Goal: Transaction & Acquisition: Purchase product/service

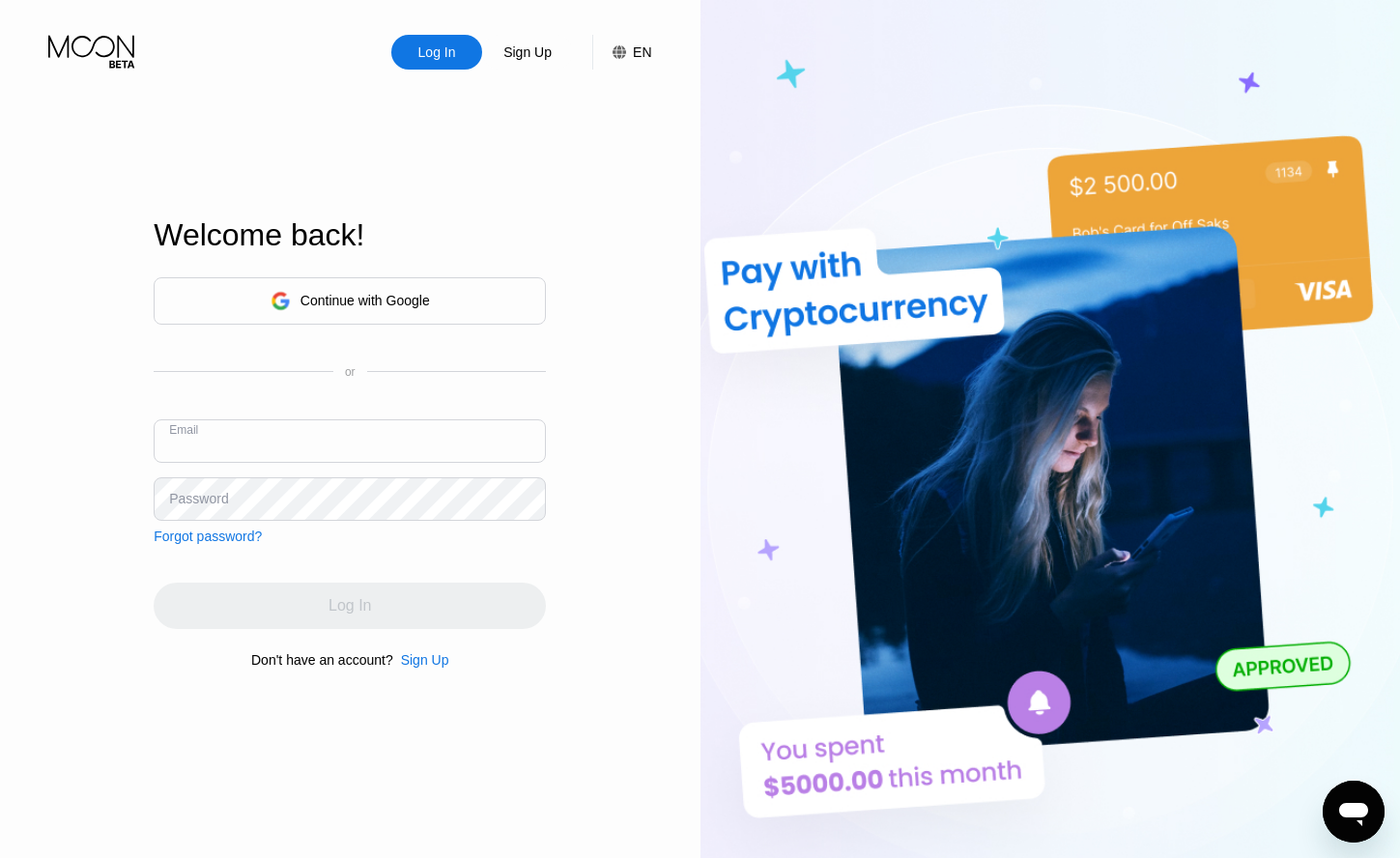
paste input "eledar.i.u.s.s@gmail.com"
drag, startPoint x: 200, startPoint y: 457, endPoint x: 247, endPoint y: 453, distance: 47.2
click at [200, 457] on input "eledar.i.u.s.s@gmail.com" at bounding box center [350, 441] width 392 height 44
click at [371, 446] on input "eledar.i.u.s.s@gmail.com" at bounding box center [350, 441] width 392 height 44
type input "eledar.i.u.s.s@gmail.com"
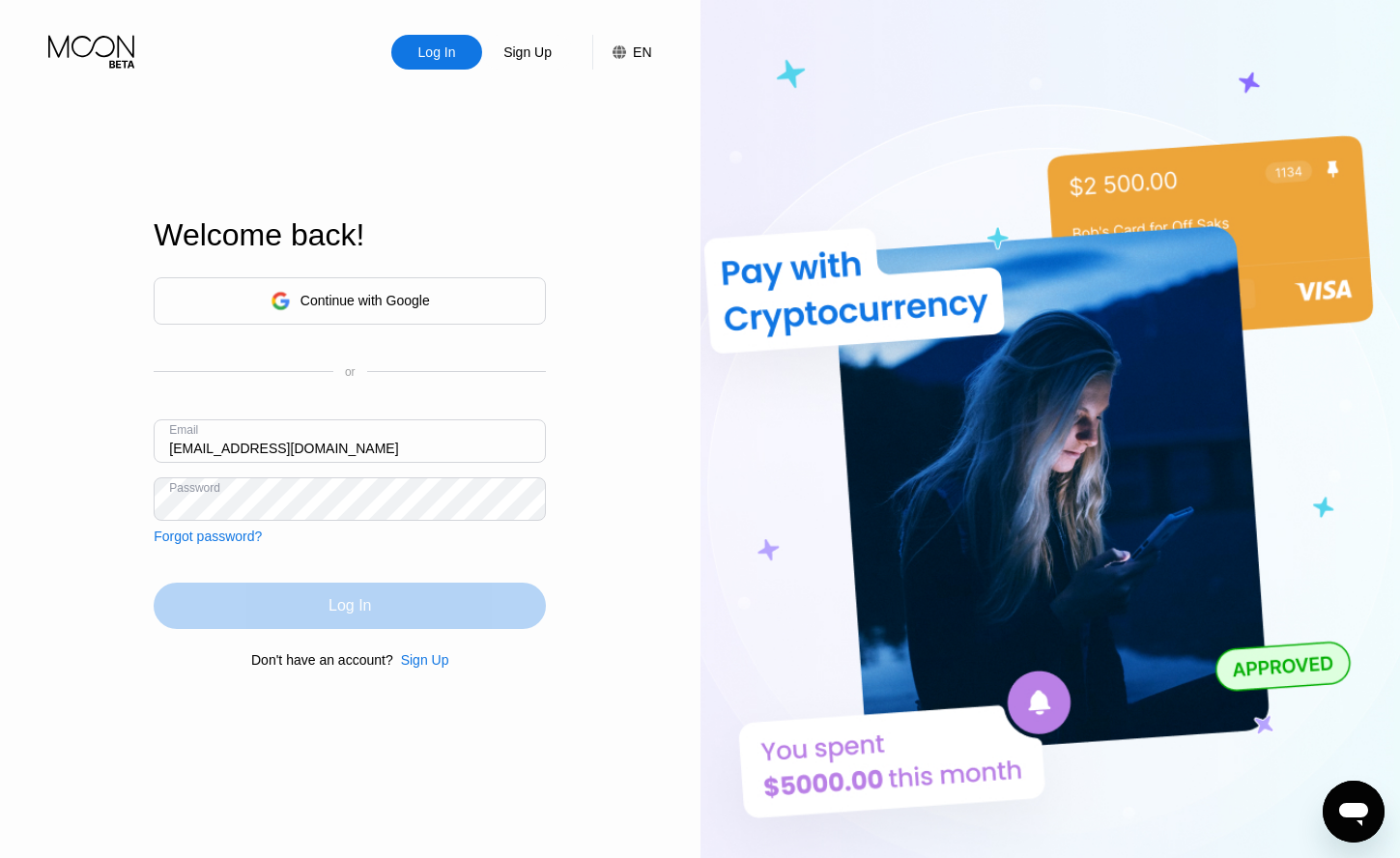
click at [351, 606] on div "Log In" at bounding box center [350, 605] width 43 height 19
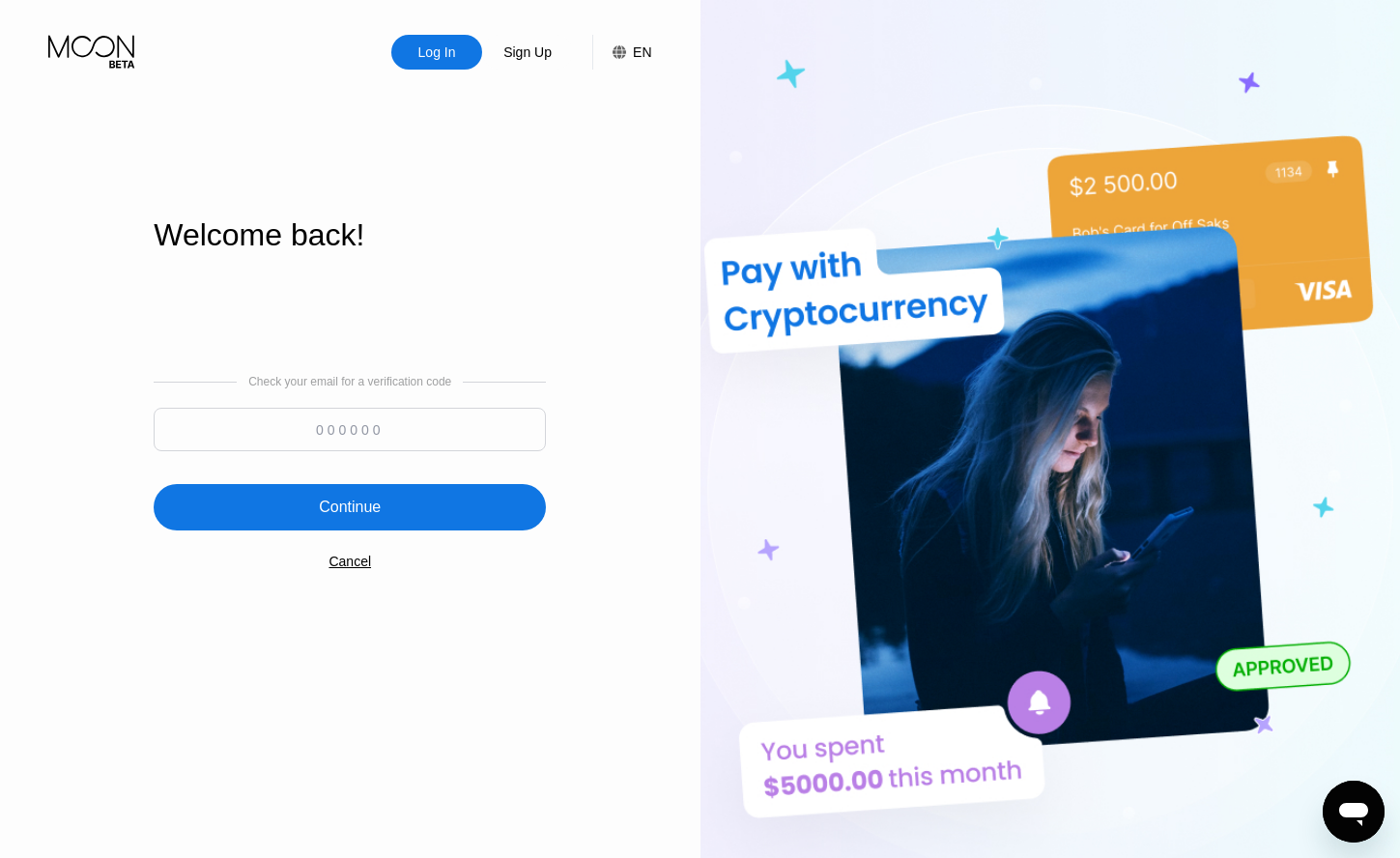
click at [338, 434] on input at bounding box center [350, 429] width 392 height 44
type input "439122"
click at [416, 506] on div "Continue" at bounding box center [350, 507] width 392 height 46
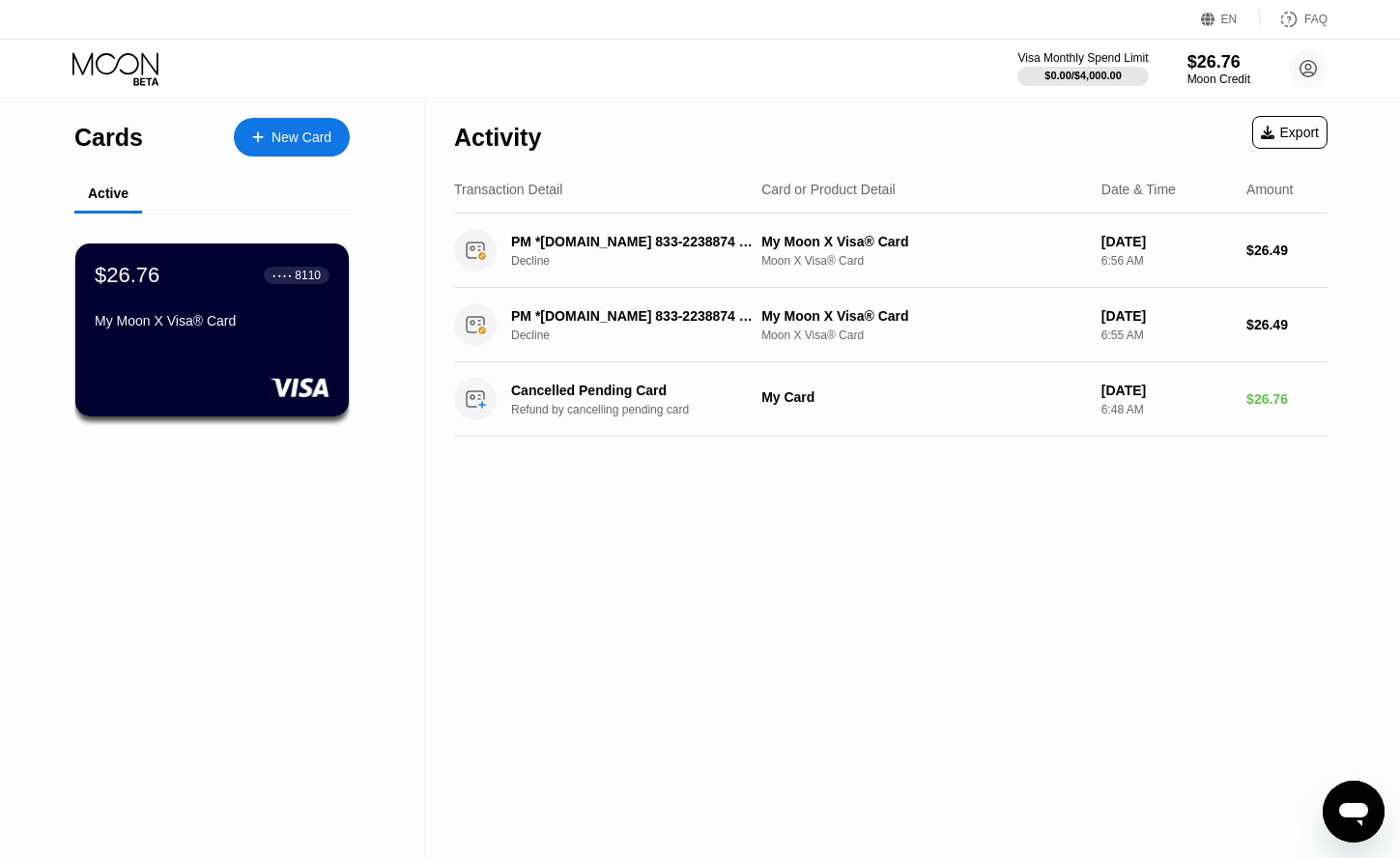
click at [1318, 65] on div "Visa Monthly Spend Limit $0.00 / $4,000.00 $26.76 Moon Credit eledar.i.u.s.s@gm…" at bounding box center [700, 69] width 1400 height 58
click at [1317, 65] on circle at bounding box center [1308, 68] width 39 height 39
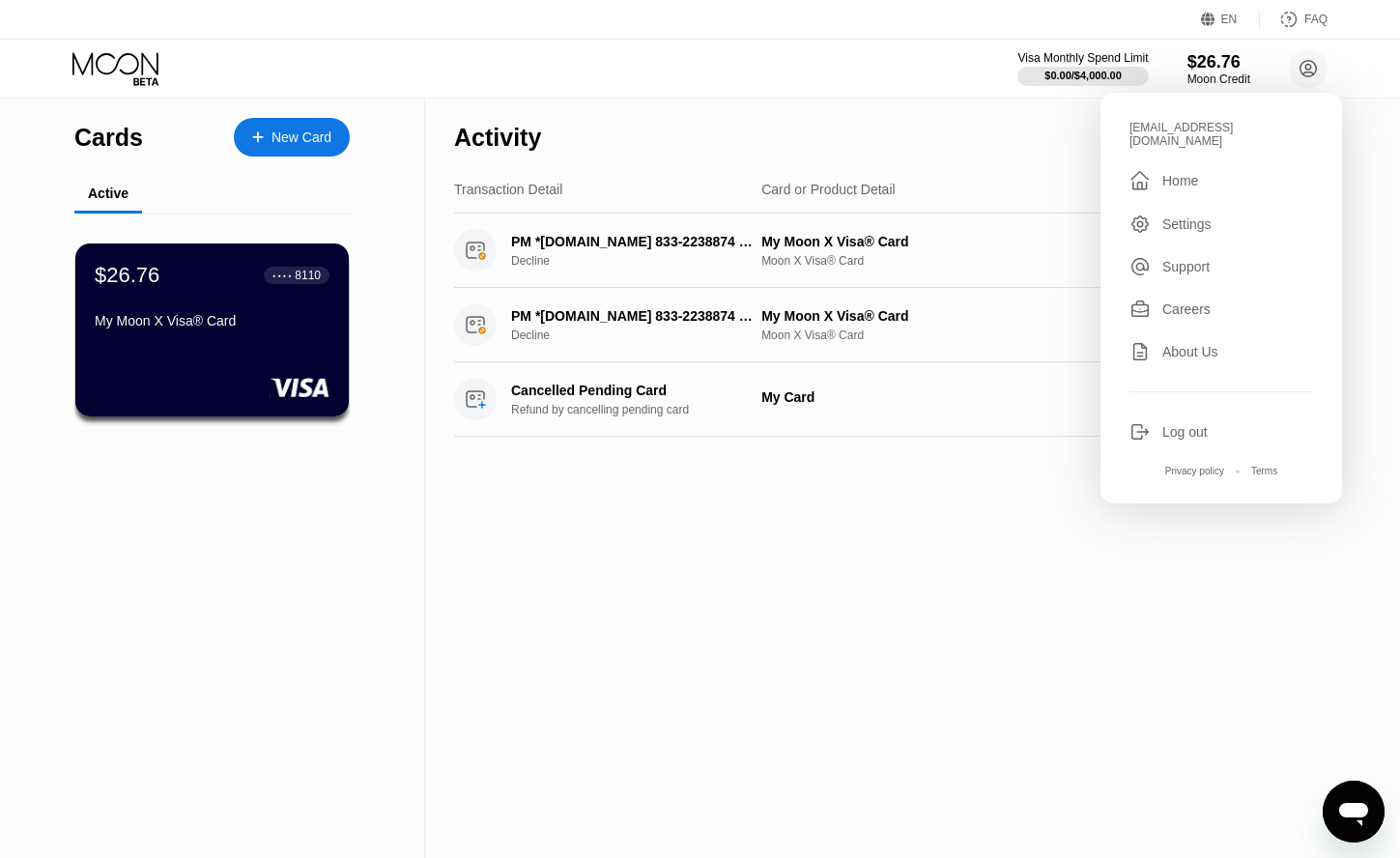
click at [1186, 425] on div "Log out" at bounding box center [1184, 431] width 45 height 15
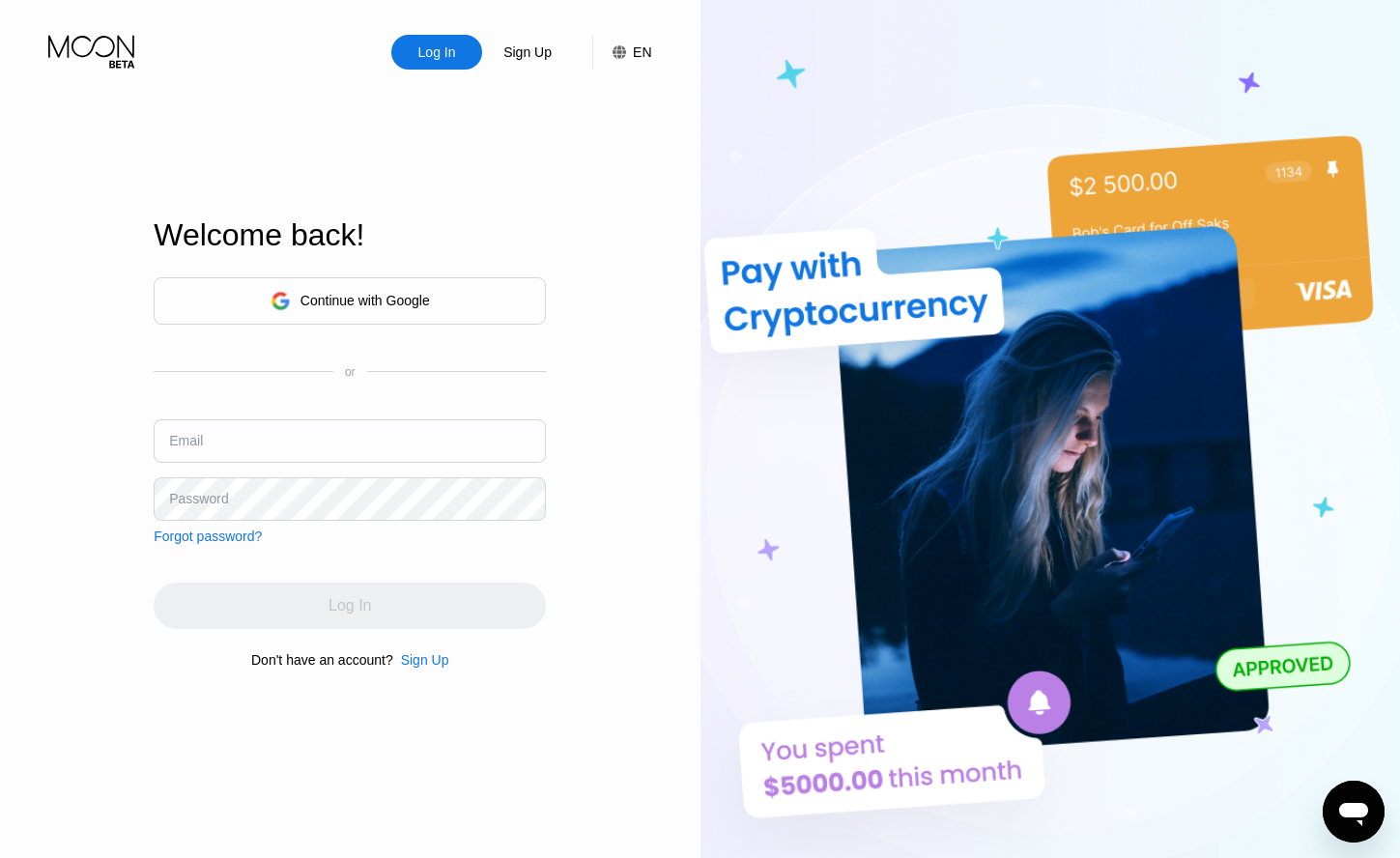
click at [261, 454] on input "text" at bounding box center [350, 441] width 392 height 44
paste input "eledar.i.u.ss@gmail.com"
type input "eledar.i.u.ss@gmail.com"
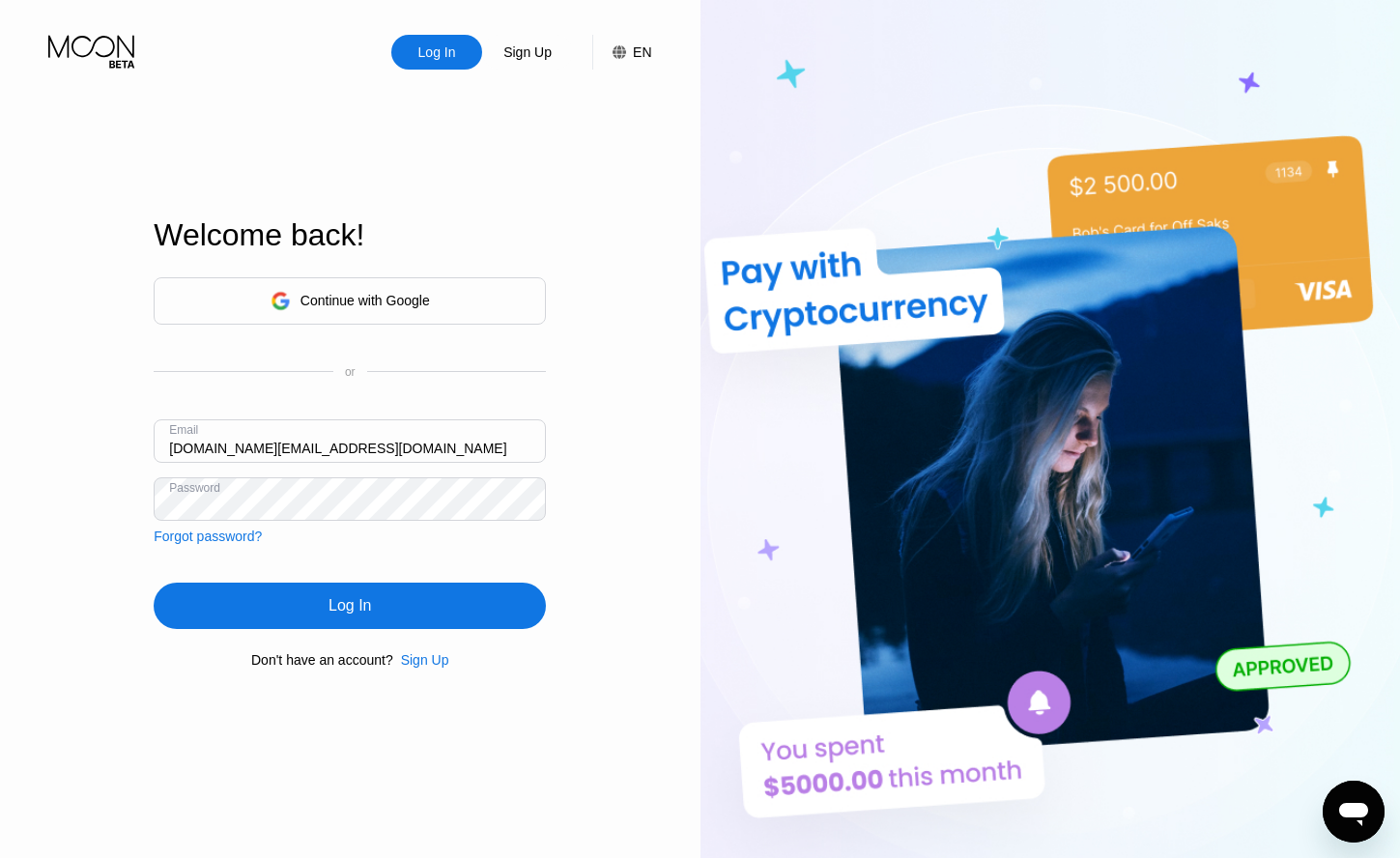
click at [346, 615] on div "Log In" at bounding box center [350, 605] width 43 height 19
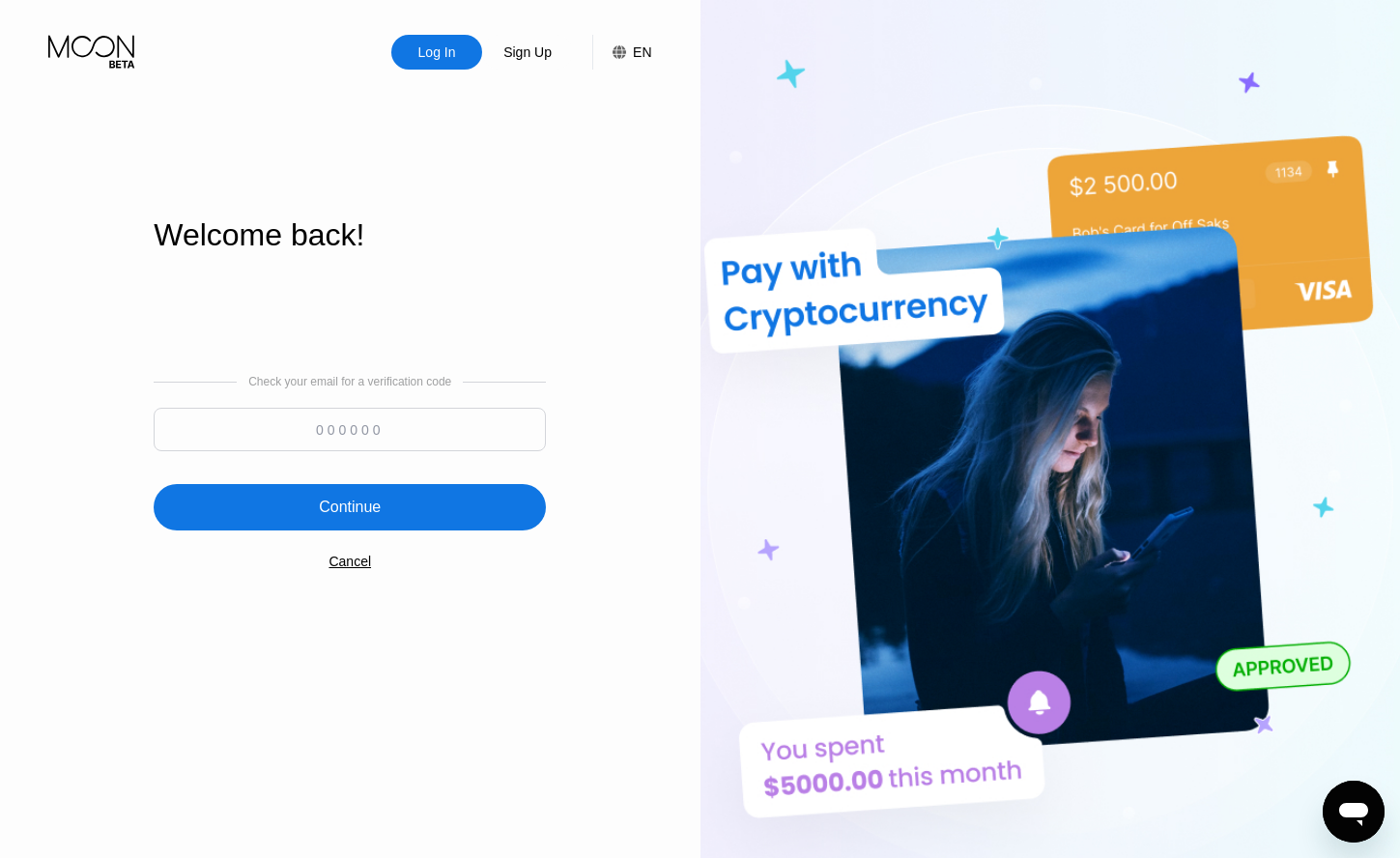
click at [354, 413] on input at bounding box center [350, 429] width 392 height 44
paste input "239282"
type input "239282"
click at [383, 493] on div "Continue" at bounding box center [350, 507] width 392 height 46
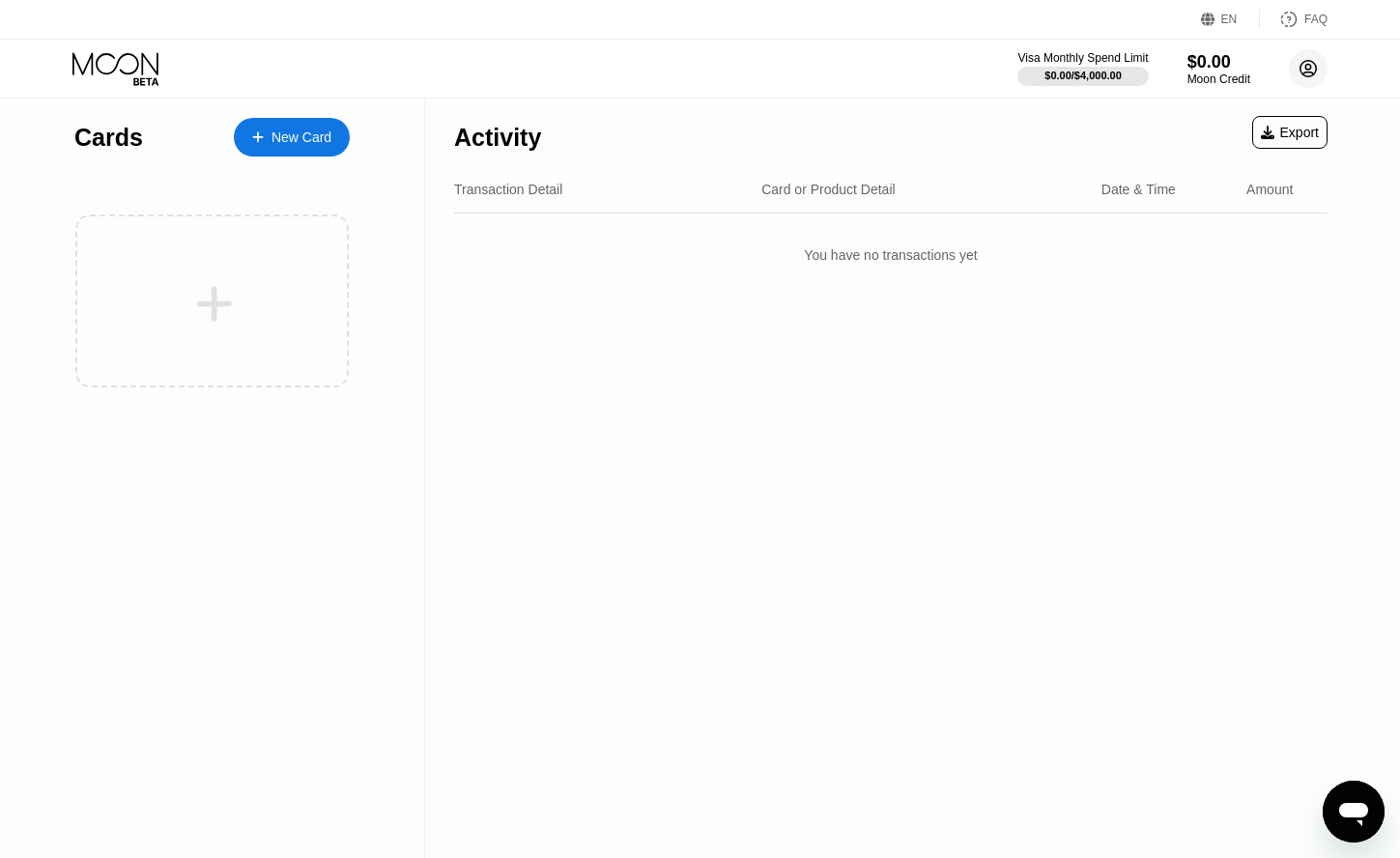
click at [1305, 72] on circle at bounding box center [1308, 68] width 39 height 39
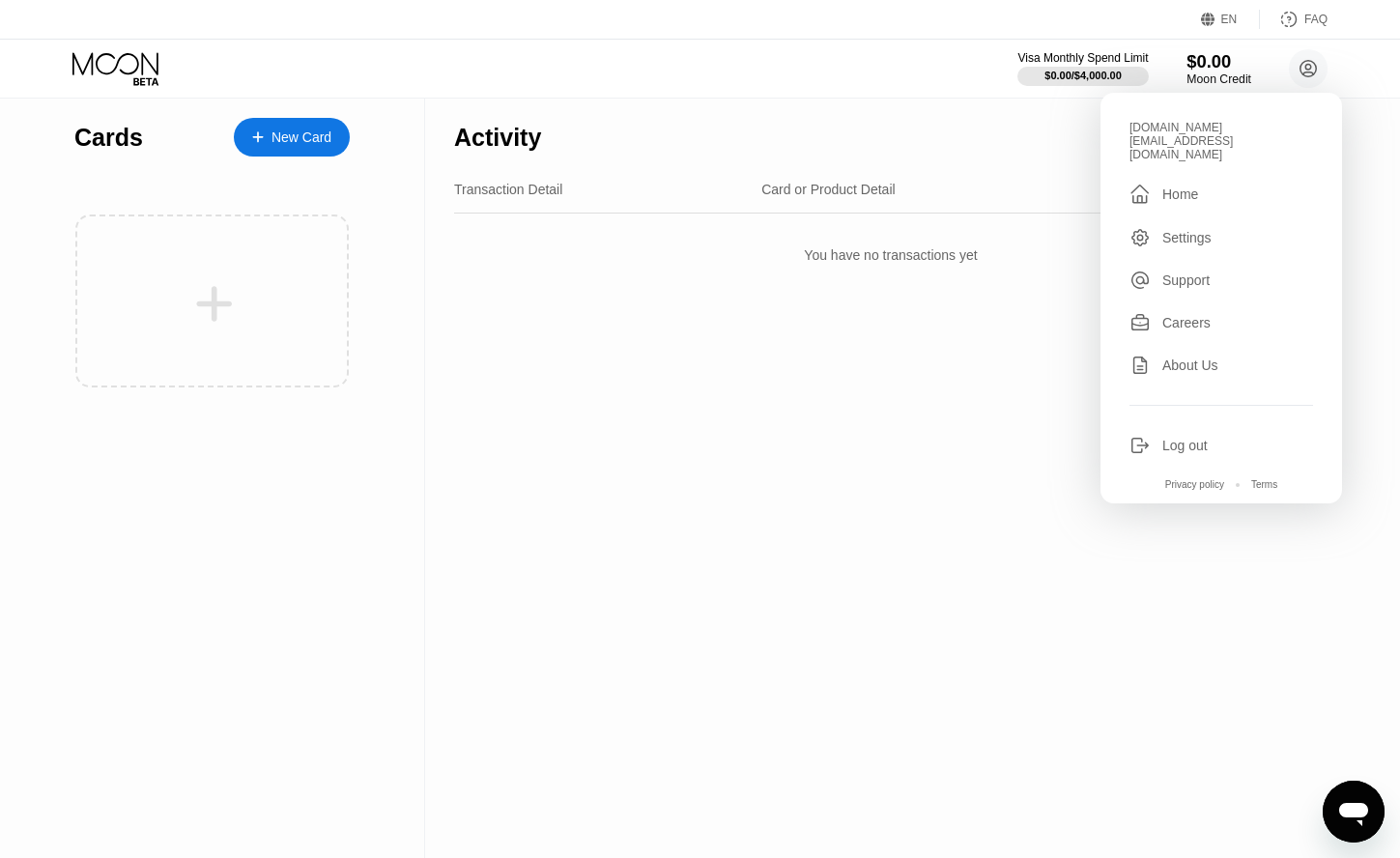
click at [1204, 65] on div "$0.00" at bounding box center [1218, 61] width 65 height 20
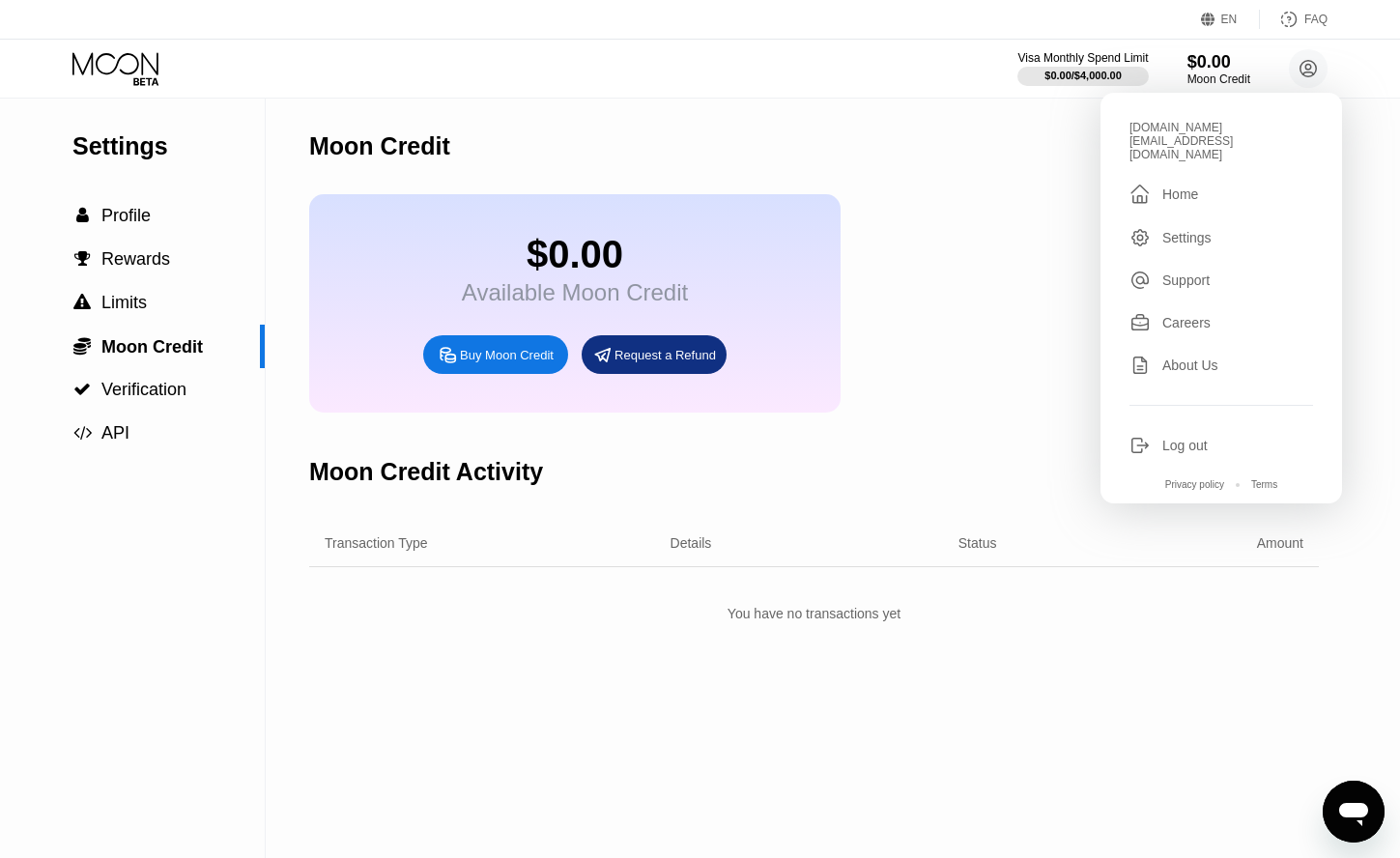
click at [1202, 437] on div "Log out" at bounding box center [1184, 444] width 45 height 15
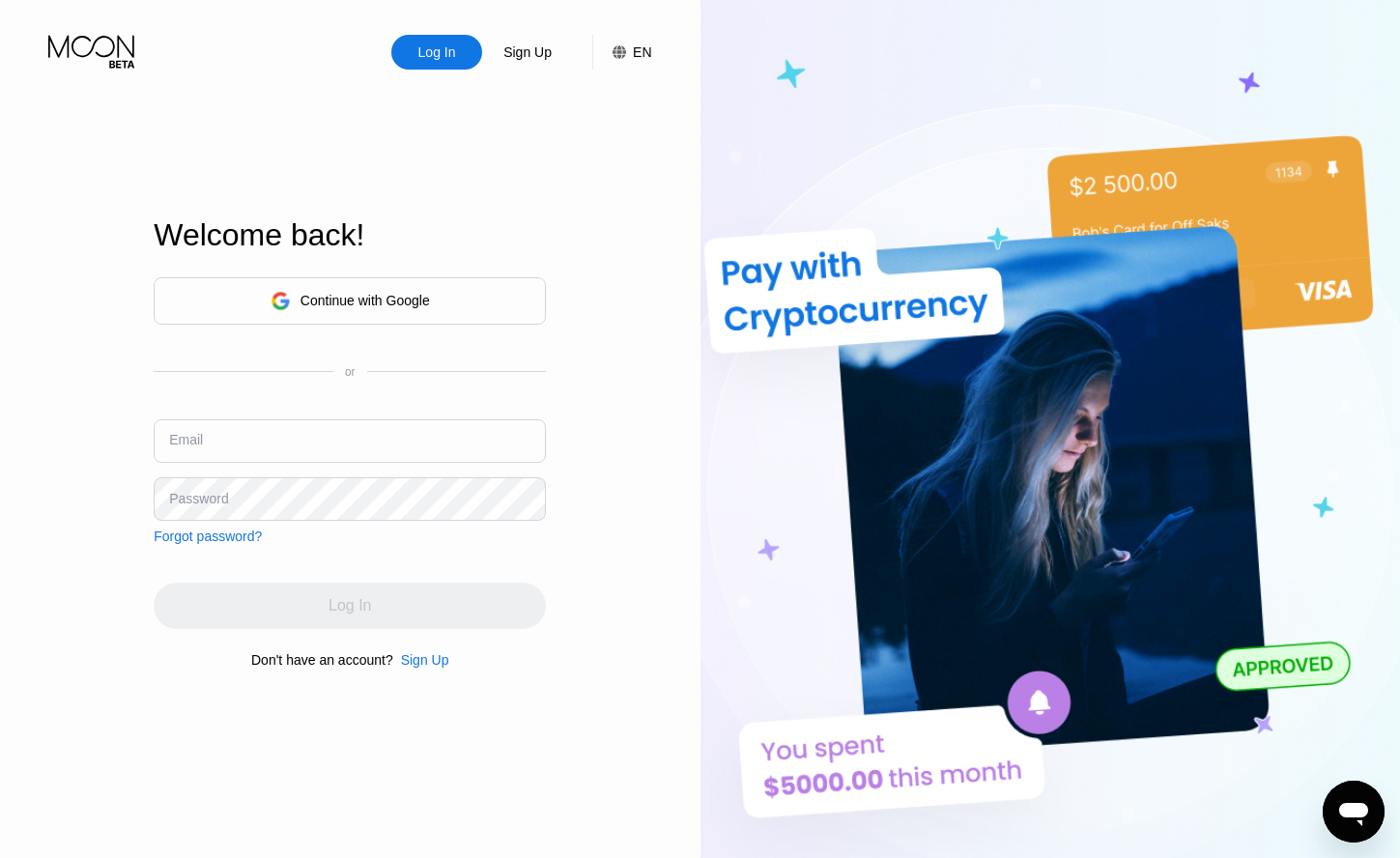
click at [357, 453] on input "text" at bounding box center [350, 441] width 392 height 44
paste input "eledar.i.uss@gmail.com"
click at [399, 452] on input "eledar.i.uss@gmail.comq" at bounding box center [350, 441] width 392 height 44
type input "eledar.i.uss@gmail.com"
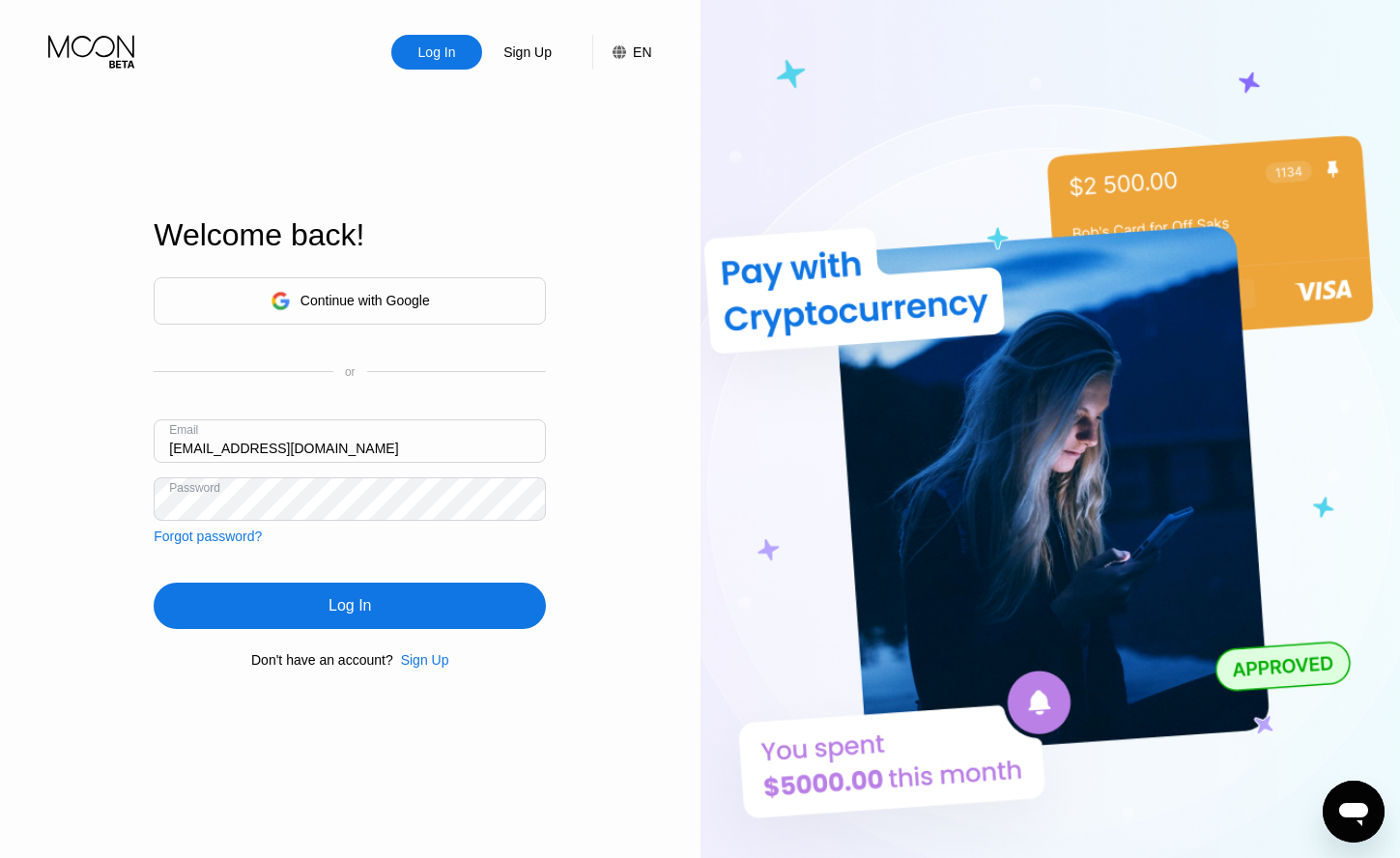
click at [339, 599] on div "Log In" at bounding box center [350, 605] width 43 height 19
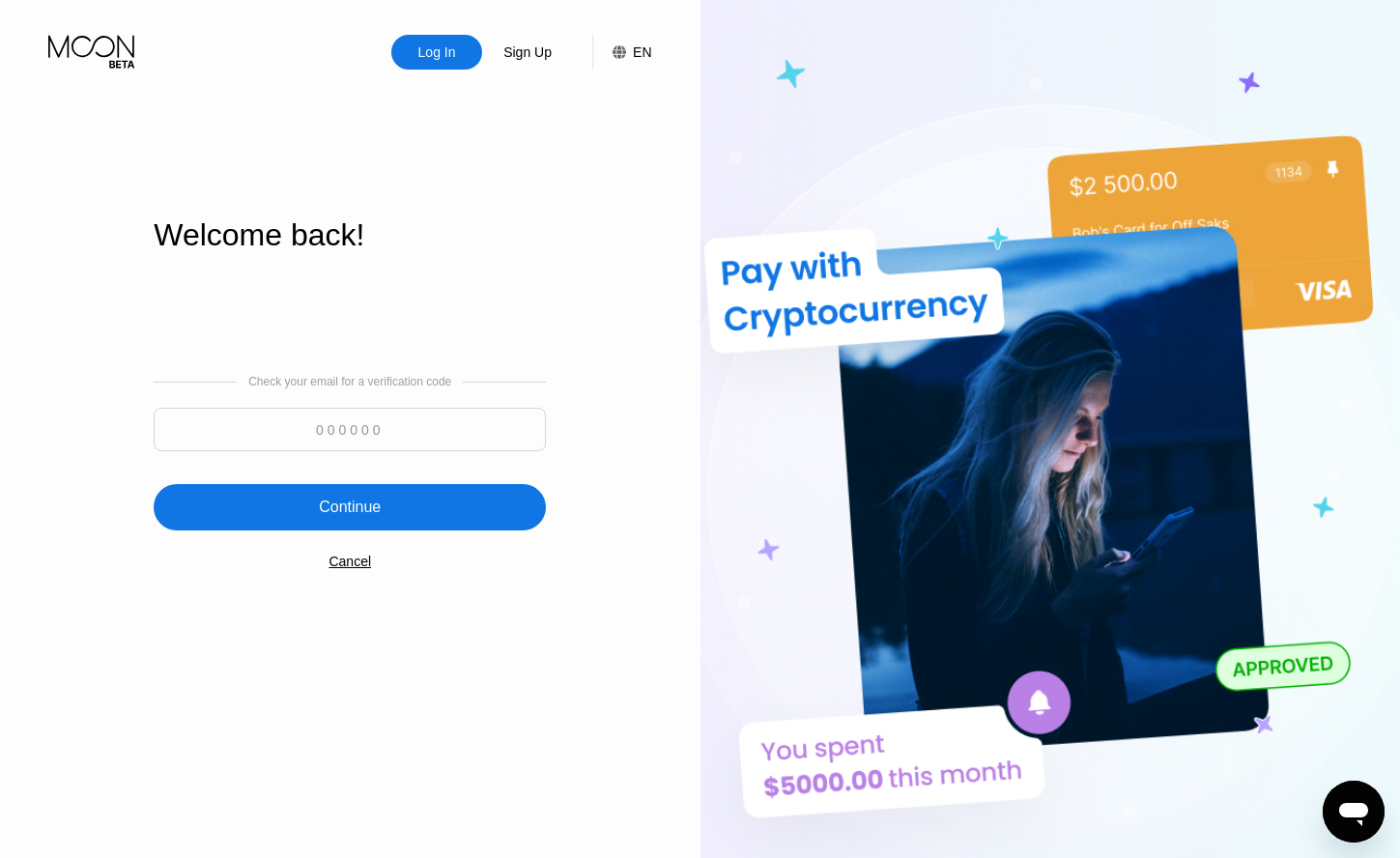
click at [380, 448] on input at bounding box center [350, 429] width 392 height 44
paste input "988993"
type input "988993"
click at [390, 498] on div "Continue" at bounding box center [350, 507] width 392 height 46
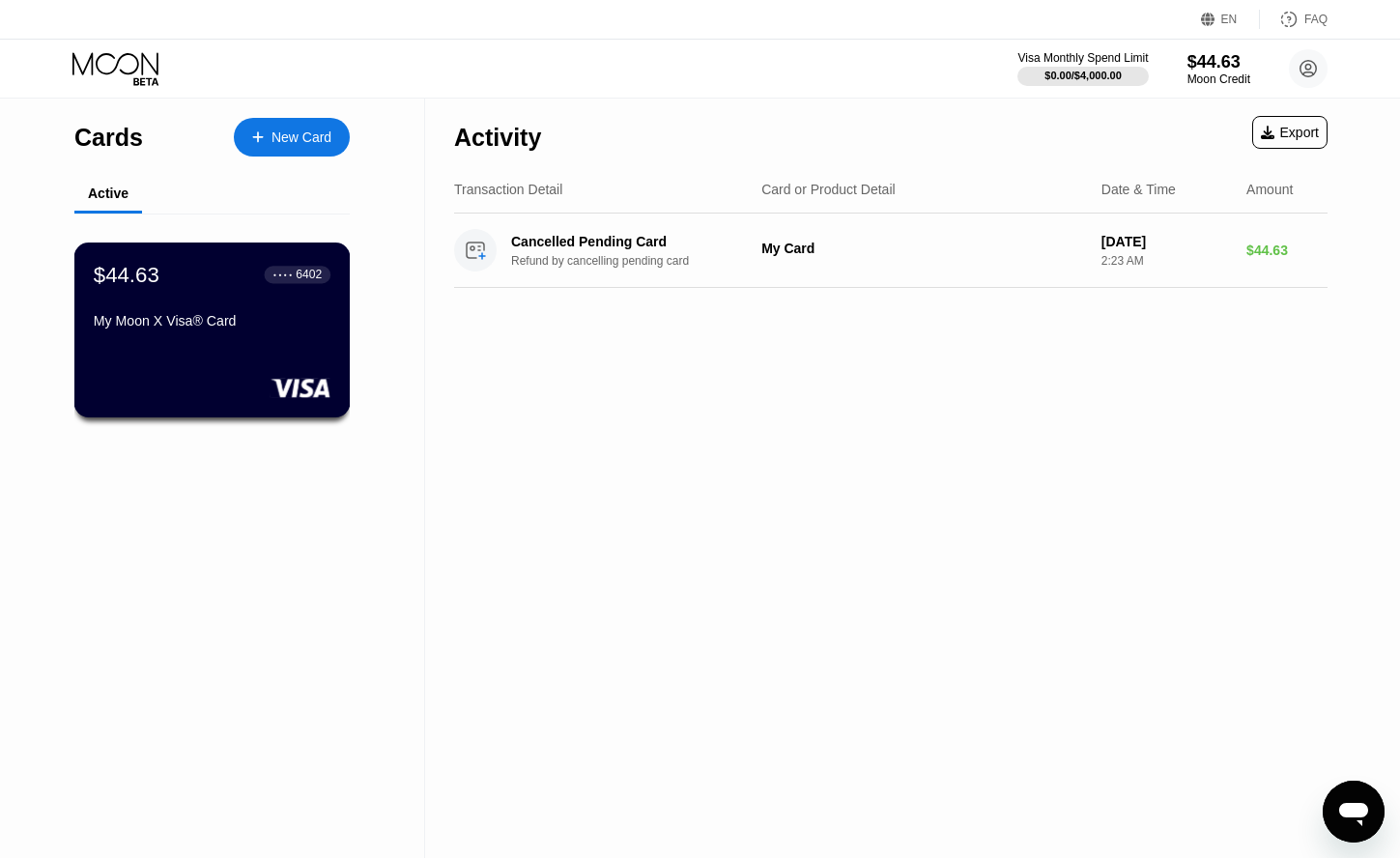
click at [275, 323] on div "My Moon X Visa® Card" at bounding box center [212, 320] width 237 height 15
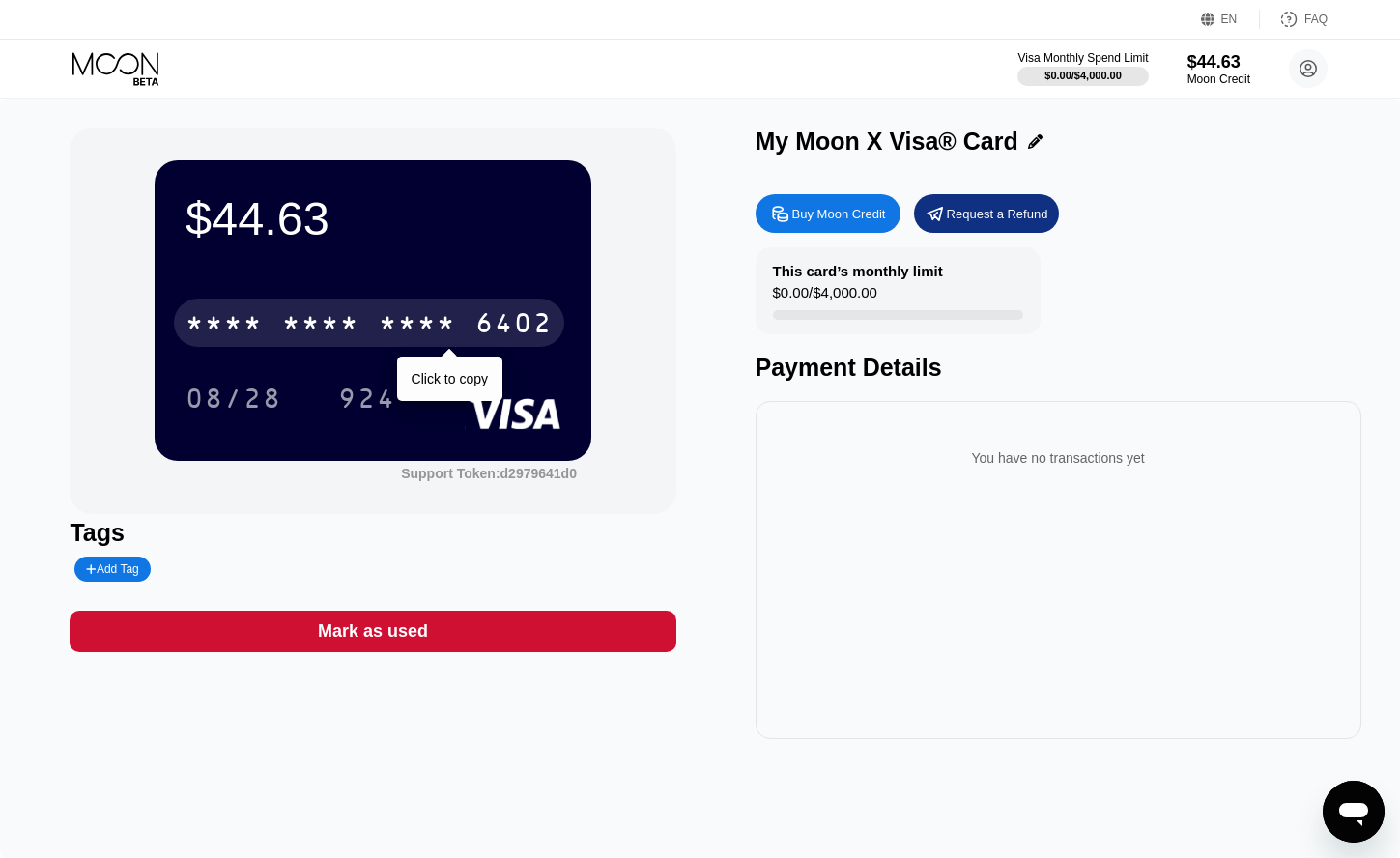
click at [399, 328] on div "* * * *" at bounding box center [416, 326] width 77 height 31
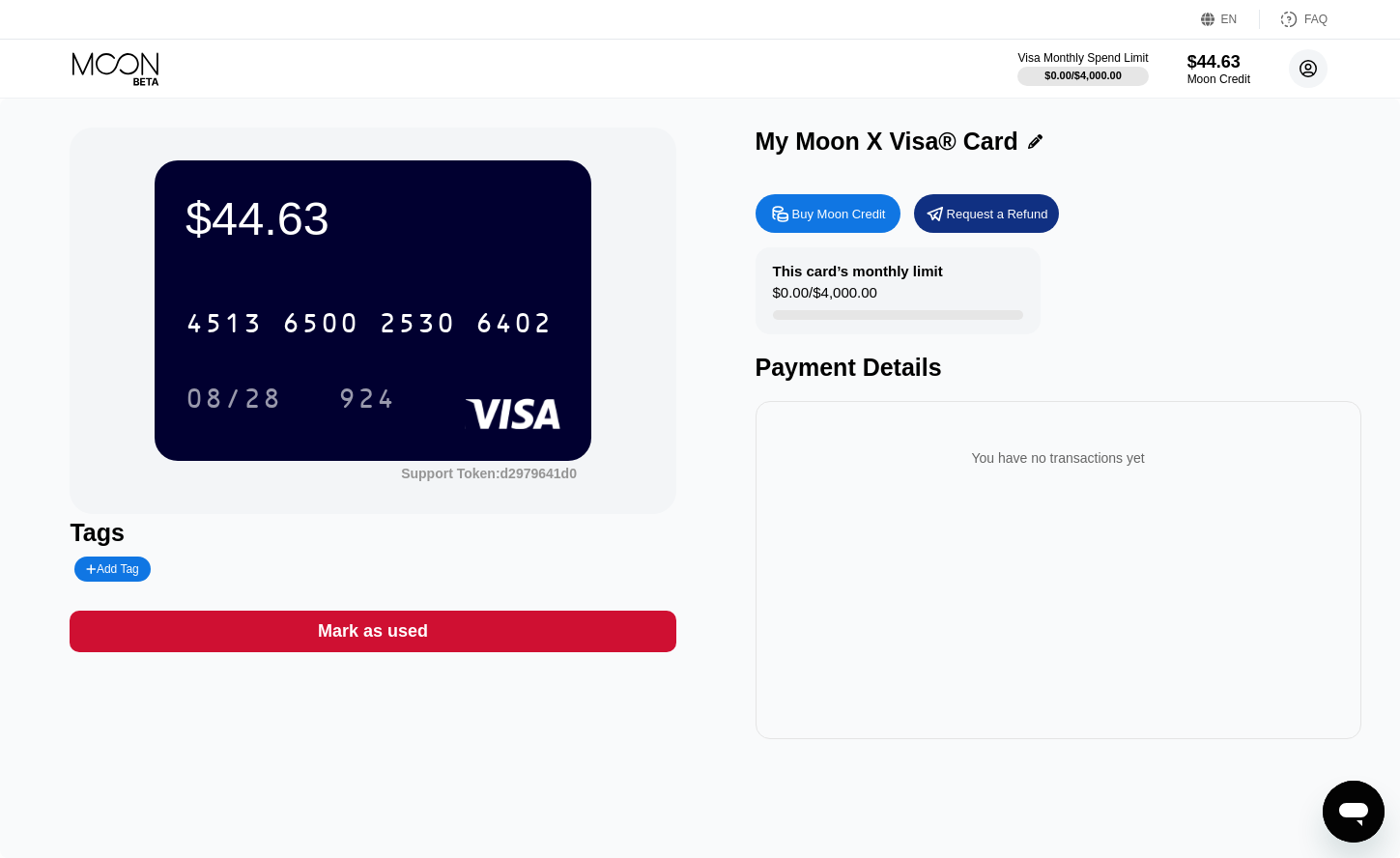
click at [1308, 66] on circle at bounding box center [1308, 68] width 39 height 39
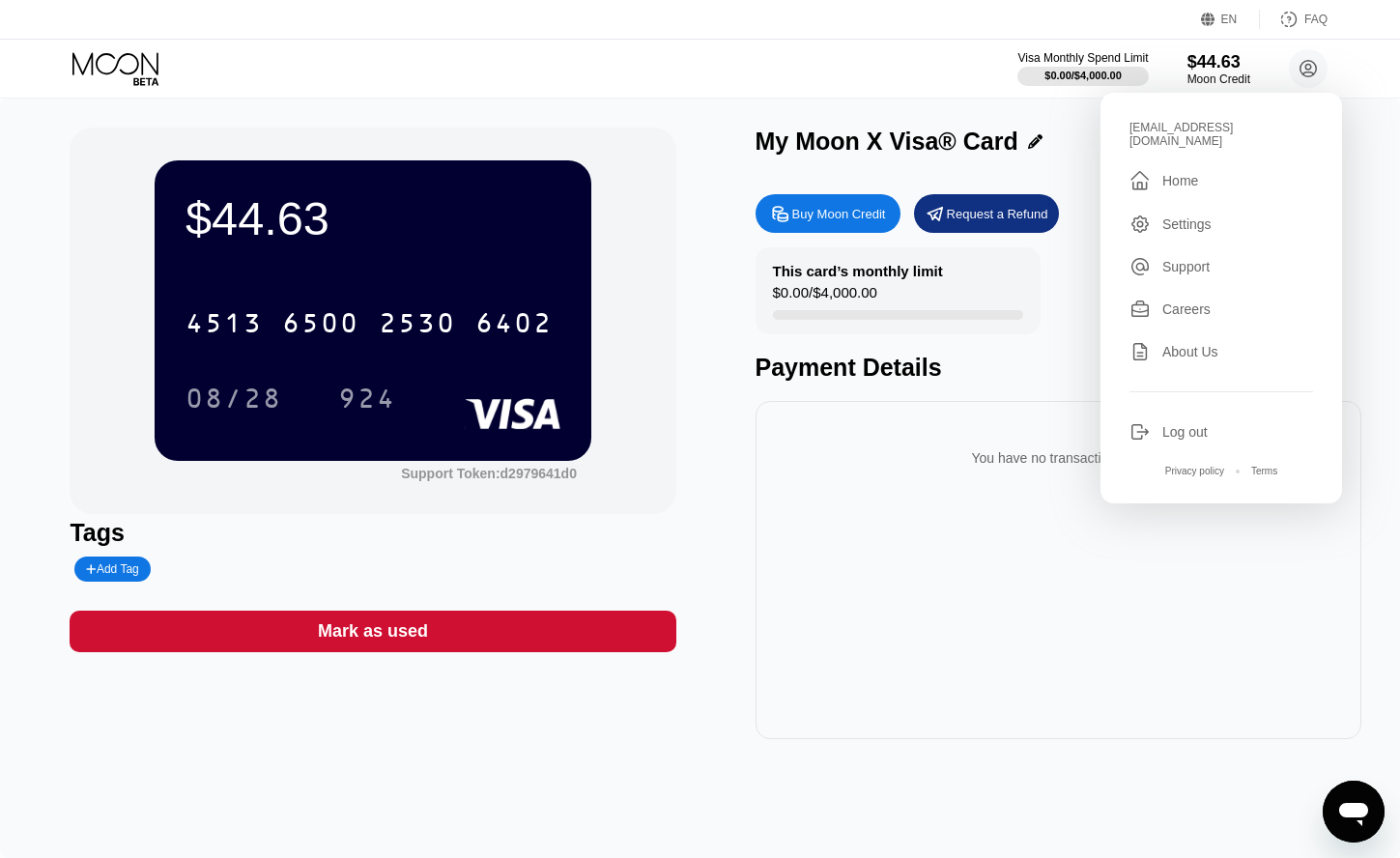
click at [1188, 425] on div "Log out" at bounding box center [1184, 431] width 45 height 15
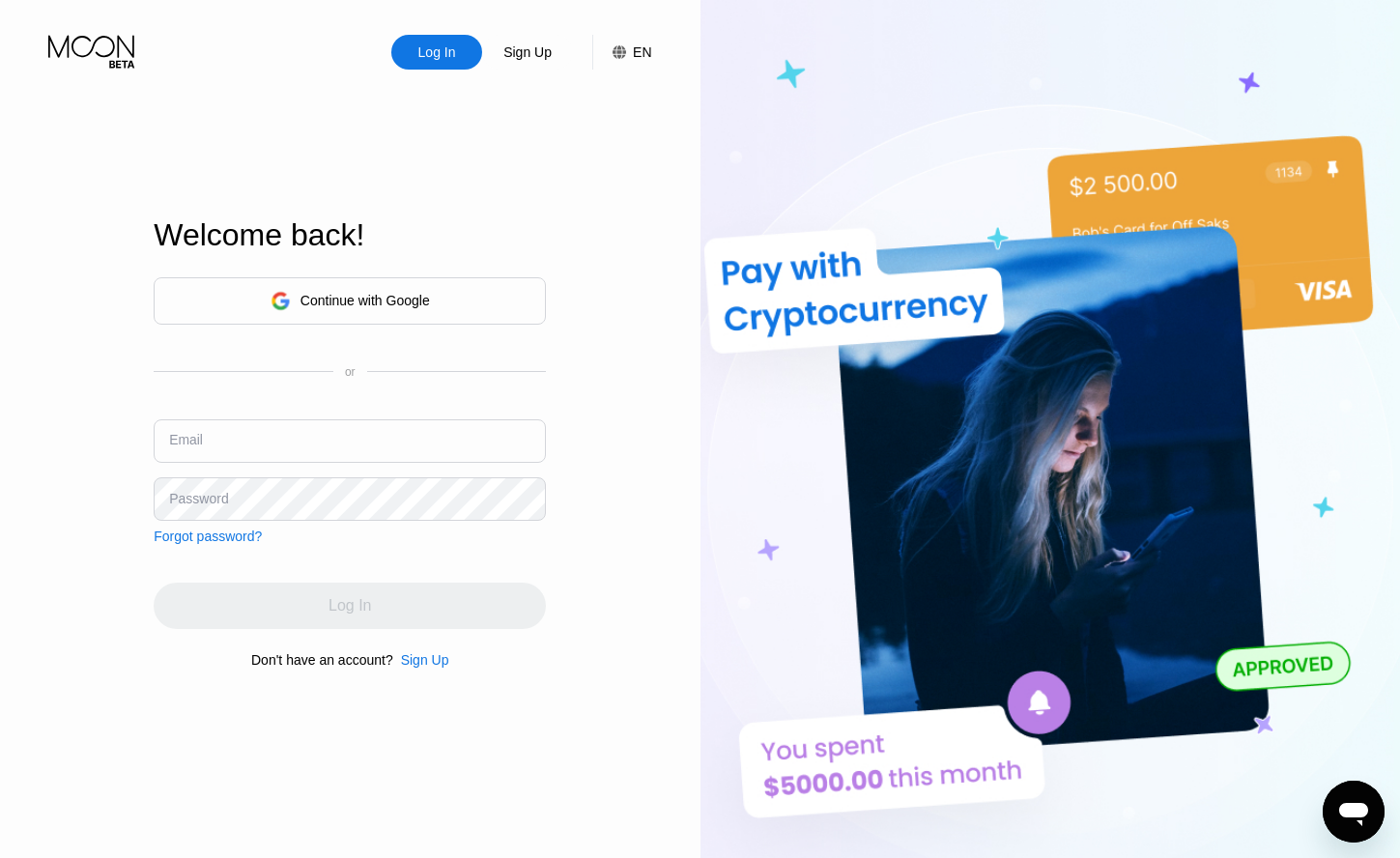
click at [384, 437] on input "text" at bounding box center [350, 441] width 392 height 44
paste input "[EMAIL_ADDRESS][DOMAIN_NAME]"
type input "eledarius.s@gmail.com"
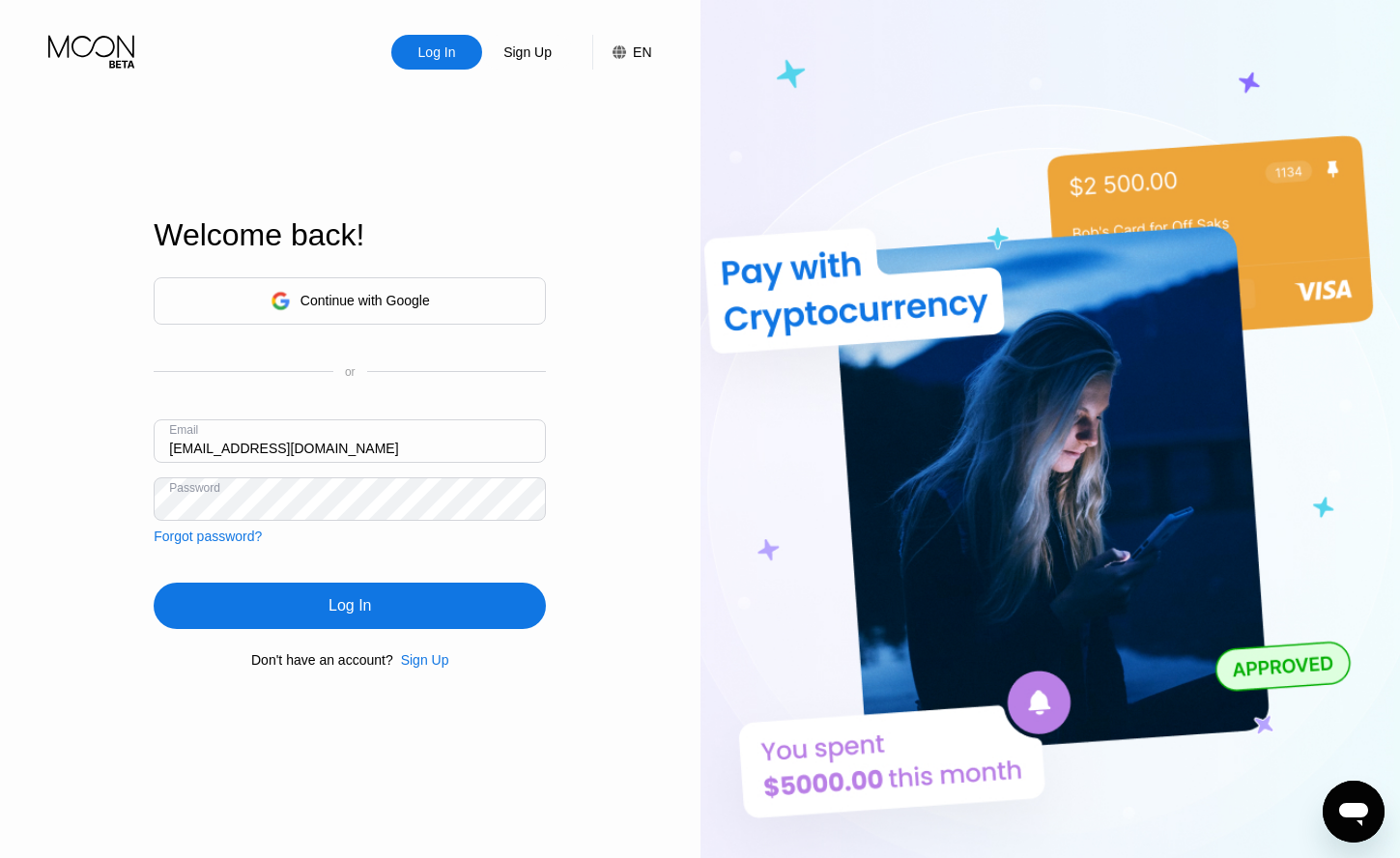
click at [372, 611] on div "Log In" at bounding box center [350, 605] width 392 height 46
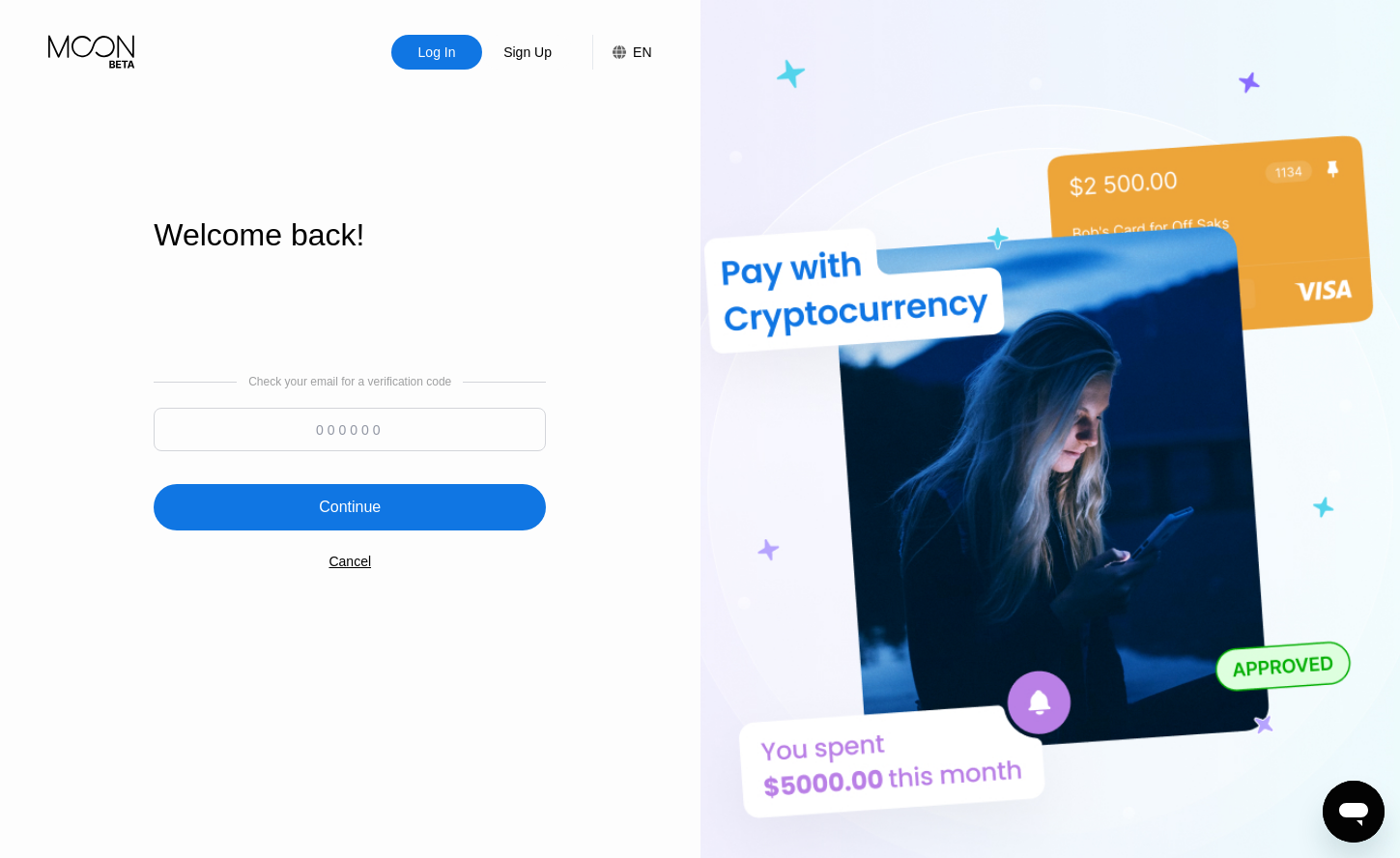
click at [396, 448] on input at bounding box center [350, 429] width 392 height 44
paste input "645043"
type input "645043"
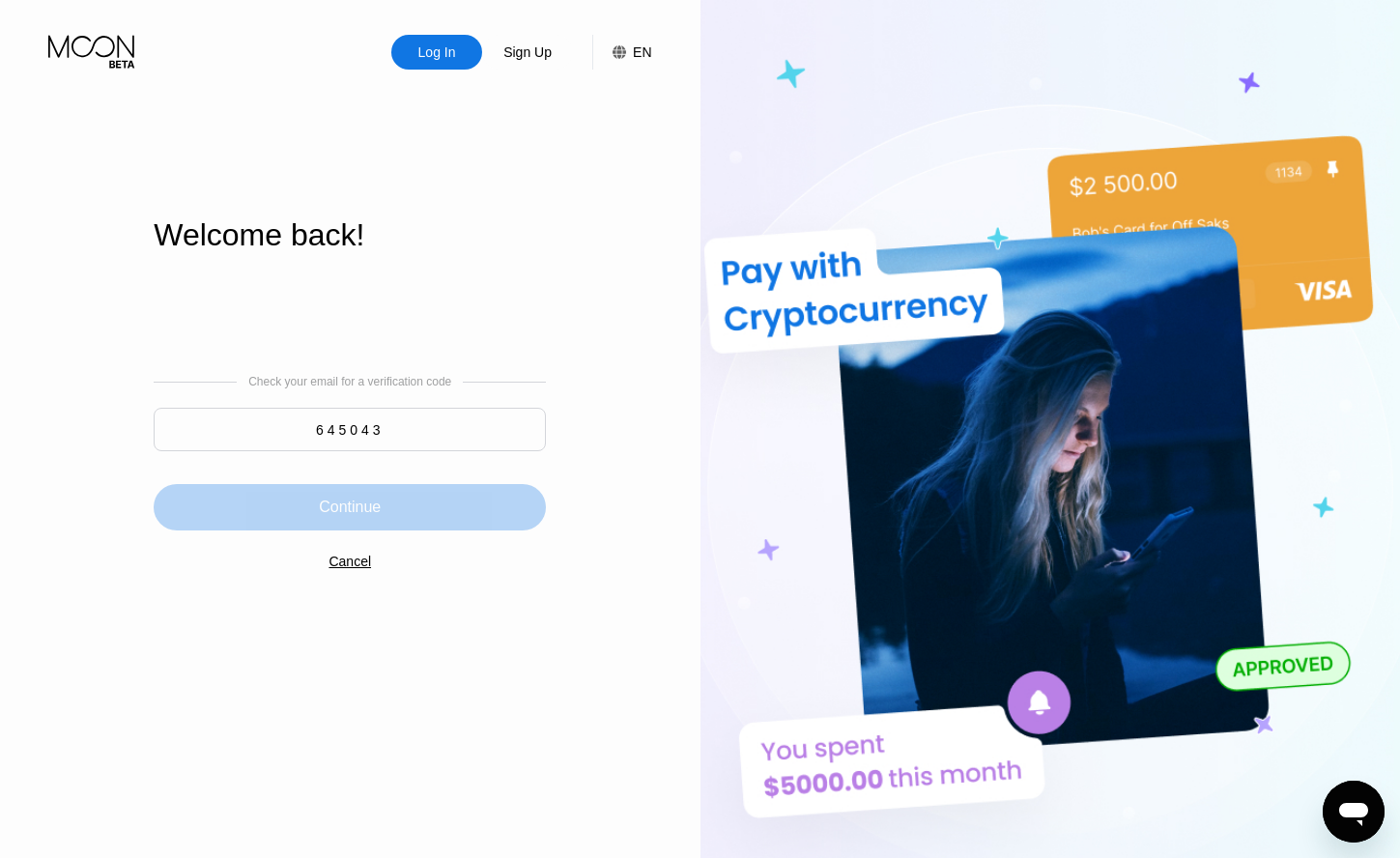
click at [422, 495] on div "Continue" at bounding box center [350, 507] width 392 height 46
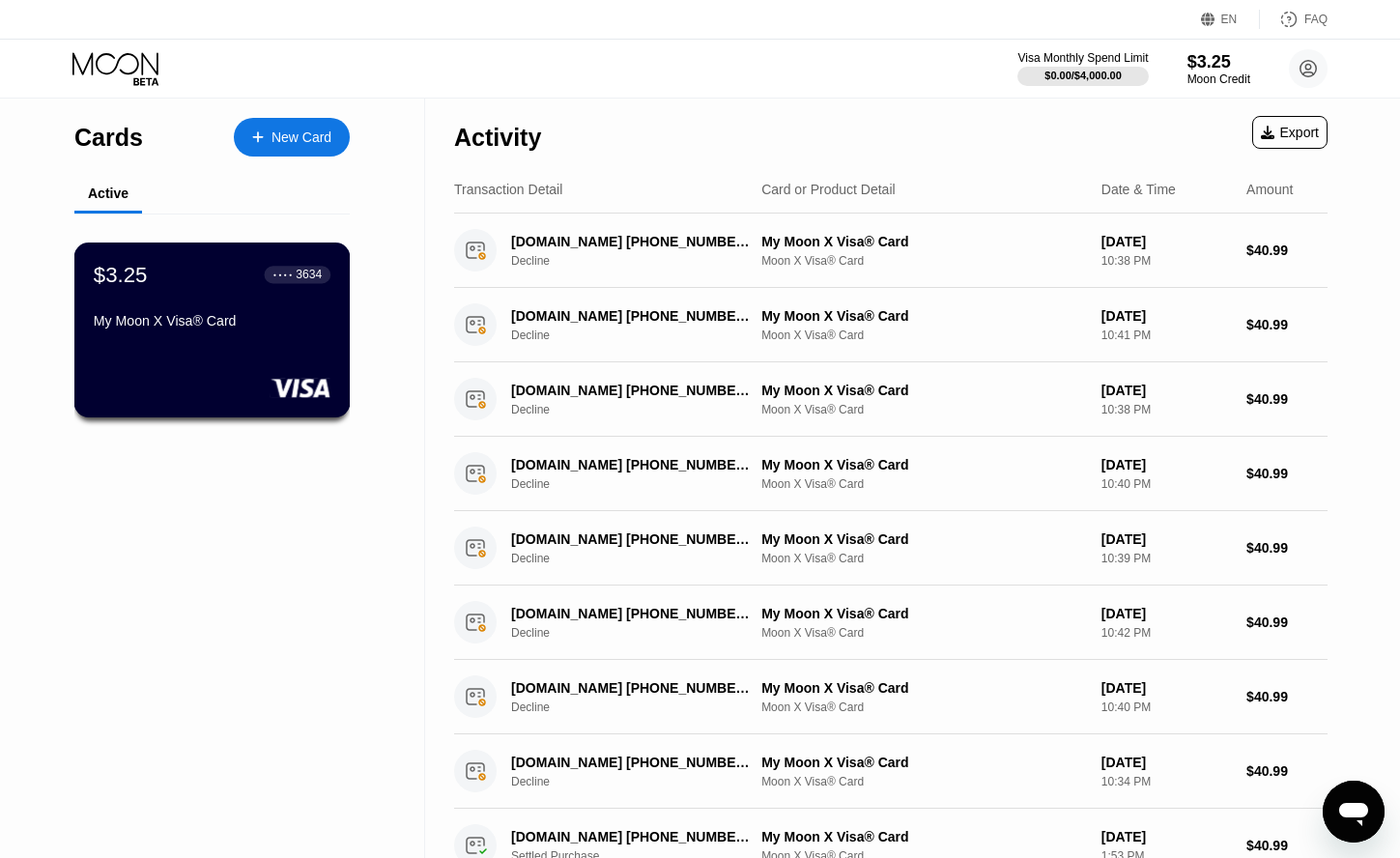
click at [267, 326] on div "My Moon X Visa® Card" at bounding box center [212, 320] width 237 height 15
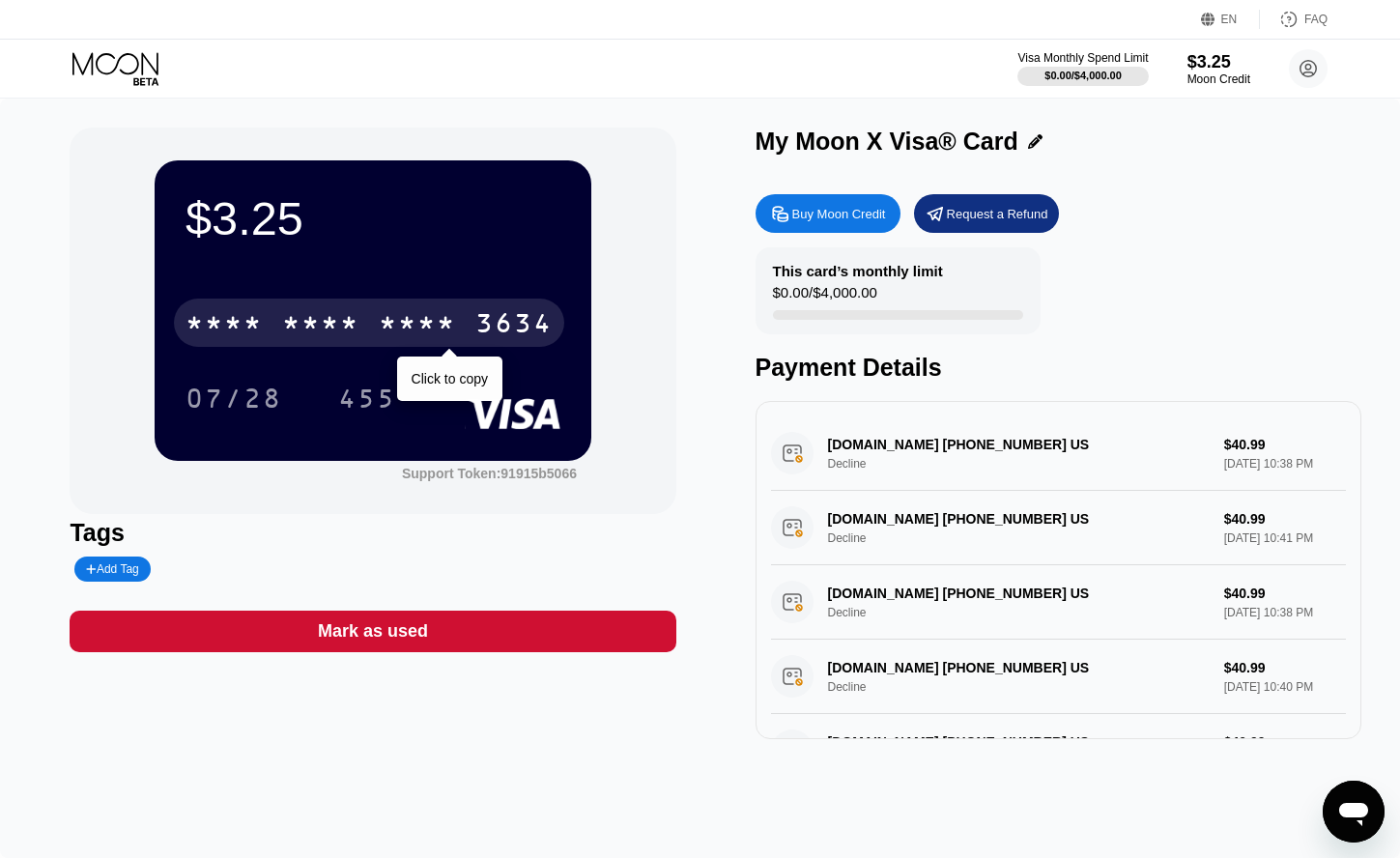
click at [395, 317] on div "* * * *" at bounding box center [416, 326] width 77 height 31
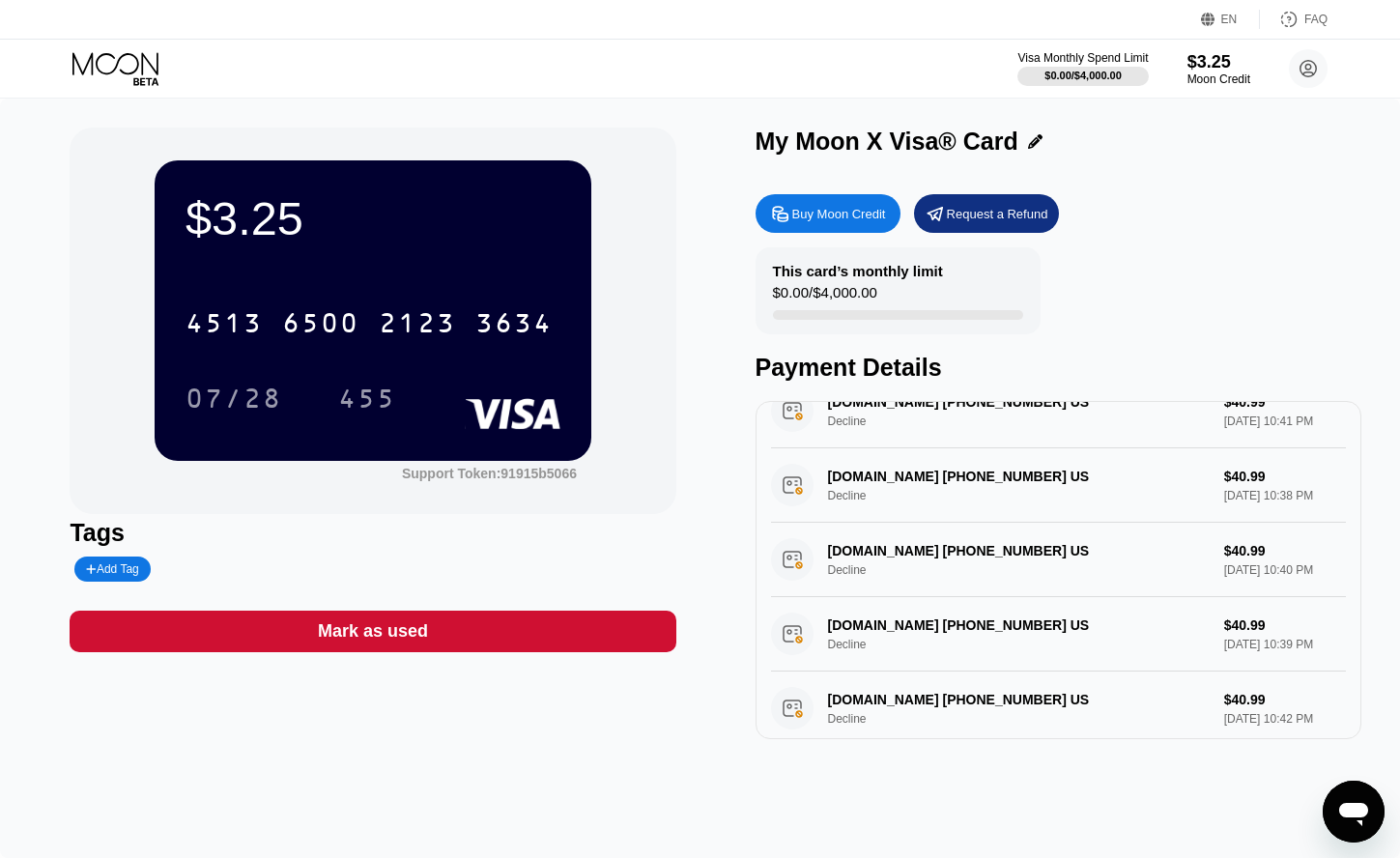
click at [1332, 280] on div "This card’s monthly limit $0.00 / $4,000.00 Payment Details" at bounding box center [1058, 315] width 606 height 134
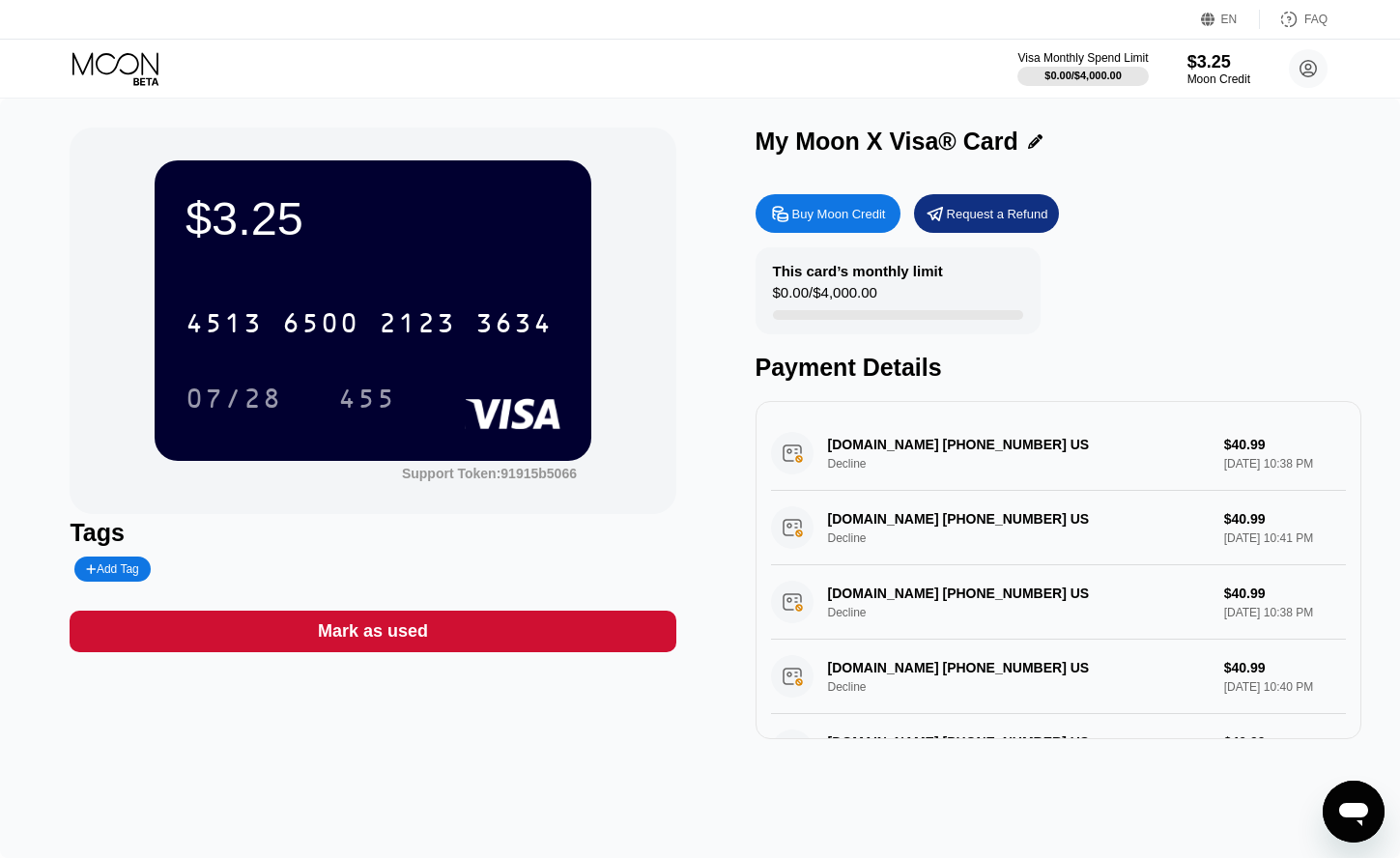
click at [1312, 68] on circle at bounding box center [1308, 68] width 39 height 39
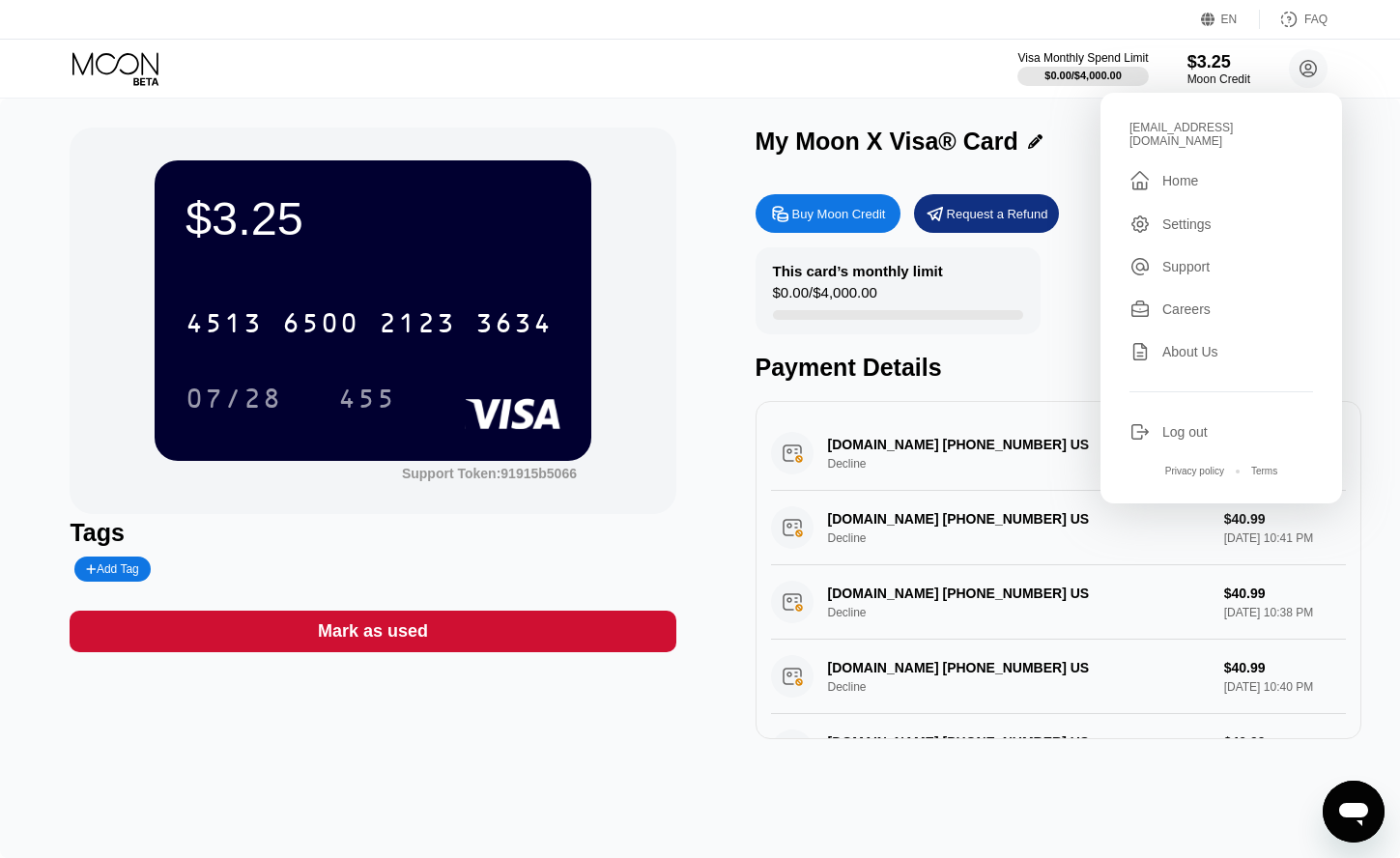
click at [1193, 425] on div "Log out" at bounding box center [1184, 431] width 45 height 15
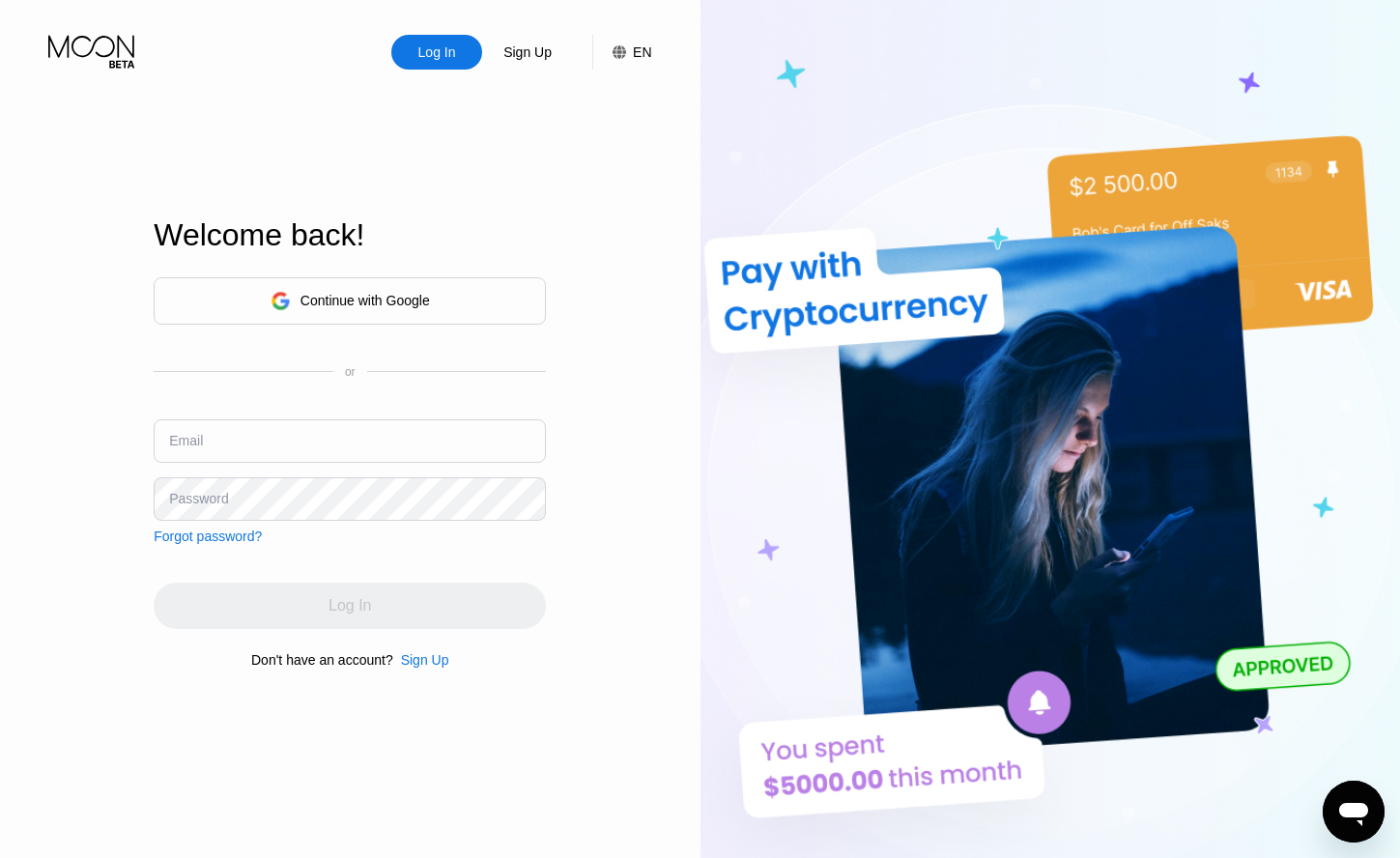
click at [358, 395] on div "Continue with Google or Email Password Forgot password?" at bounding box center [350, 411] width 392 height 267
click at [333, 434] on input "text" at bounding box center [350, 441] width 392 height 44
paste input "eledar.i.us.s@gmail.com"
type input "eledar.i.us.s@gmail.com"
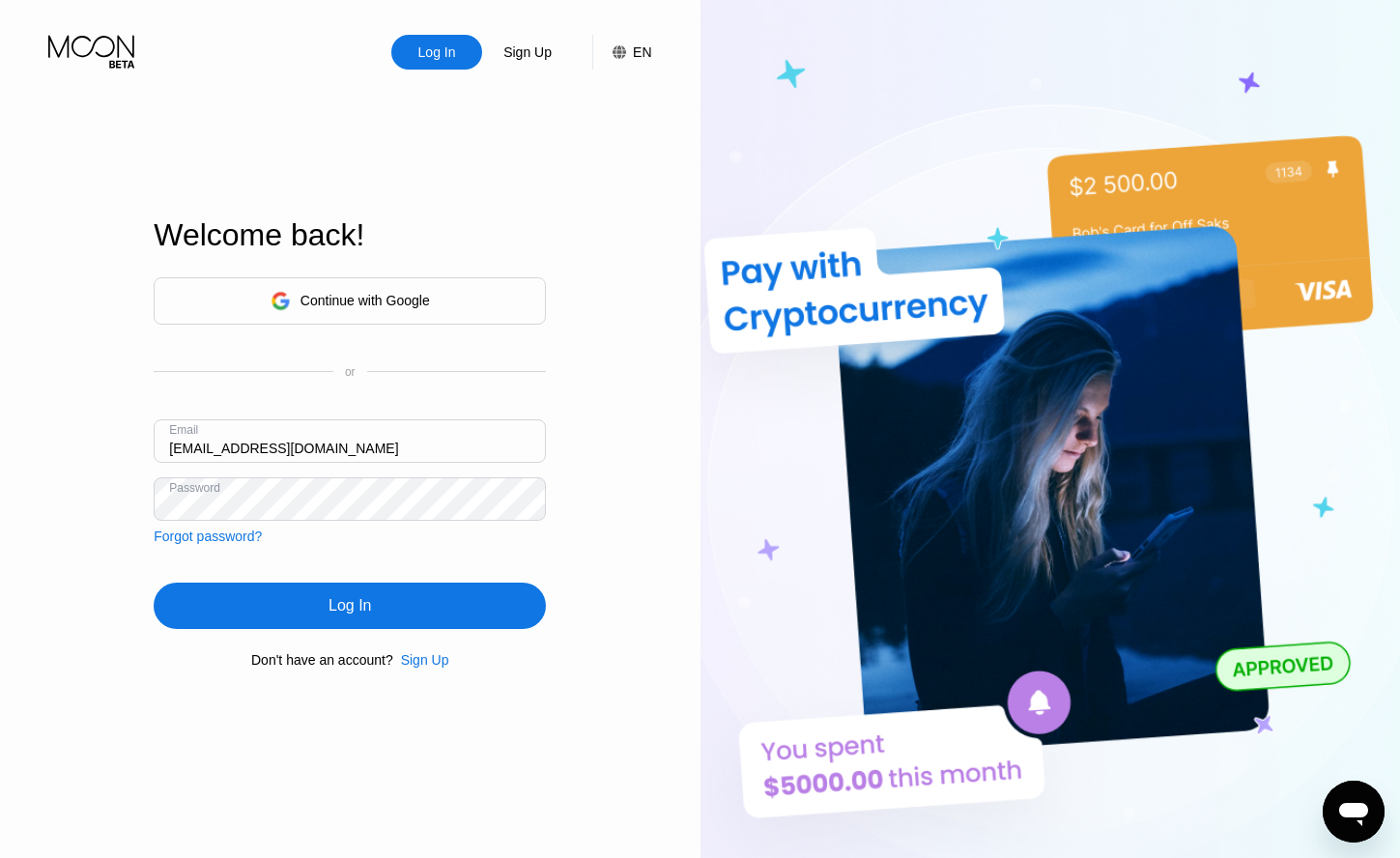
click at [403, 623] on div "Log In" at bounding box center [350, 605] width 392 height 46
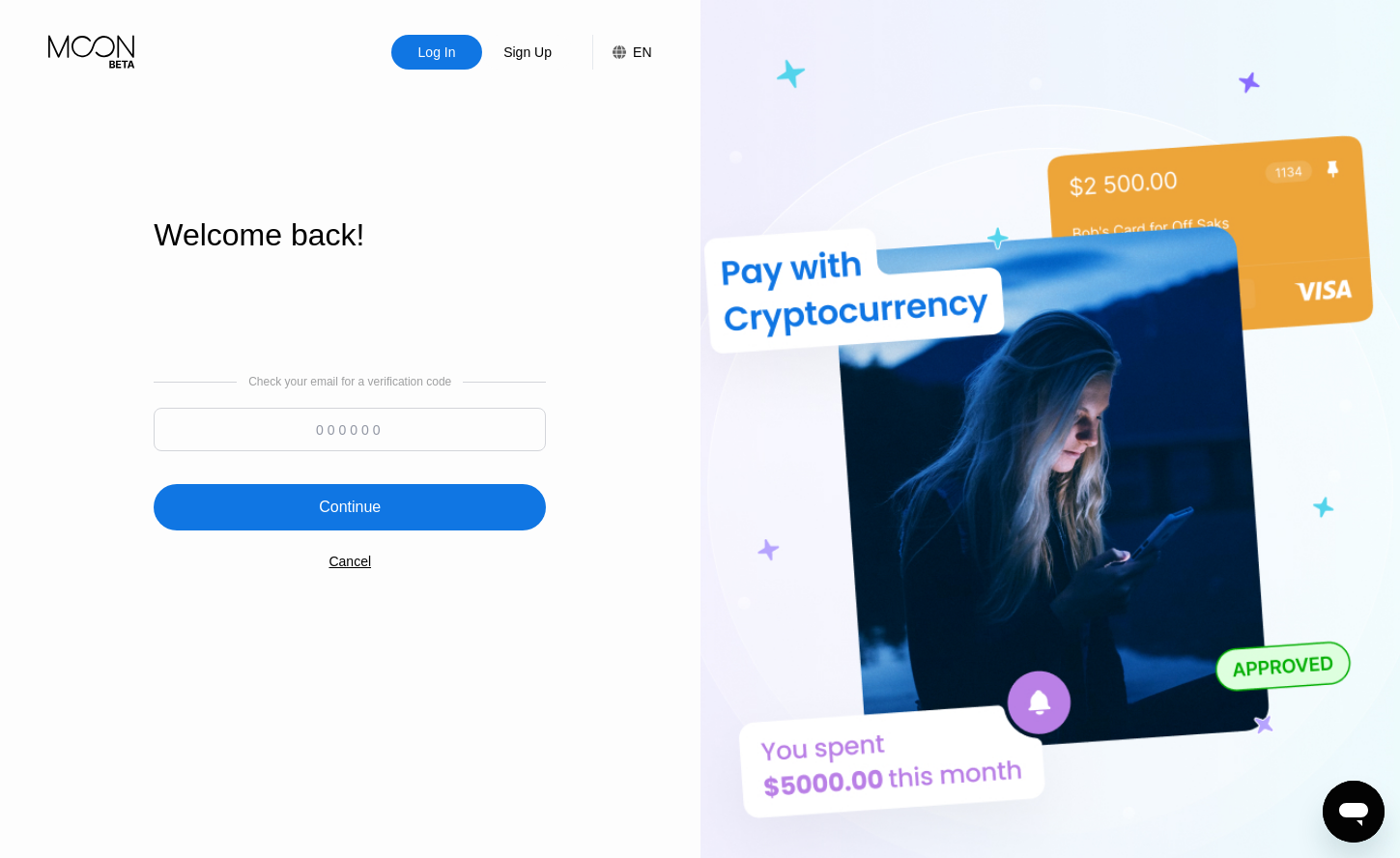
click at [372, 423] on input at bounding box center [350, 429] width 392 height 44
type input "977647"
click at [403, 486] on div "Continue" at bounding box center [350, 507] width 392 height 46
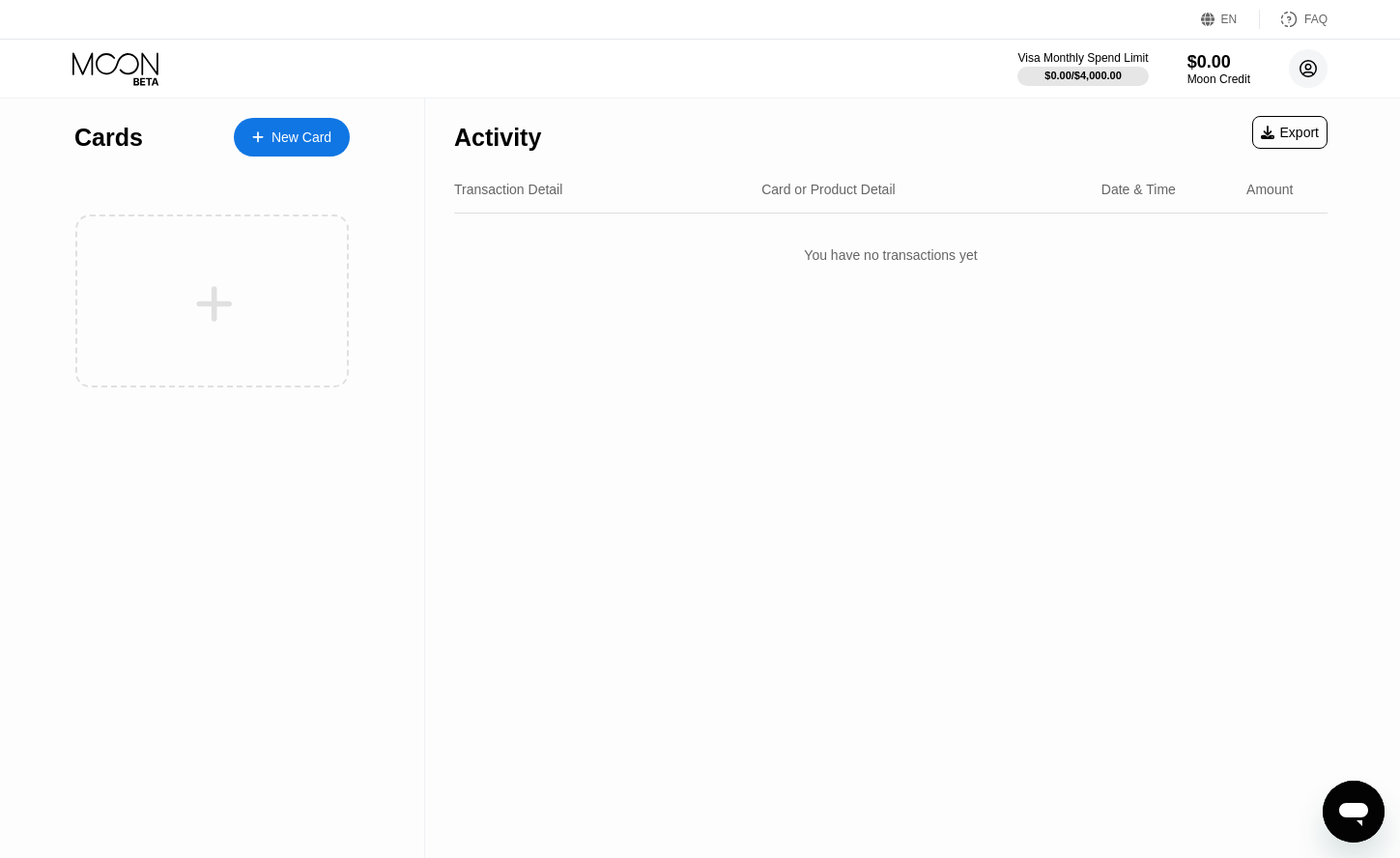
click at [1319, 72] on circle at bounding box center [1308, 68] width 39 height 39
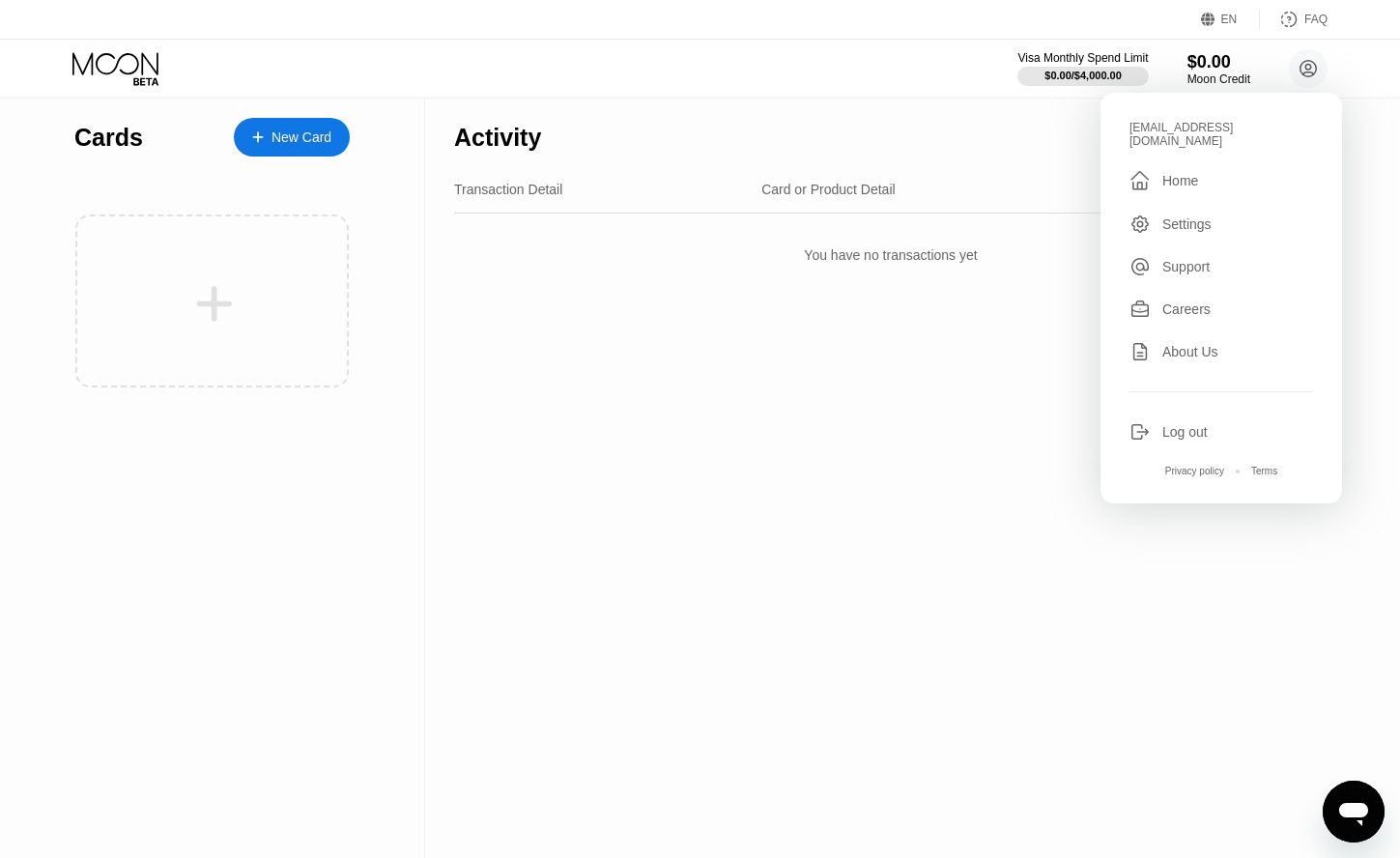
click at [1176, 409] on div "eledar.i.us.s@gmail.com  Home Settings Support Careers About Us Log out Privac…" at bounding box center [1221, 298] width 242 height 411
click at [1171, 425] on div "Log out" at bounding box center [1184, 431] width 45 height 15
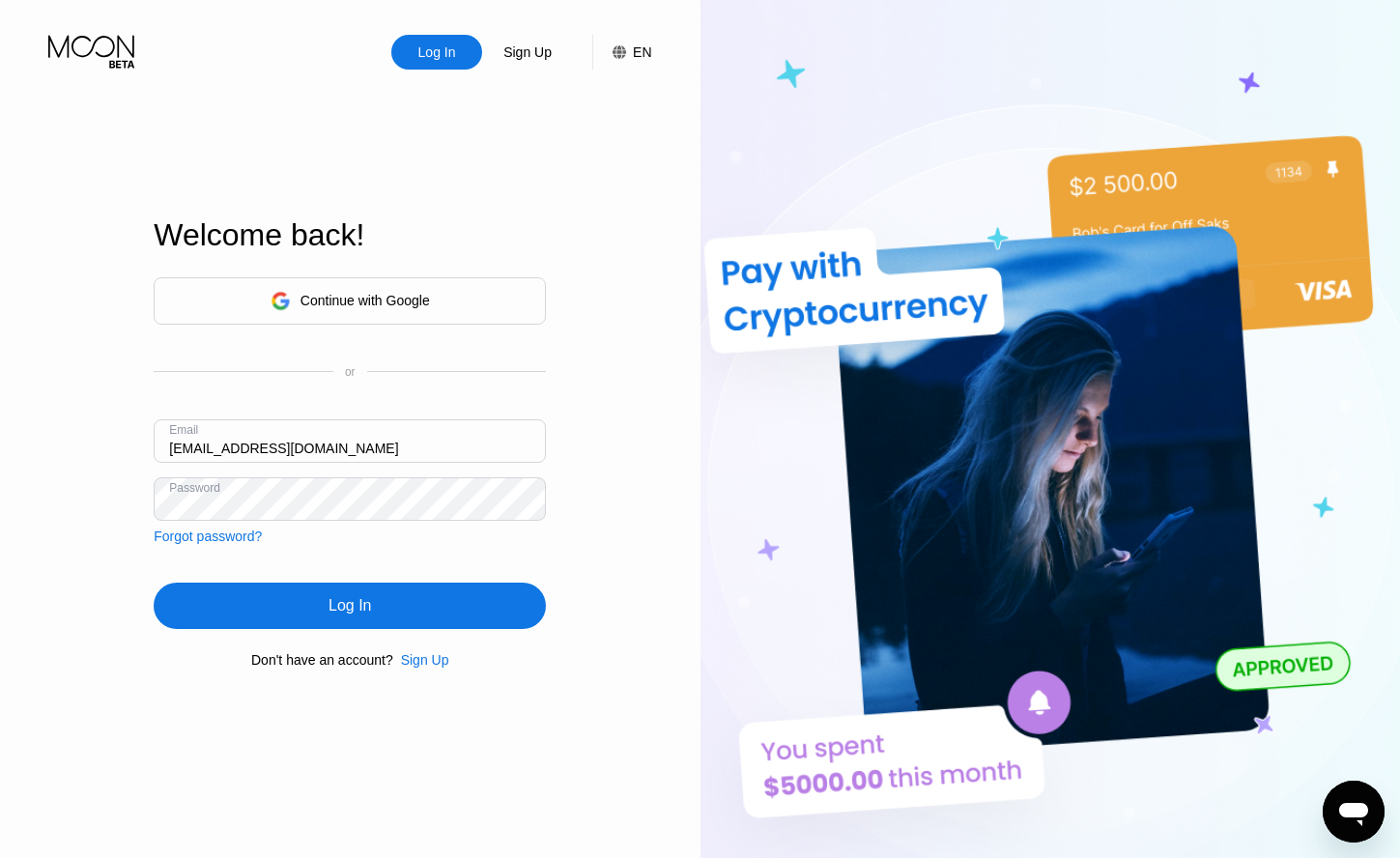
click at [310, 596] on div "Log In" at bounding box center [350, 605] width 392 height 46
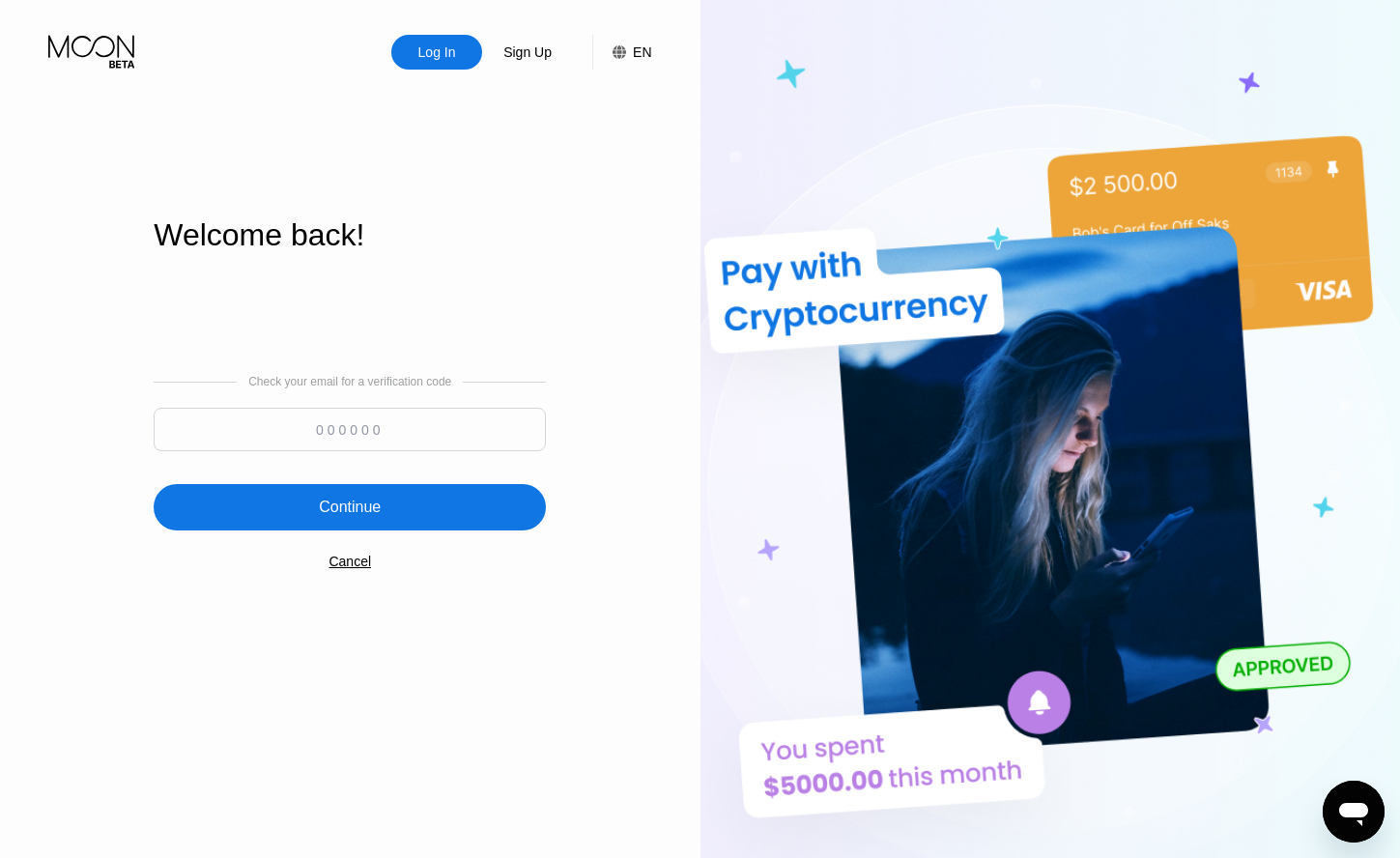
click at [268, 434] on input at bounding box center [350, 429] width 392 height 44
paste input "481234"
type input "481234"
click at [325, 484] on div "Check your email for a verification code 481234 Continue Cancel" at bounding box center [350, 472] width 392 height 393
click at [365, 493] on div "Continue" at bounding box center [350, 507] width 392 height 46
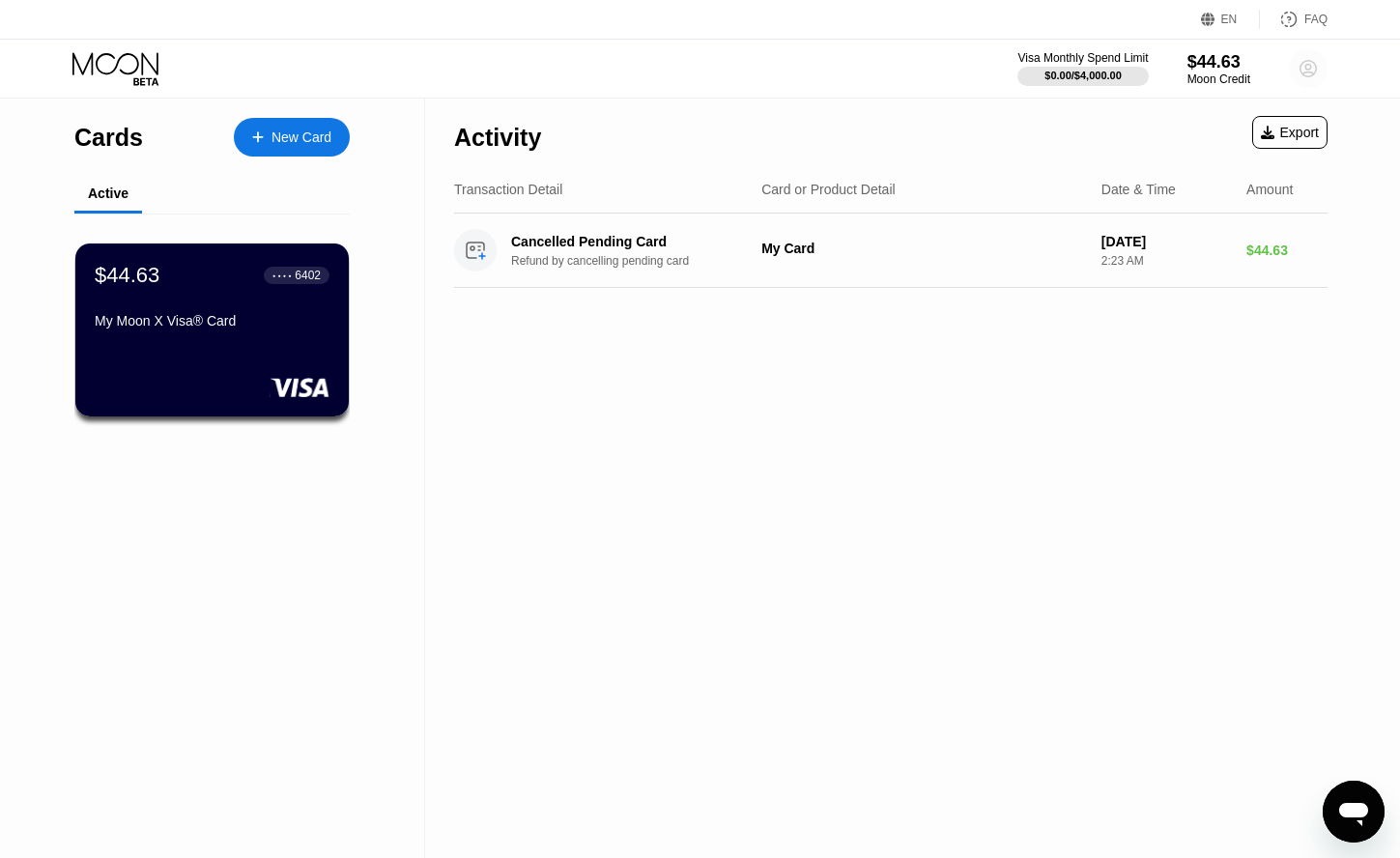
click at [1311, 62] on icon at bounding box center [1308, 69] width 16 height 16
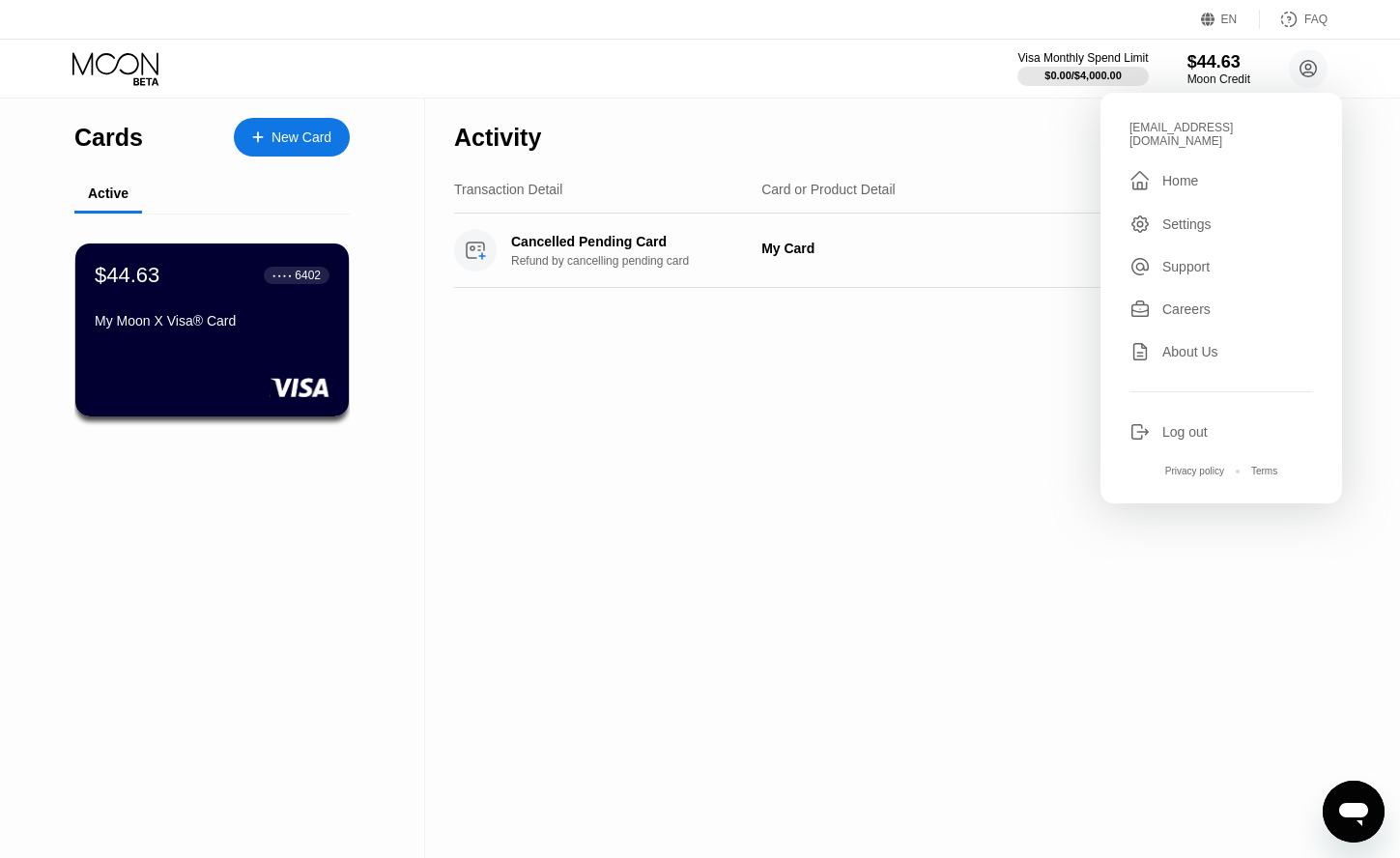
click at [1166, 427] on div "Log out" at bounding box center [1184, 431] width 45 height 15
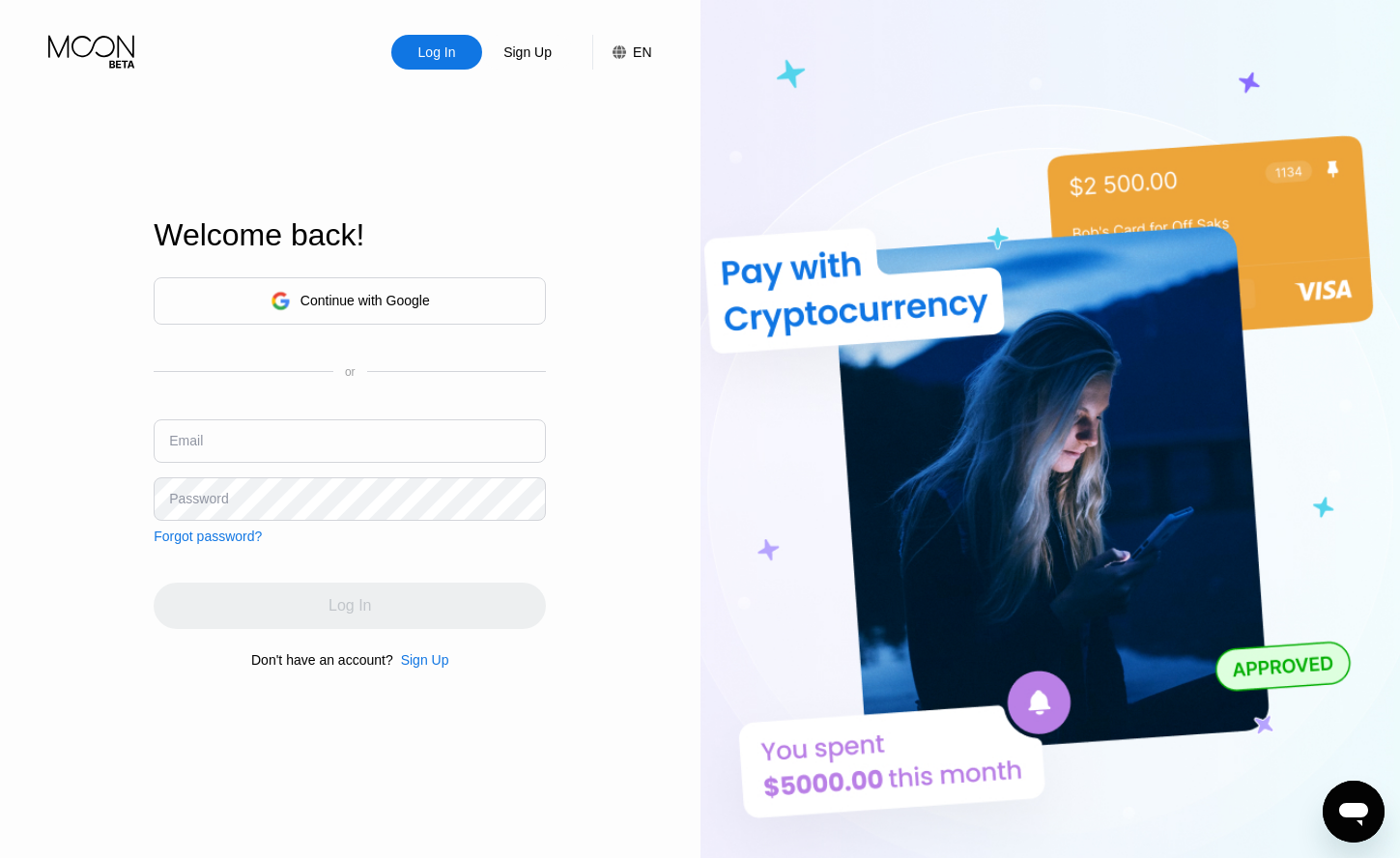
click at [256, 403] on div "Continue with Google or Email Password Forgot password?" at bounding box center [350, 411] width 392 height 267
click at [241, 429] on input "text" at bounding box center [350, 441] width 392 height 44
paste input "[EMAIL_ADDRESS][DOMAIN_NAME]"
type input "[EMAIL_ADDRESS][DOMAIN_NAME]"
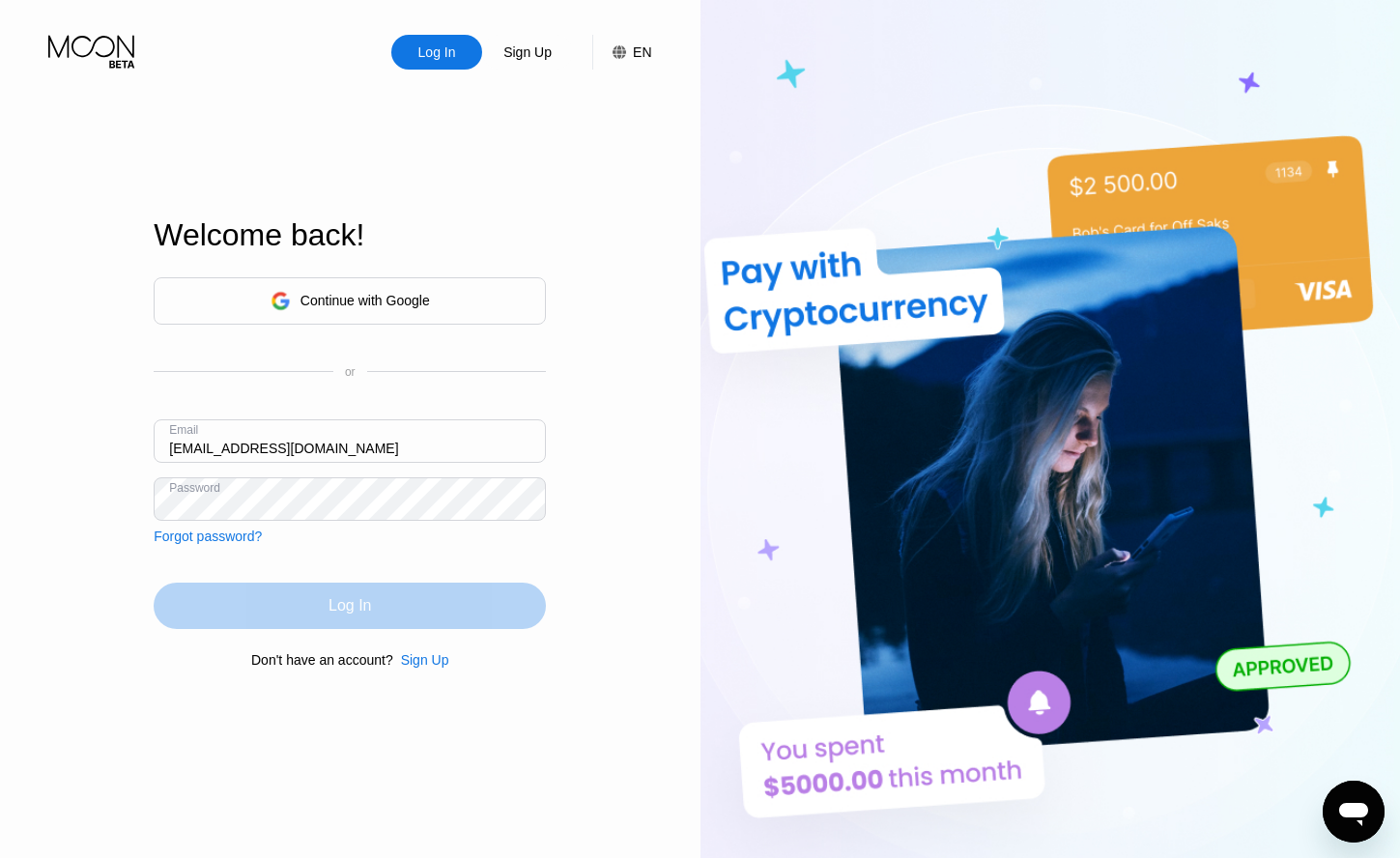
click at [375, 619] on div "Log In" at bounding box center [350, 605] width 392 height 46
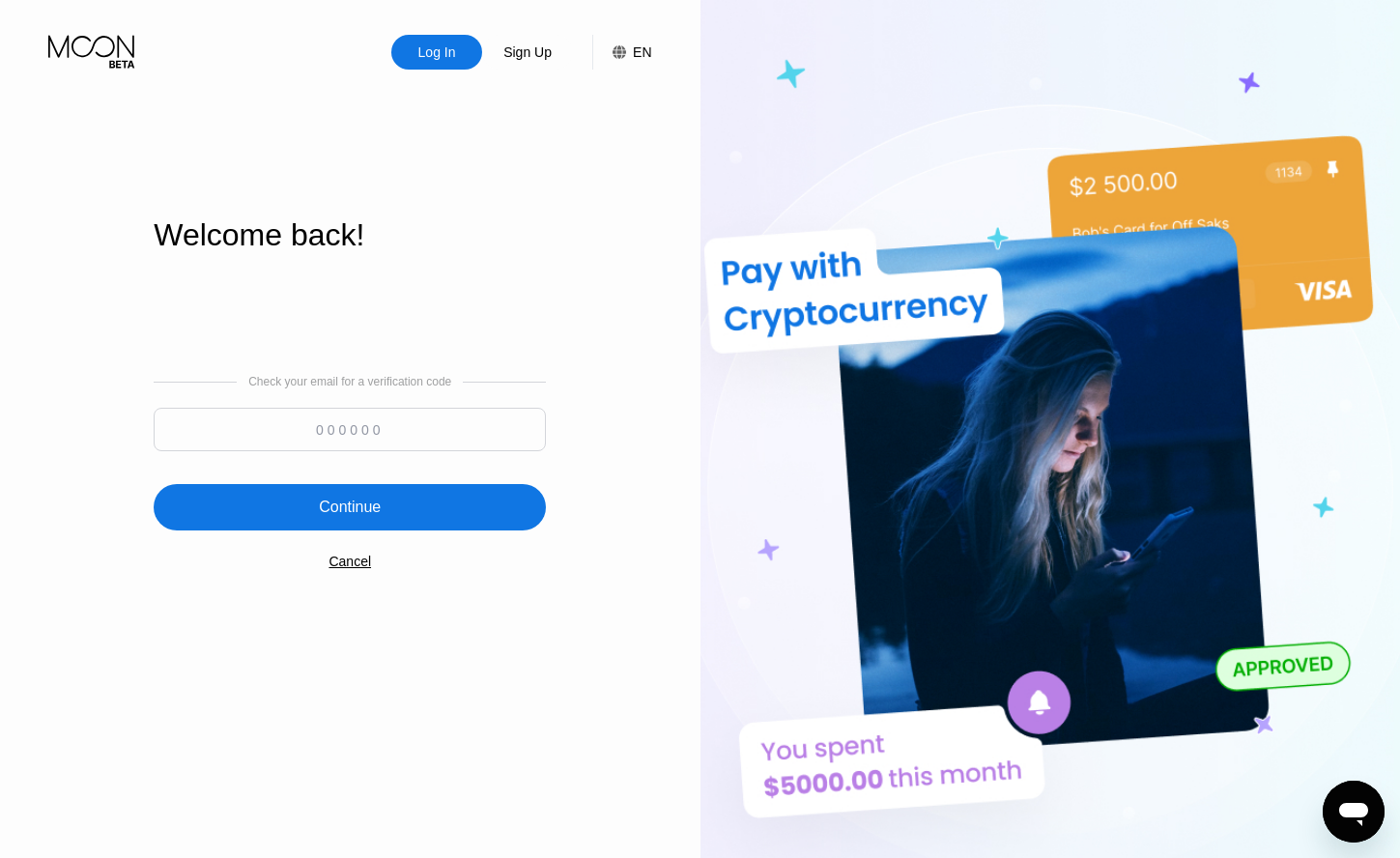
click at [313, 433] on input at bounding box center [350, 429] width 392 height 44
paste input "268468"
type input "268468"
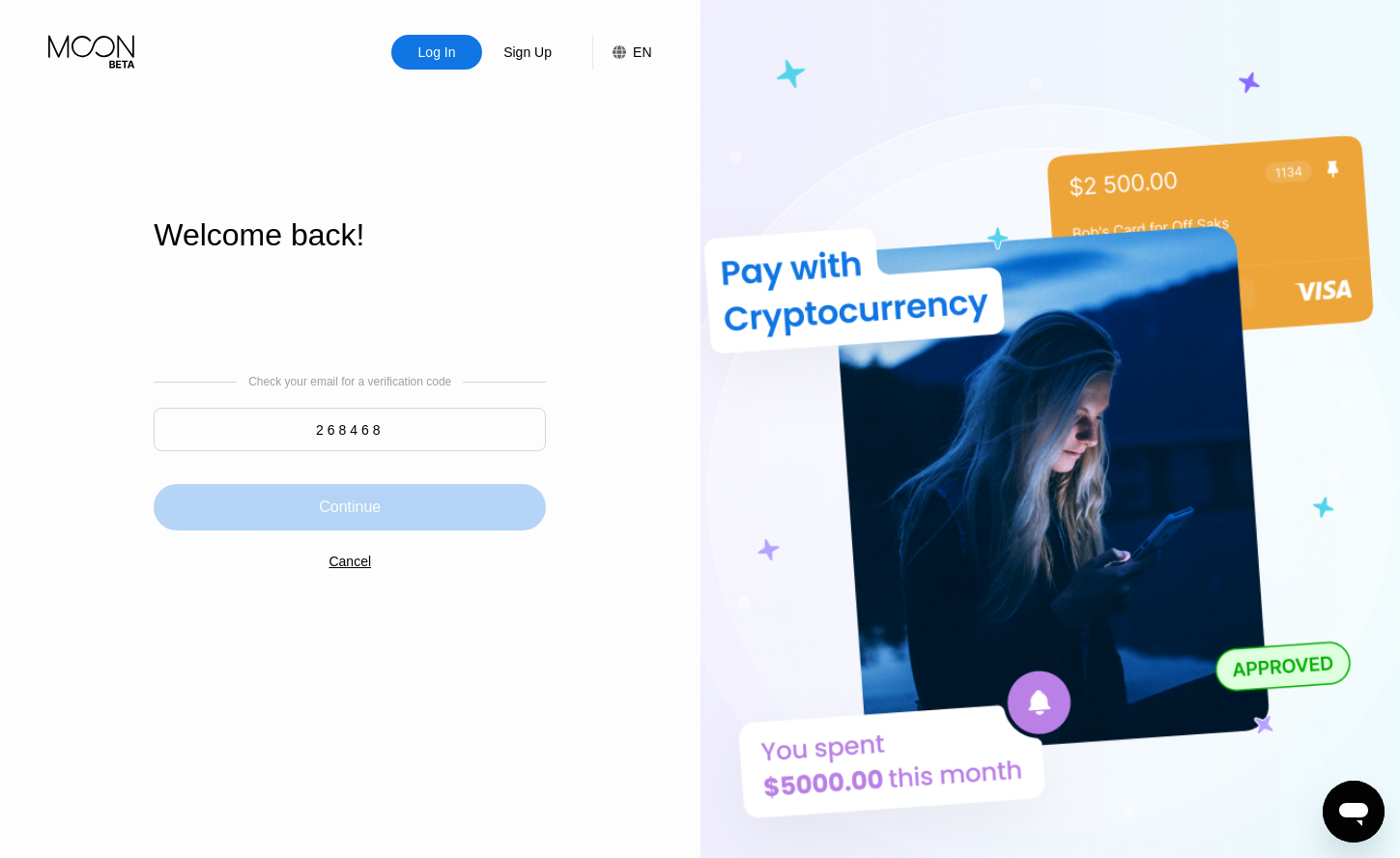
click at [341, 497] on div "Continue" at bounding box center [350, 507] width 392 height 46
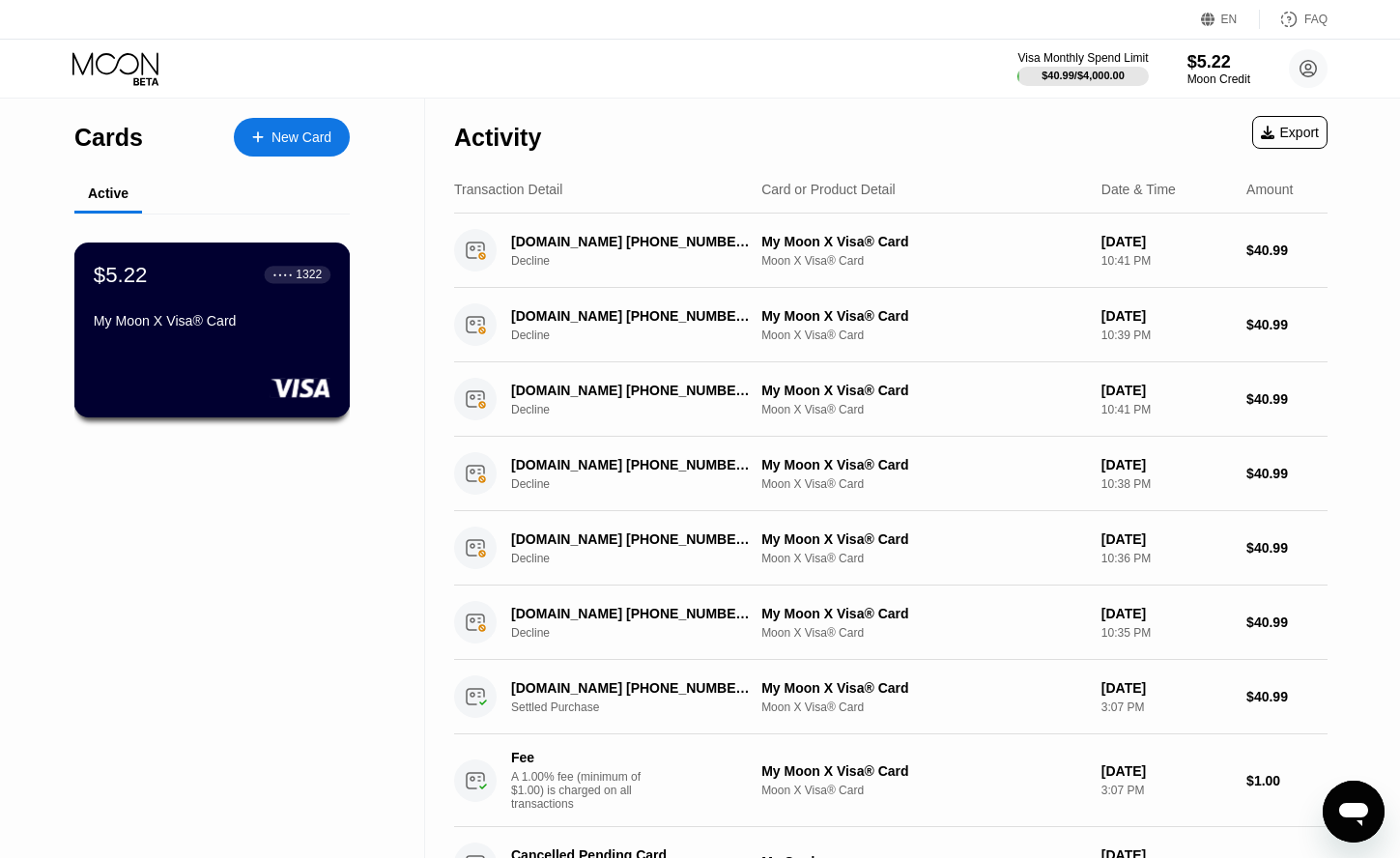
click at [245, 325] on div "My Moon X Visa® Card" at bounding box center [212, 320] width 237 height 15
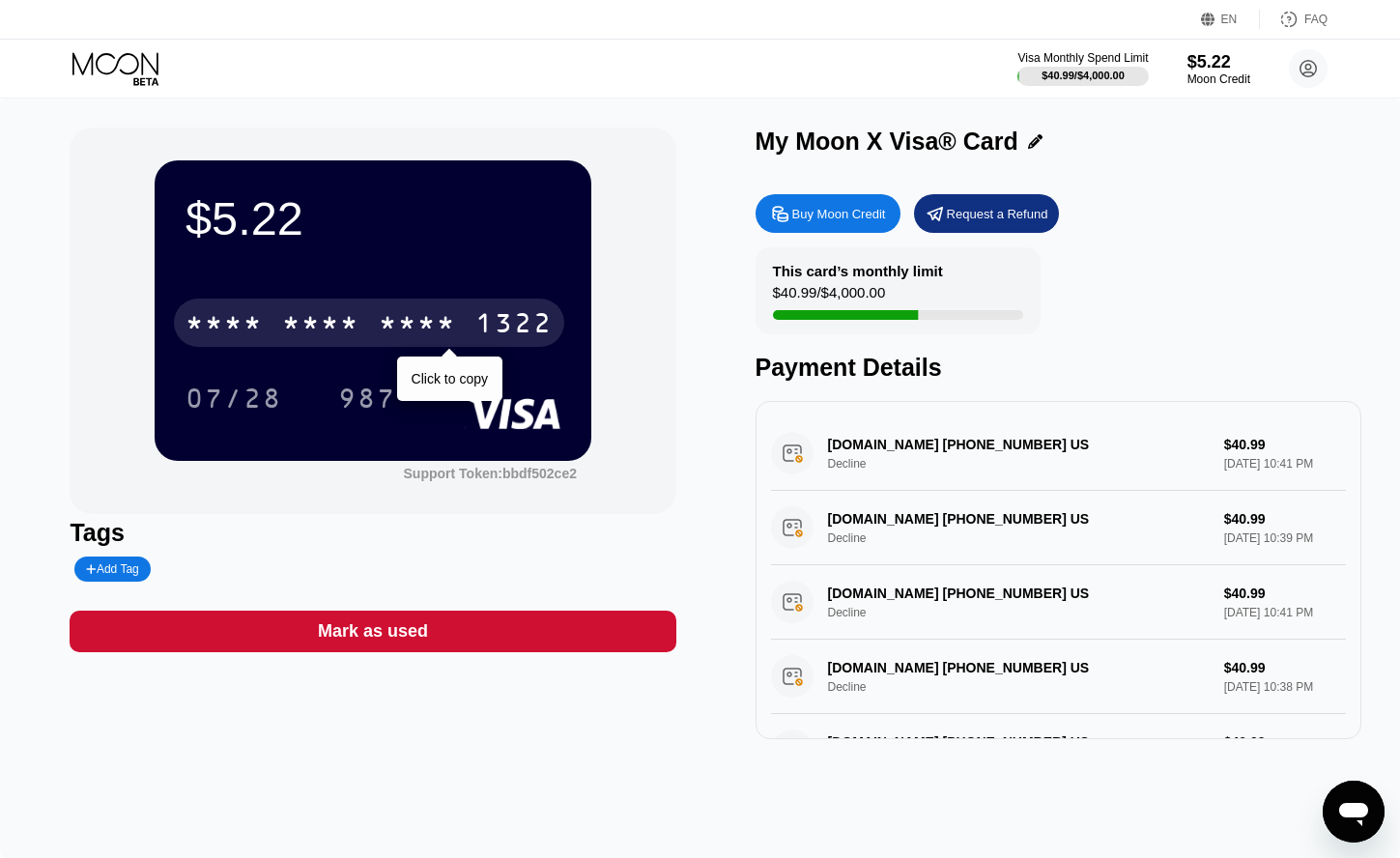
click at [413, 324] on div "* * * *" at bounding box center [416, 326] width 77 height 31
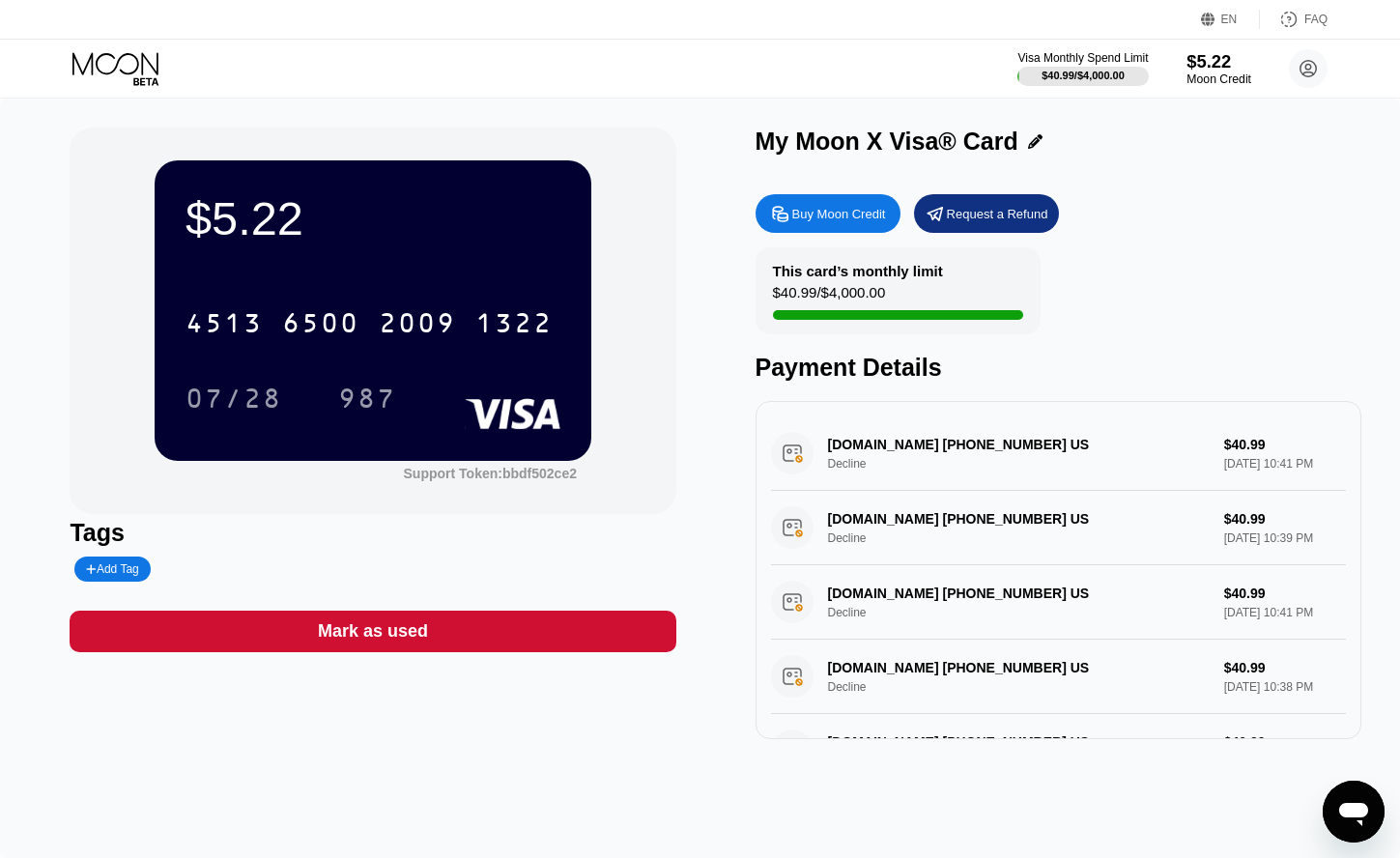
click at [1197, 61] on div "$5.22" at bounding box center [1218, 61] width 65 height 20
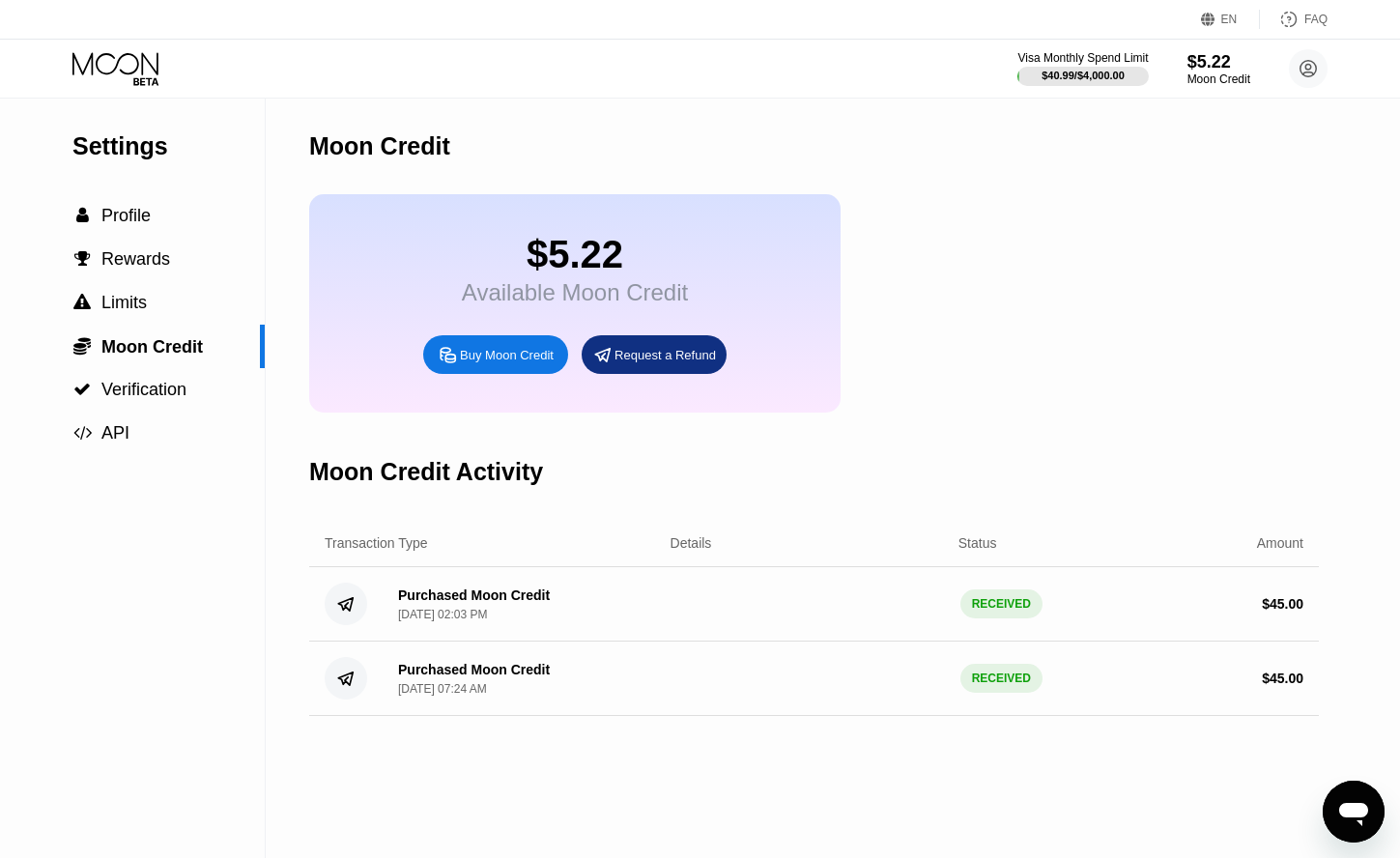
click at [451, 366] on icon at bounding box center [447, 355] width 20 height 20
type input "0"
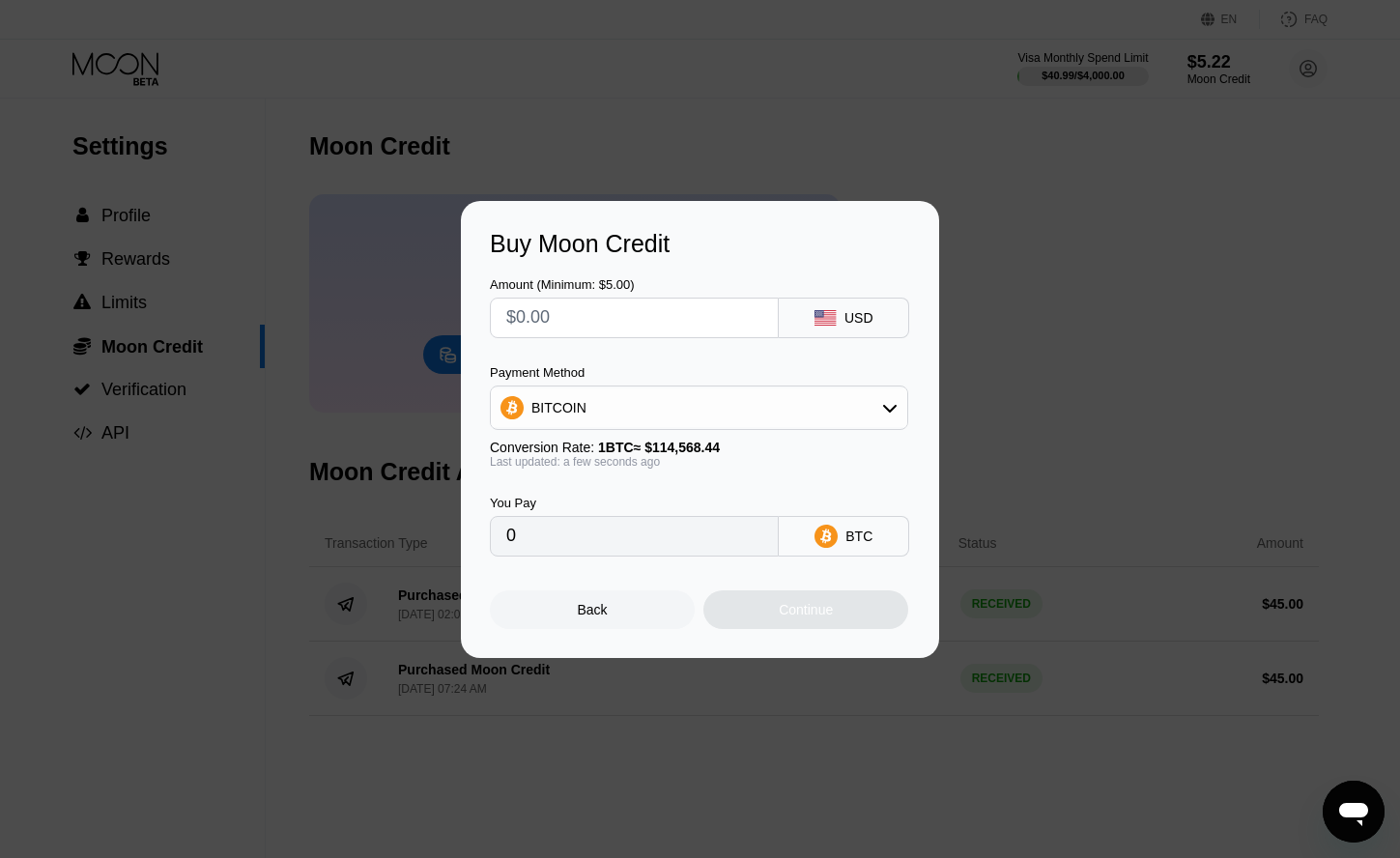
click at [591, 336] on div "Amount (Minimum: $5.00) USD Payment Method BITCOIN Conversion Rate: 1 BTC ≈ $11…" at bounding box center [700, 407] width 420 height 299
click at [592, 324] on input "text" at bounding box center [634, 318] width 256 height 39
type input "$4"
type input "0.00003492"
type input "$40"
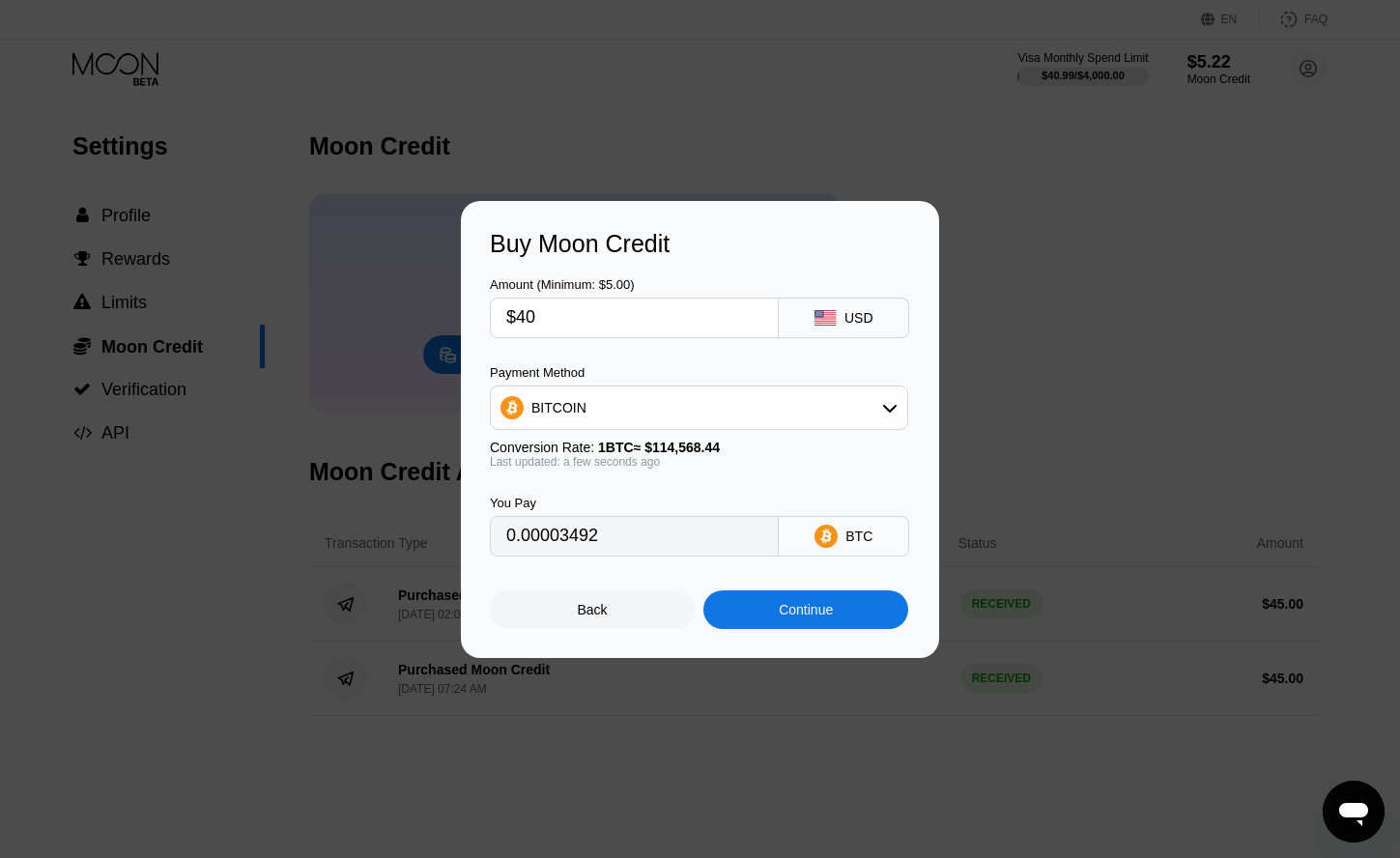
type input "0.00034914"
type input "$40"
click at [801, 616] on div "Continue" at bounding box center [806, 609] width 54 height 15
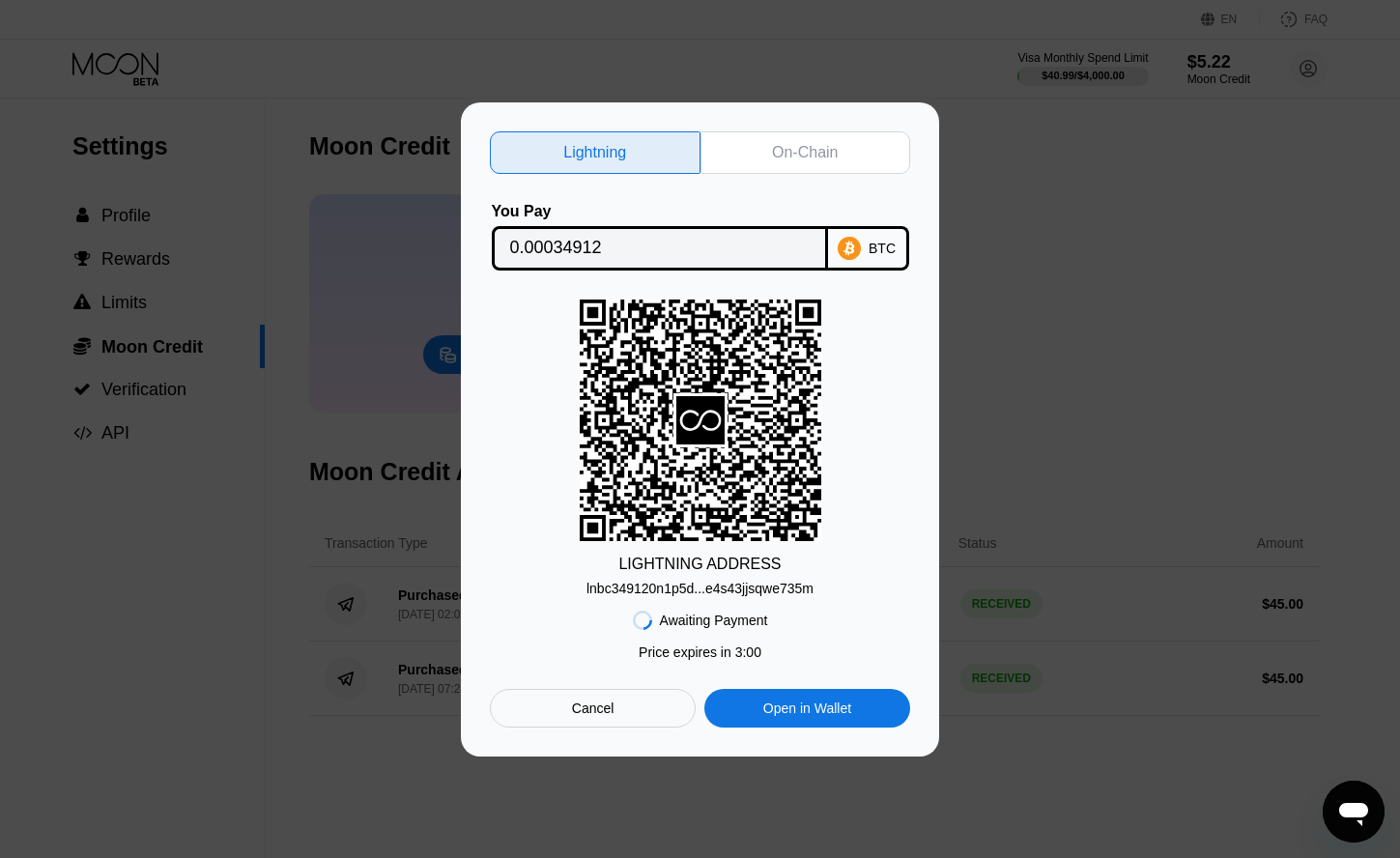
click at [780, 143] on div "On-Chain" at bounding box center [805, 152] width 66 height 19
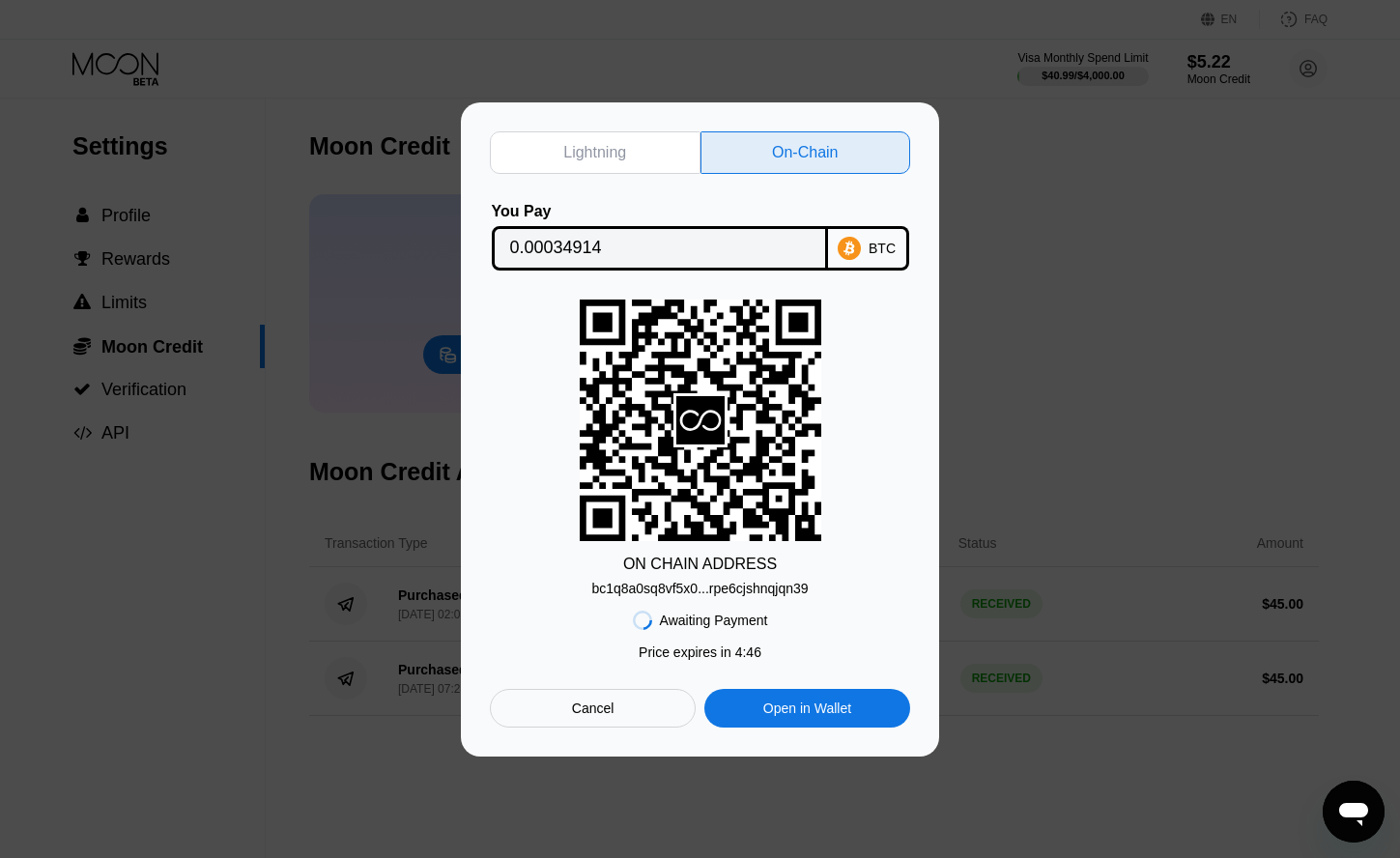
click at [794, 587] on div "bc1q8a0sq8vf5x0...rpe6cjshnqjqn39" at bounding box center [699, 588] width 217 height 15
click at [760, 585] on div "bc1q8a0sq8vf5x0...rpe6cjshnqjqn39" at bounding box center [699, 588] width 217 height 15
click at [798, 587] on div "bc1q8a0sq8vf5x0...rpe6cjshnqjqn39" at bounding box center [699, 588] width 217 height 15
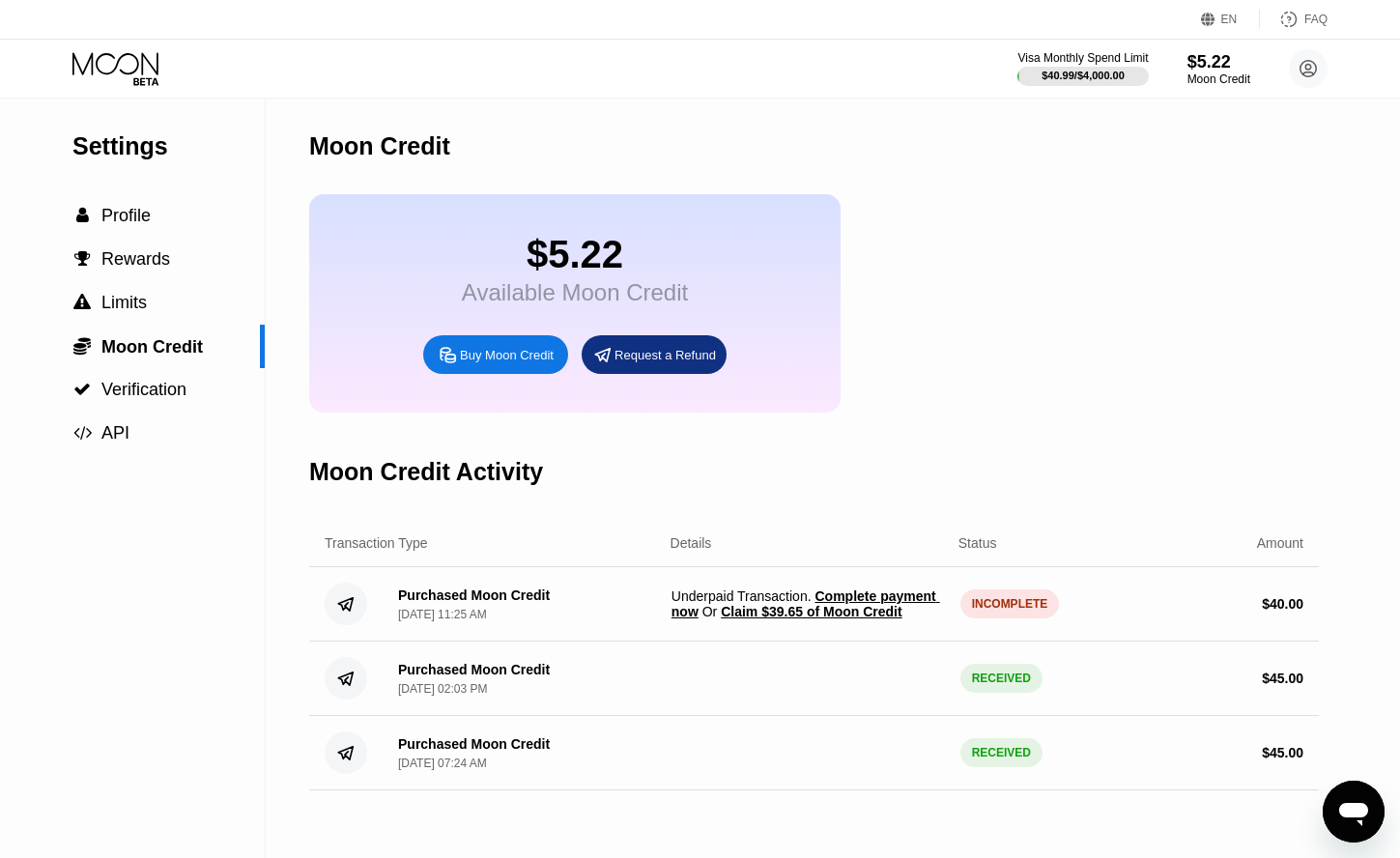
click at [880, 619] on span "Claim $39.65 of Moon Credit" at bounding box center [811, 611] width 181 height 15
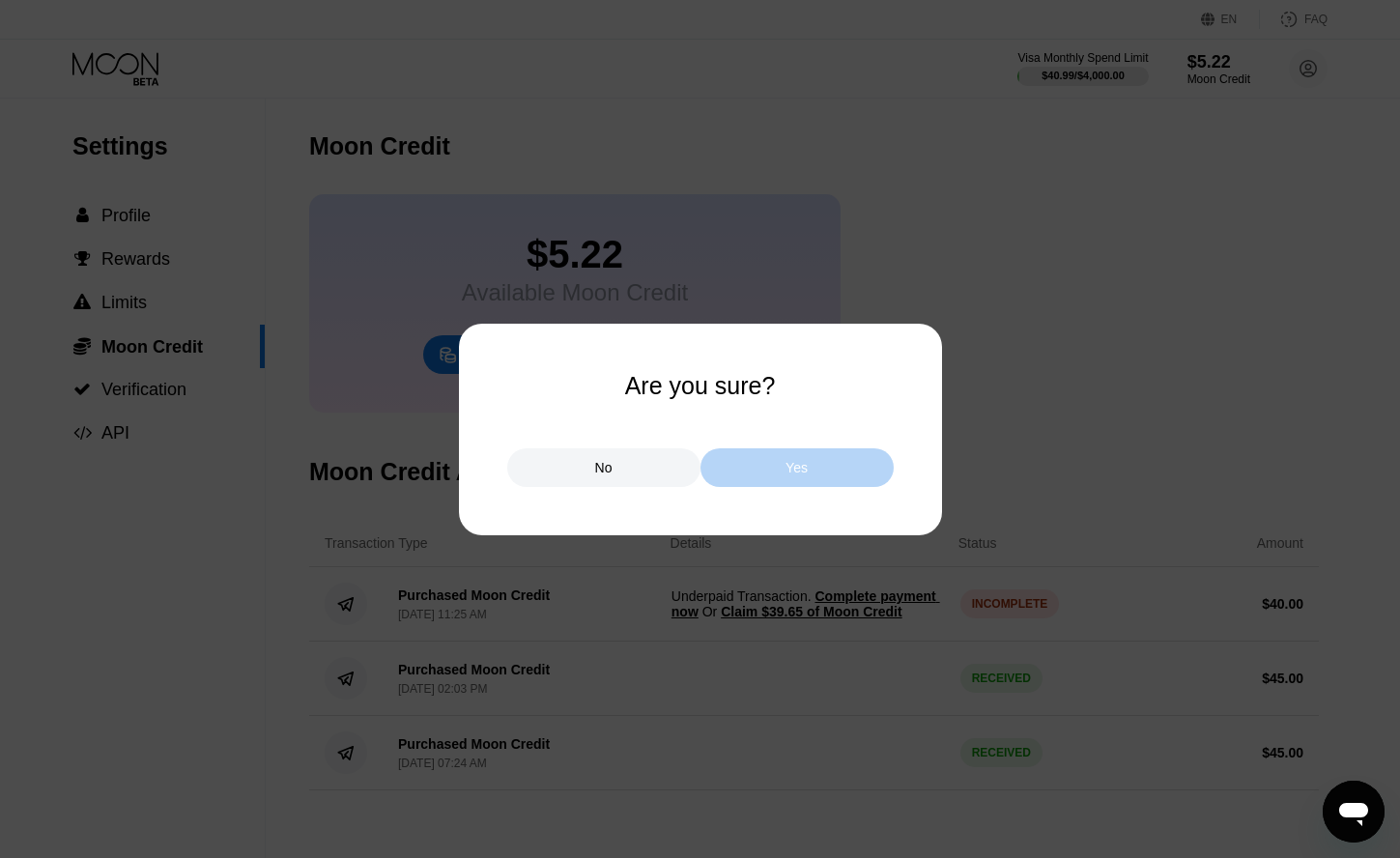
click at [856, 475] on div "Yes" at bounding box center [797, 467] width 194 height 39
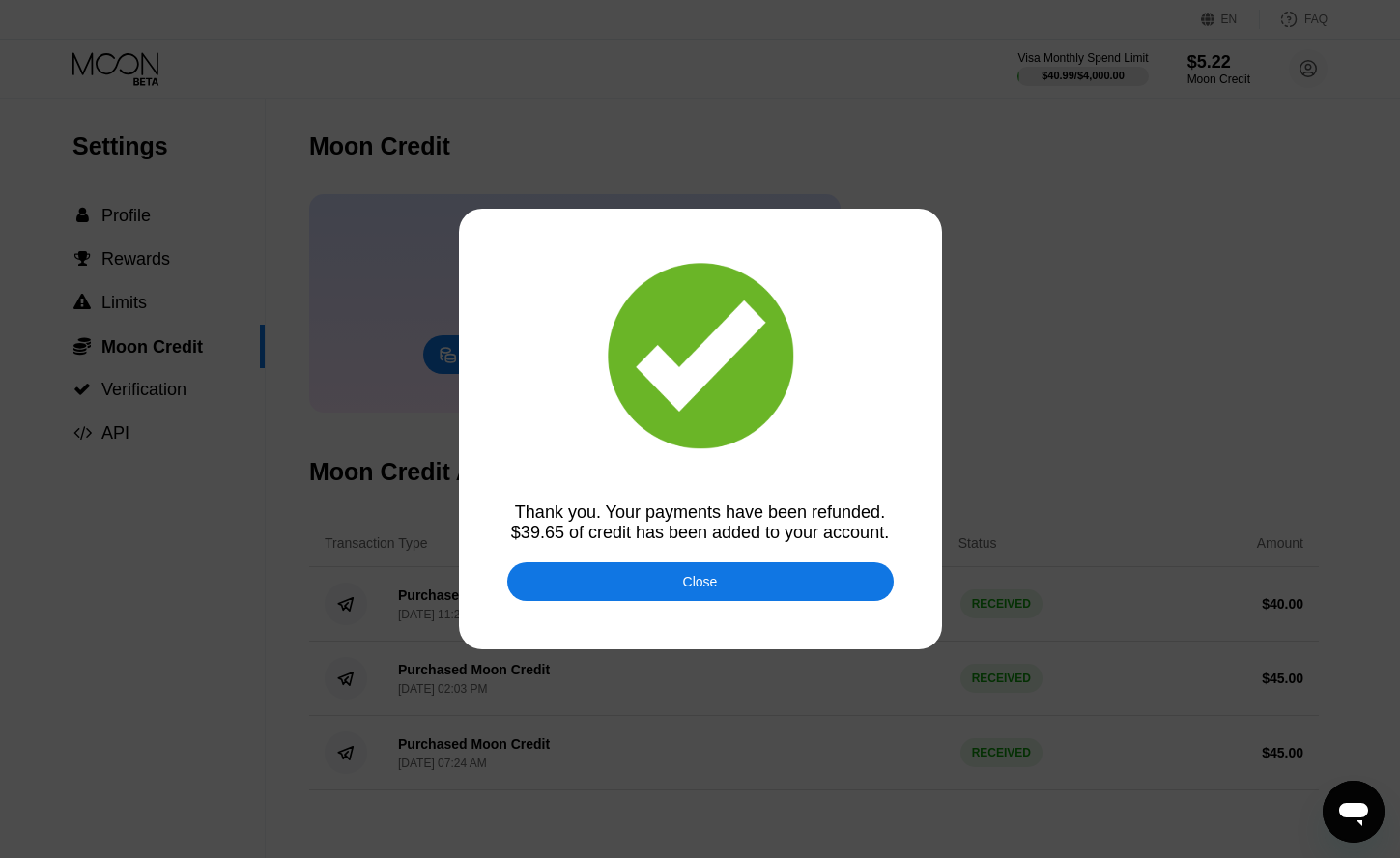
click at [783, 597] on div "Close" at bounding box center [700, 581] width 386 height 39
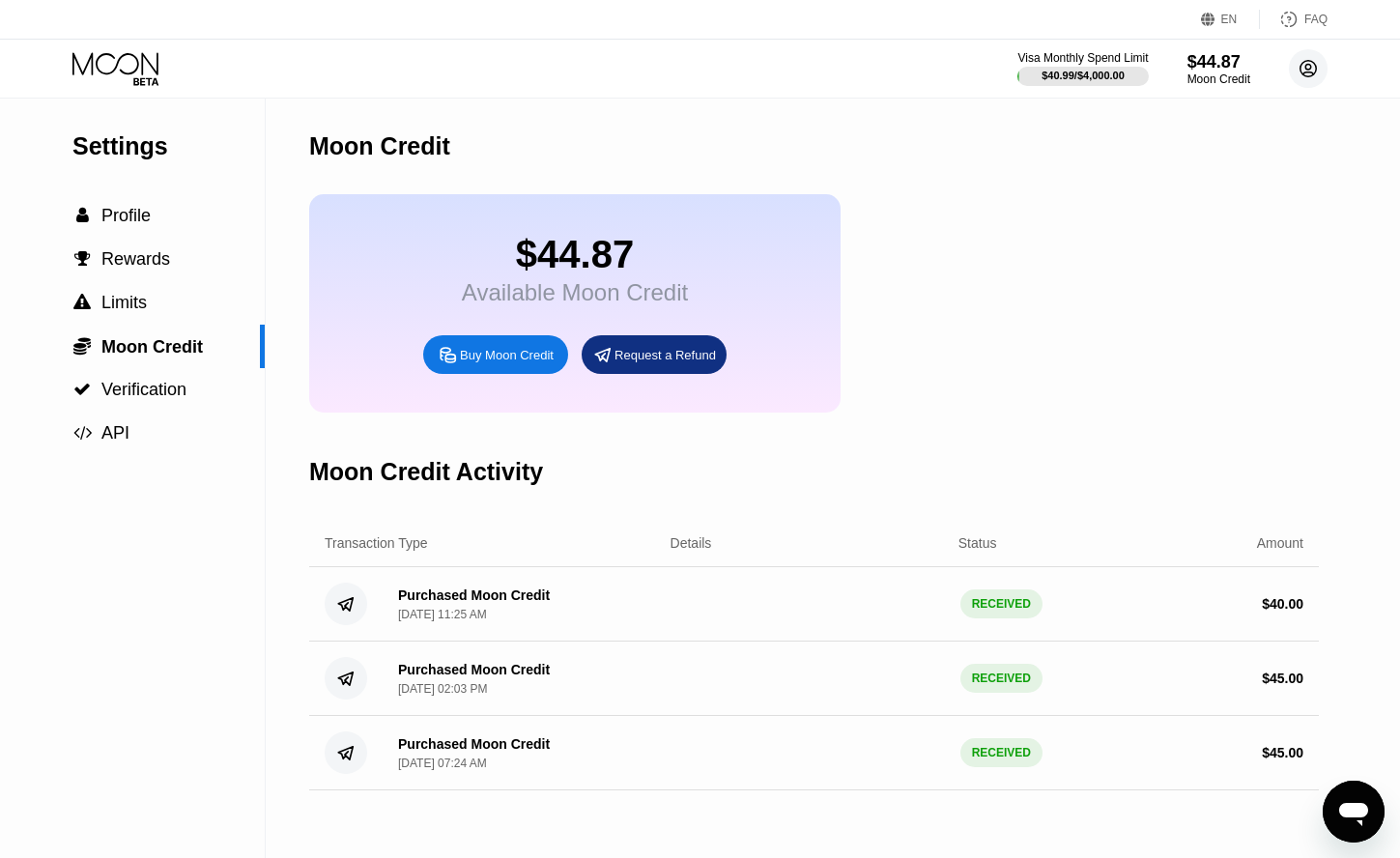
click at [1312, 74] on icon at bounding box center [1308, 69] width 11 height 11
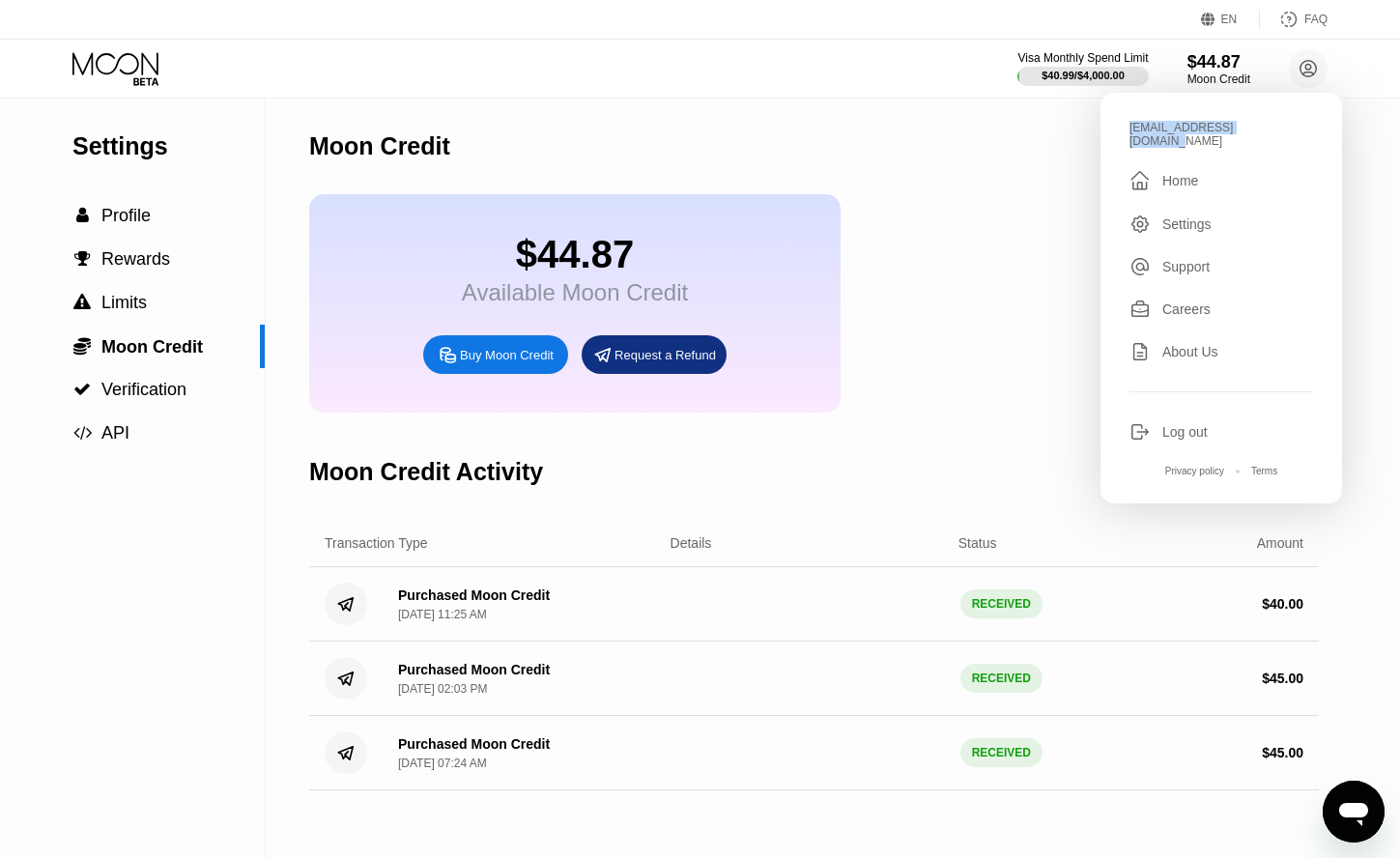
drag, startPoint x: 1265, startPoint y: 140, endPoint x: 1129, endPoint y: 132, distance: 136.2
click at [1129, 132] on div "[EMAIL_ADDRESS][DOMAIN_NAME]  Home Settings Support Careers About Us Log out P…" at bounding box center [1221, 298] width 242 height 411
copy div "[EMAIL_ADDRESS][DOMAIN_NAME]"
click at [1197, 425] on div "Log out" at bounding box center [1184, 431] width 45 height 15
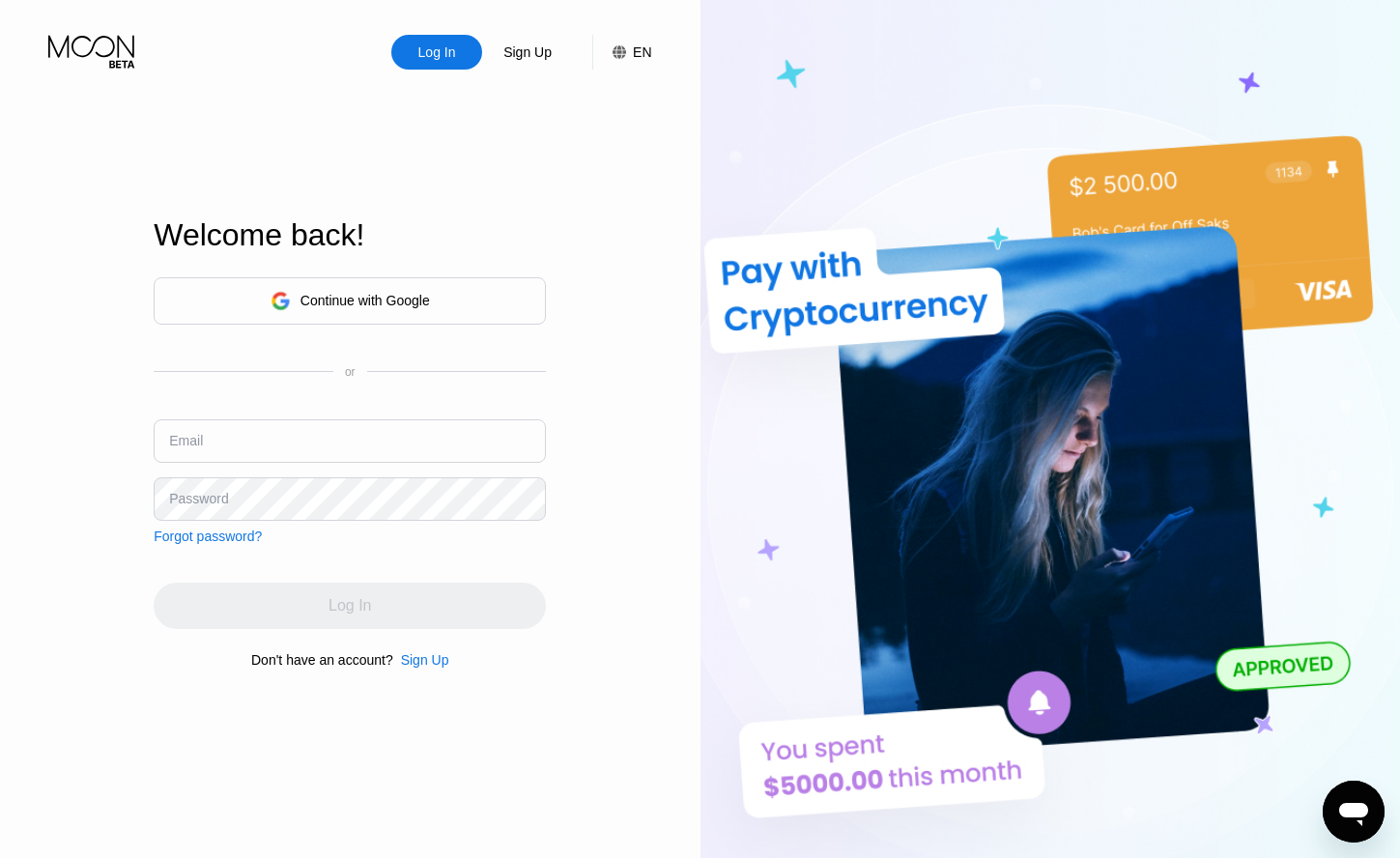
click at [435, 438] on input "text" at bounding box center [350, 441] width 392 height 44
paste input "[EMAIL_ADDRESS][DOMAIN_NAME]"
click at [204, 449] on input "[EMAIL_ADDRESS][DOMAIN_NAME]" at bounding box center [350, 441] width 392 height 44
click at [198, 454] on input "[EMAIL_ADDRESS][DOMAIN_NAME]" at bounding box center [350, 441] width 392 height 44
type input "[EMAIL_ADDRESS][DOMAIN_NAME]"
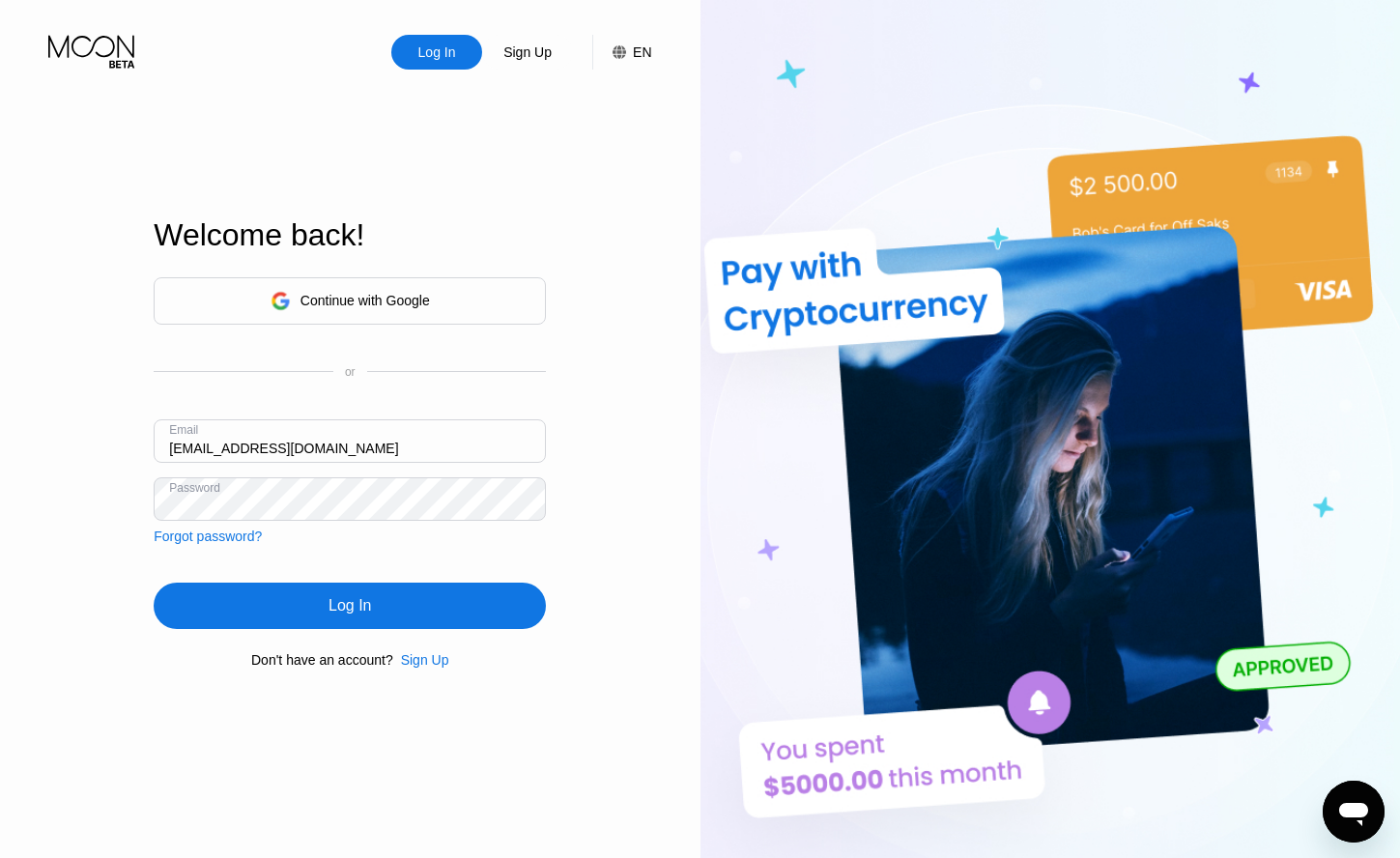
click at [382, 596] on div "Log In" at bounding box center [350, 605] width 392 height 46
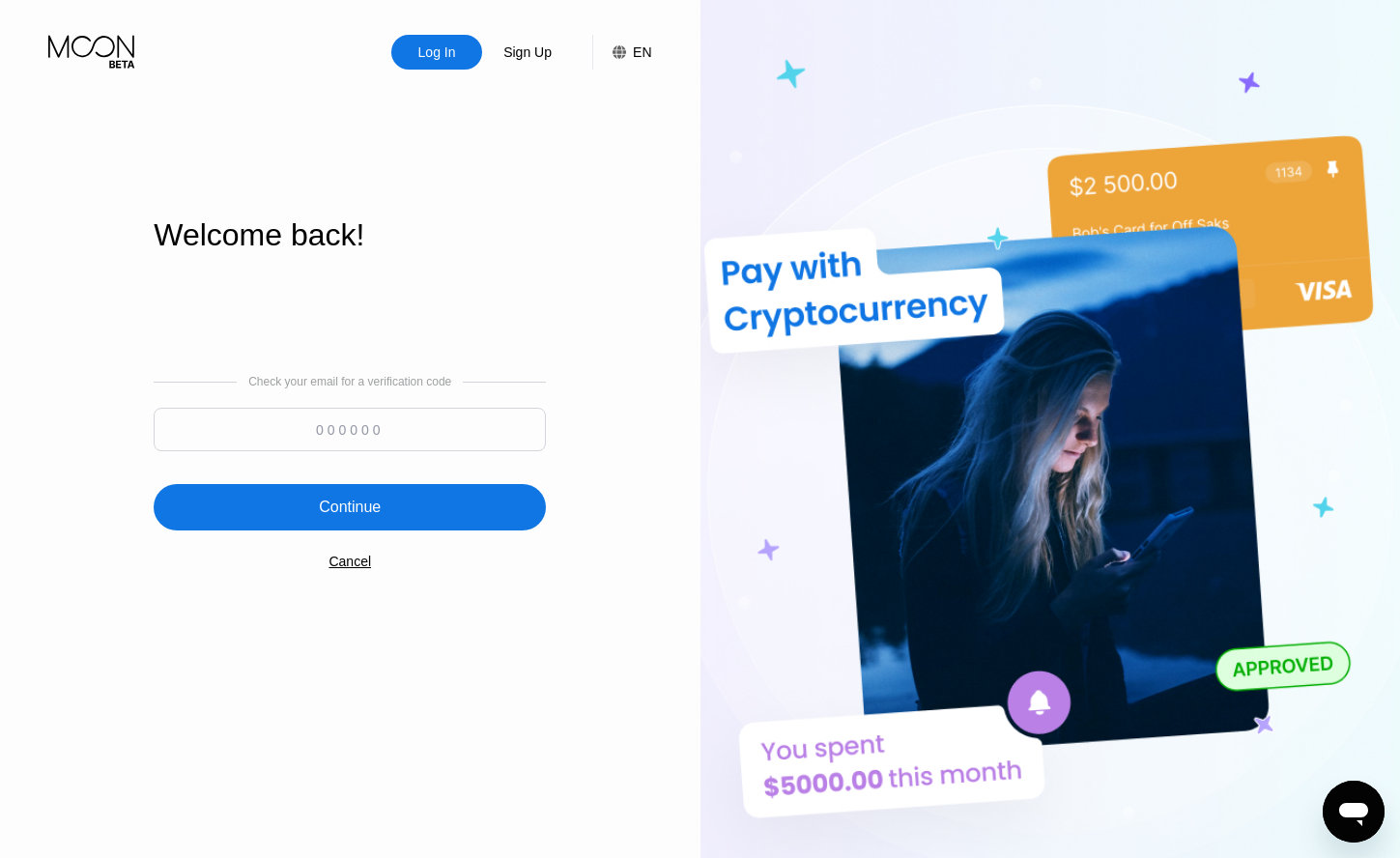
click at [436, 447] on input at bounding box center [350, 429] width 392 height 44
type input "511427"
click at [394, 525] on div "Continue" at bounding box center [350, 507] width 392 height 46
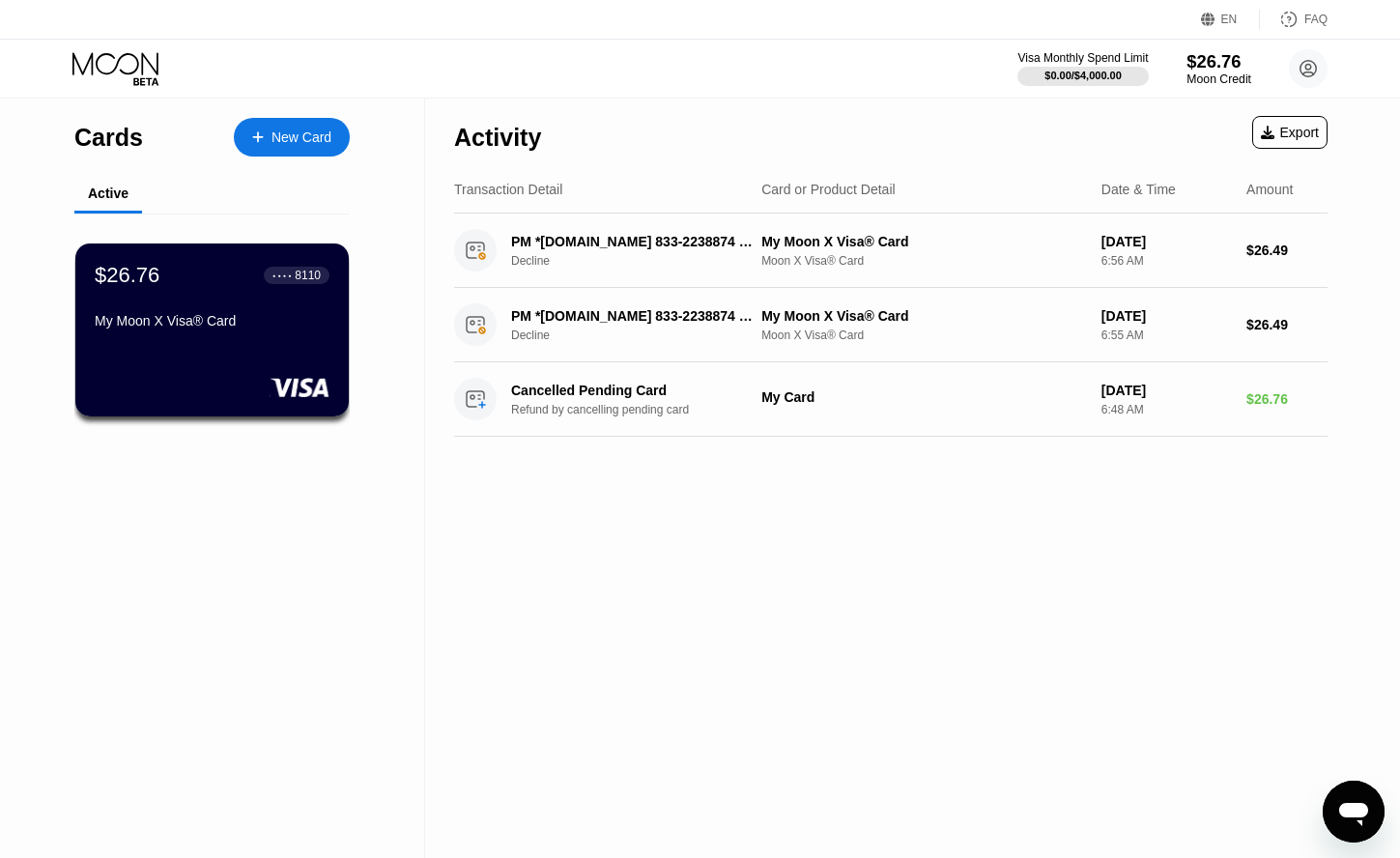
click at [1195, 66] on div "$26.76" at bounding box center [1218, 61] width 65 height 20
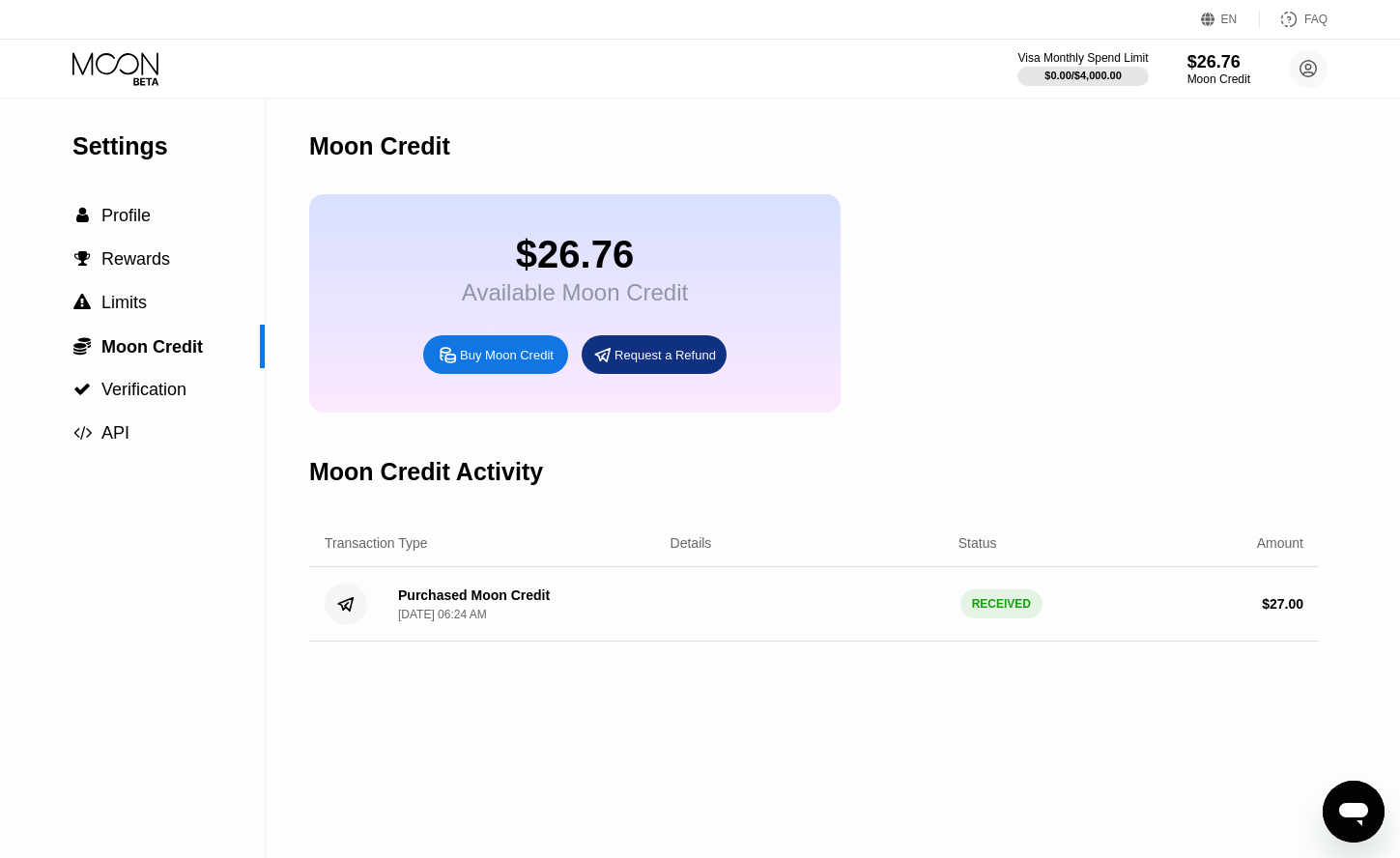
click at [498, 364] on div "Buy Moon Credit" at bounding box center [507, 355] width 94 height 16
type input "0"
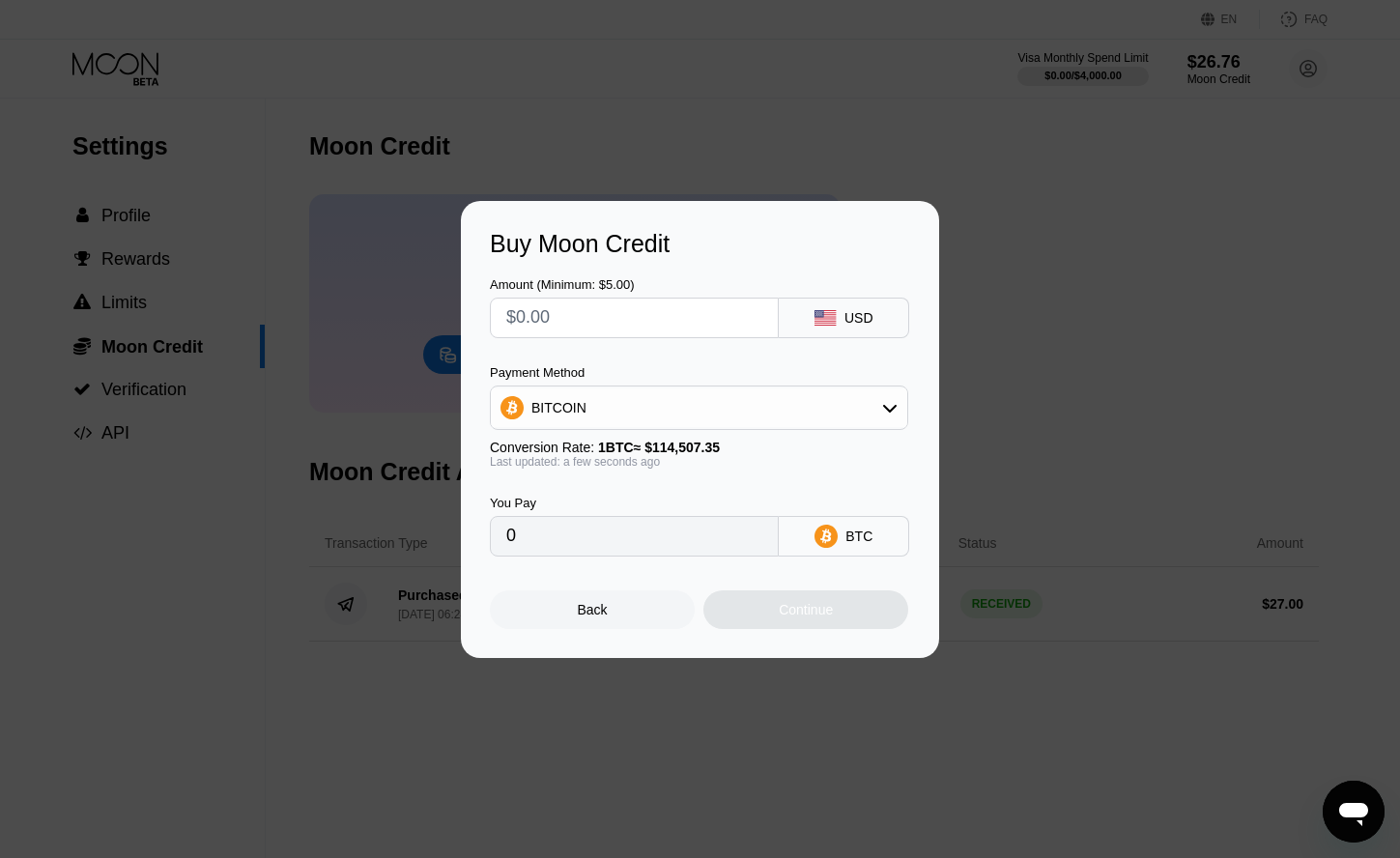
click at [600, 316] on input "text" at bounding box center [634, 318] width 256 height 39
type input "$1"
type input "0.00000874"
type input "$15"
type input "0.00013100"
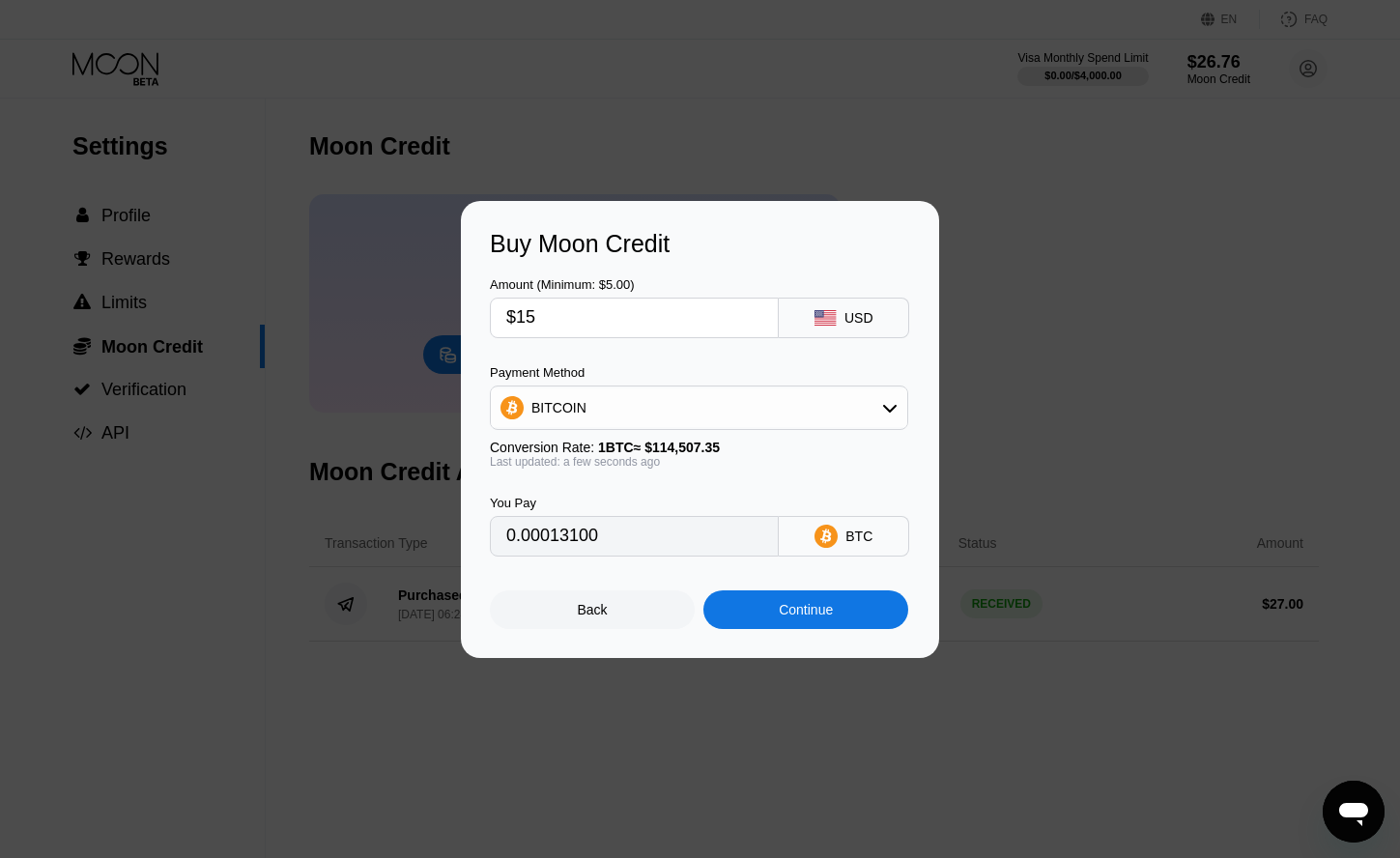
click at [670, 324] on input "$15" at bounding box center [634, 318] width 256 height 39
type input "$1"
type input "0"
type input "$2"
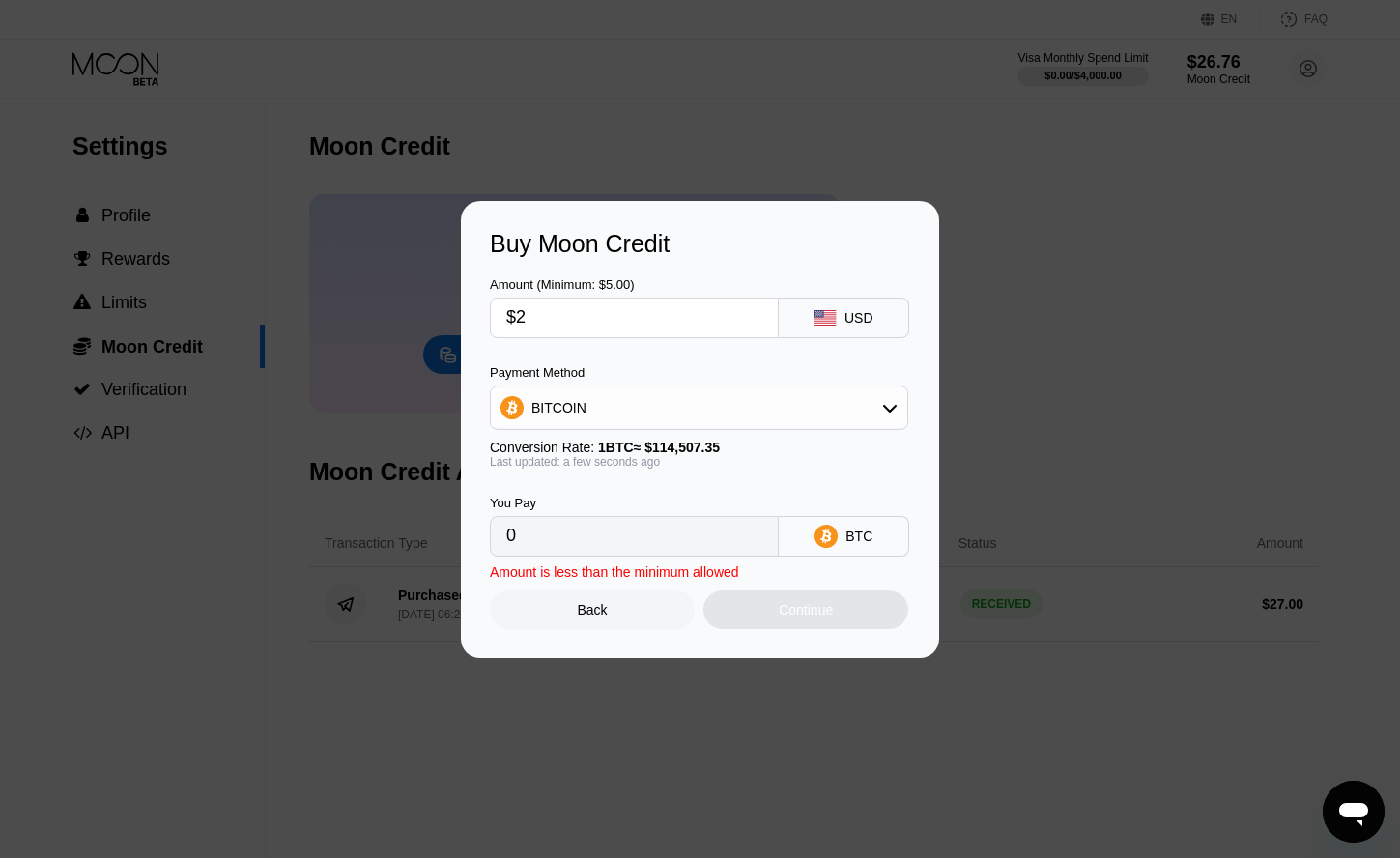
type input "0.00001747"
type input "$20"
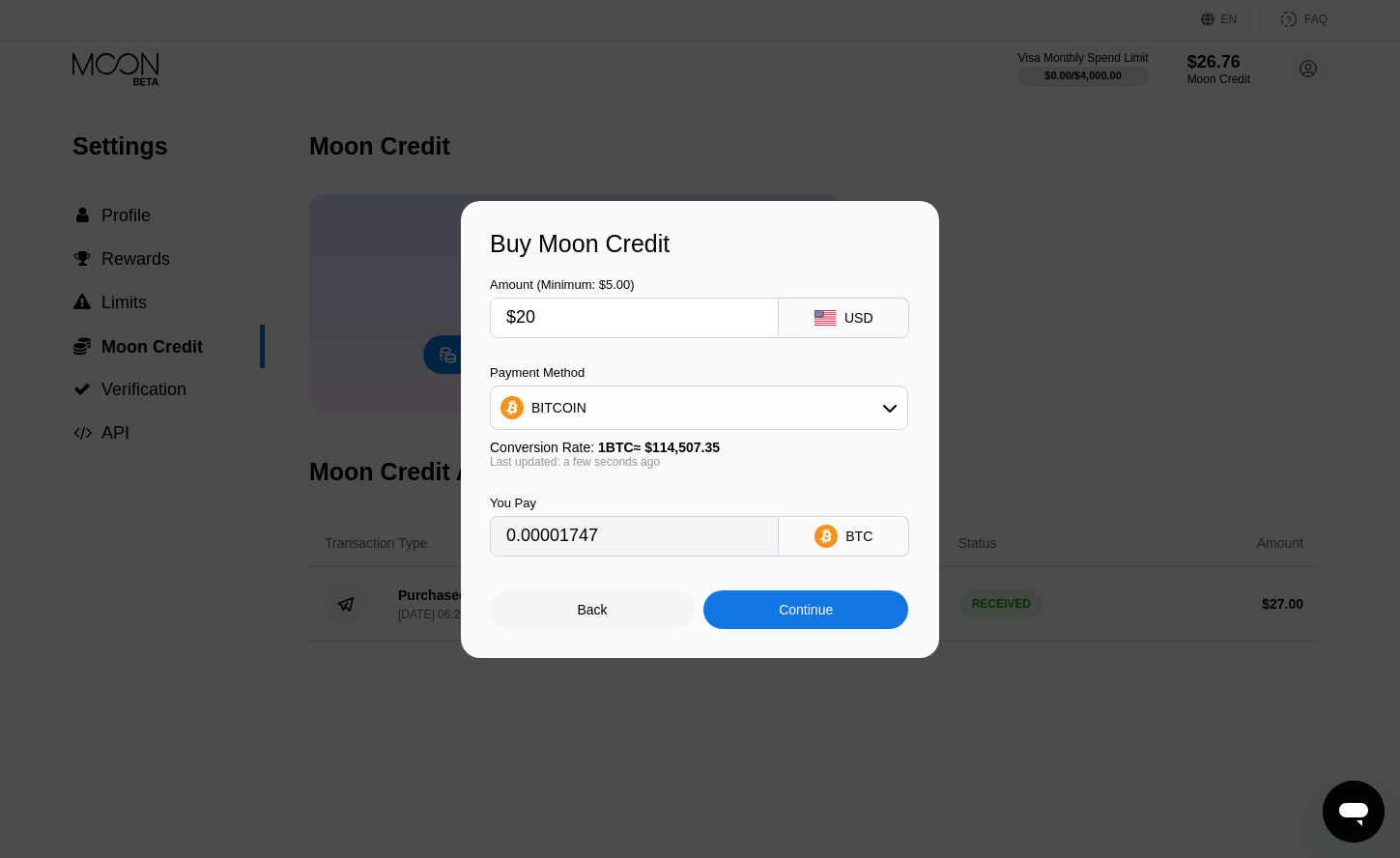
type input "0.00017467"
type input "$20"
click at [790, 610] on div "Continue" at bounding box center [806, 609] width 54 height 15
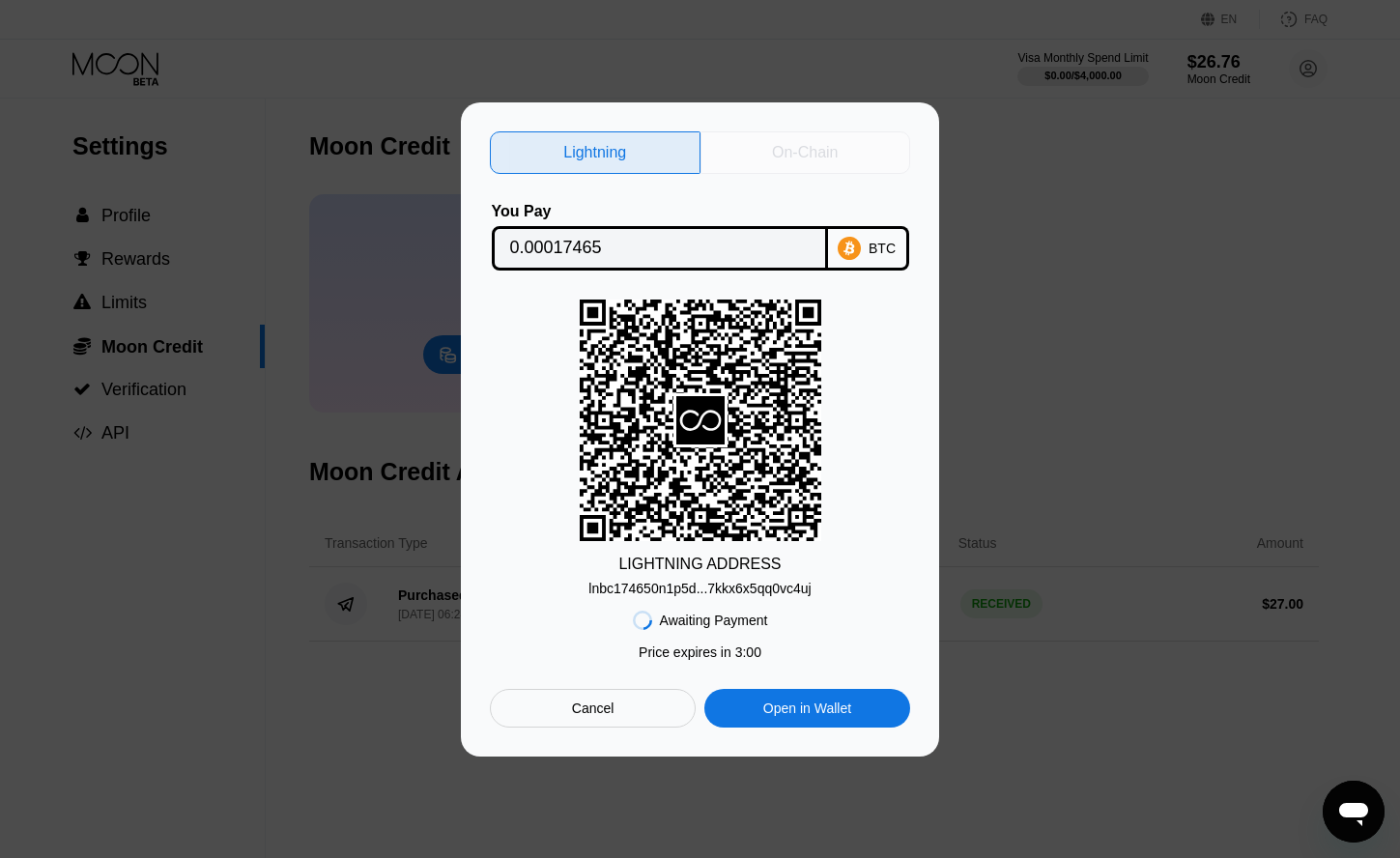
click at [813, 147] on div "On-Chain" at bounding box center [805, 152] width 66 height 19
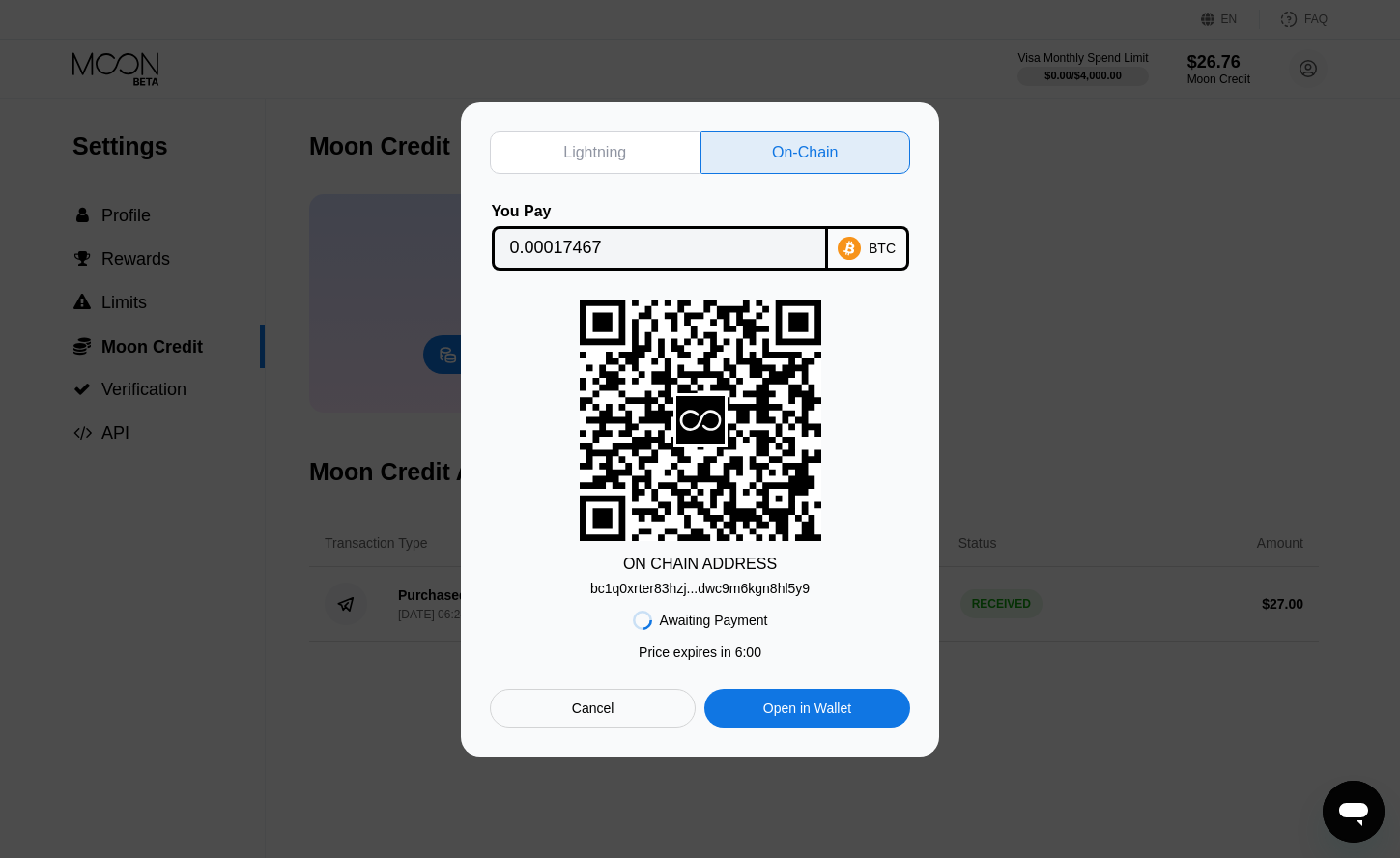
click at [767, 592] on div "bc1q0xrter83hzj...dwc9m6kgn8hl5y9" at bounding box center [700, 588] width 220 height 15
click at [768, 581] on div "bc1q0xrter83hzj...dwc9m6kgn8hl5y9" at bounding box center [700, 584] width 220 height 23
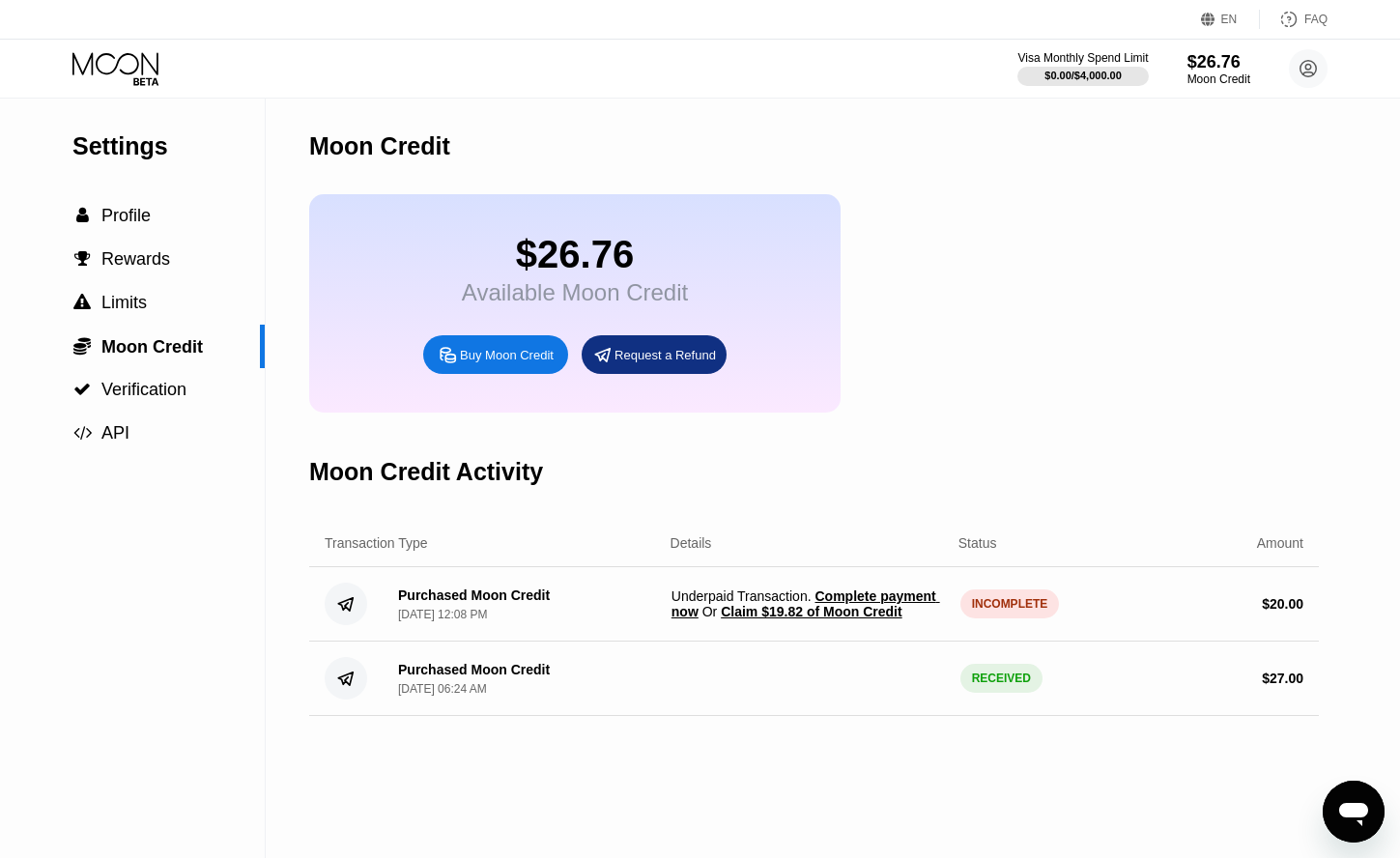
click at [828, 619] on span "Claim $19.82 of Moon Credit" at bounding box center [811, 611] width 181 height 15
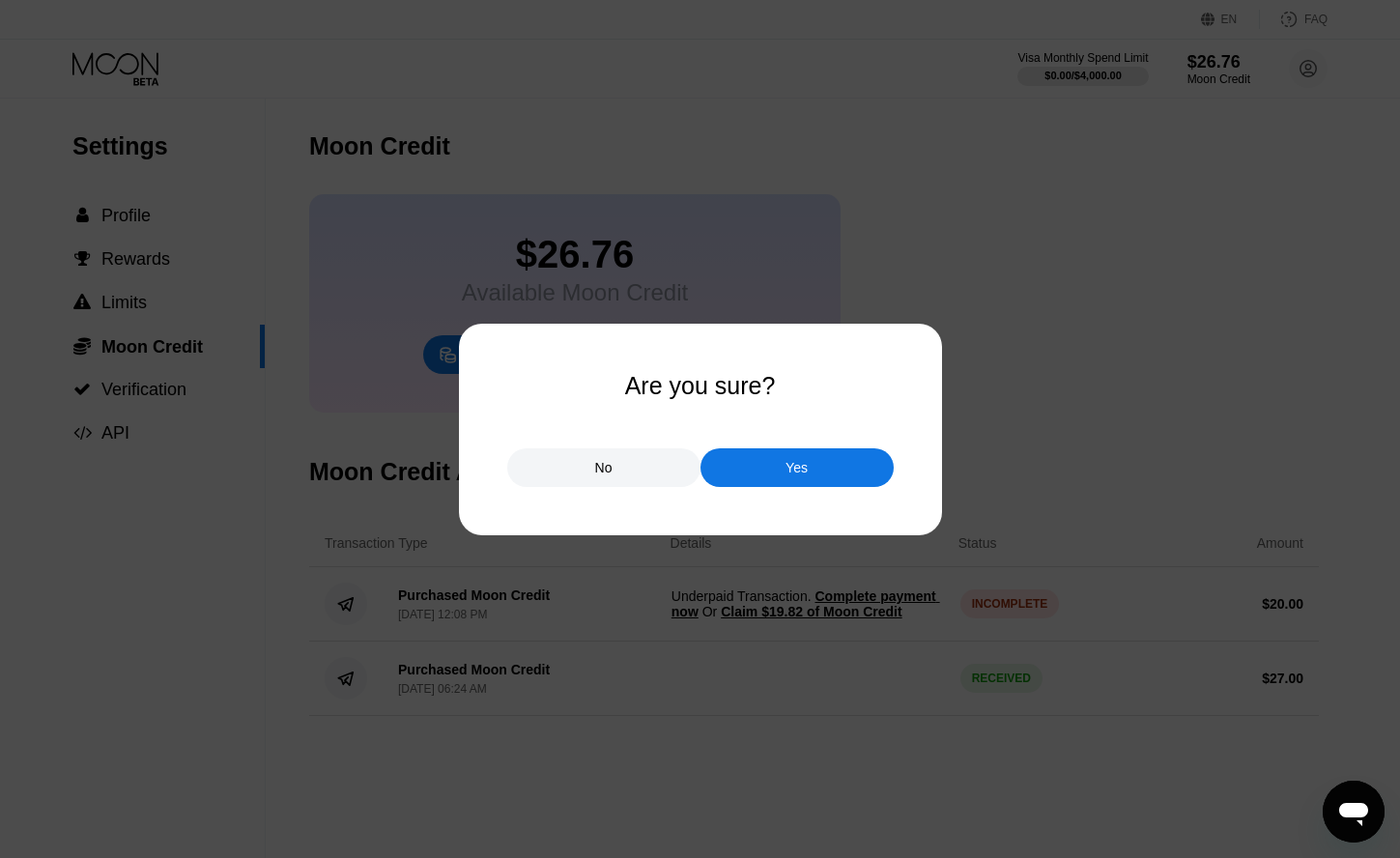
click at [823, 475] on div "Yes" at bounding box center [797, 467] width 194 height 39
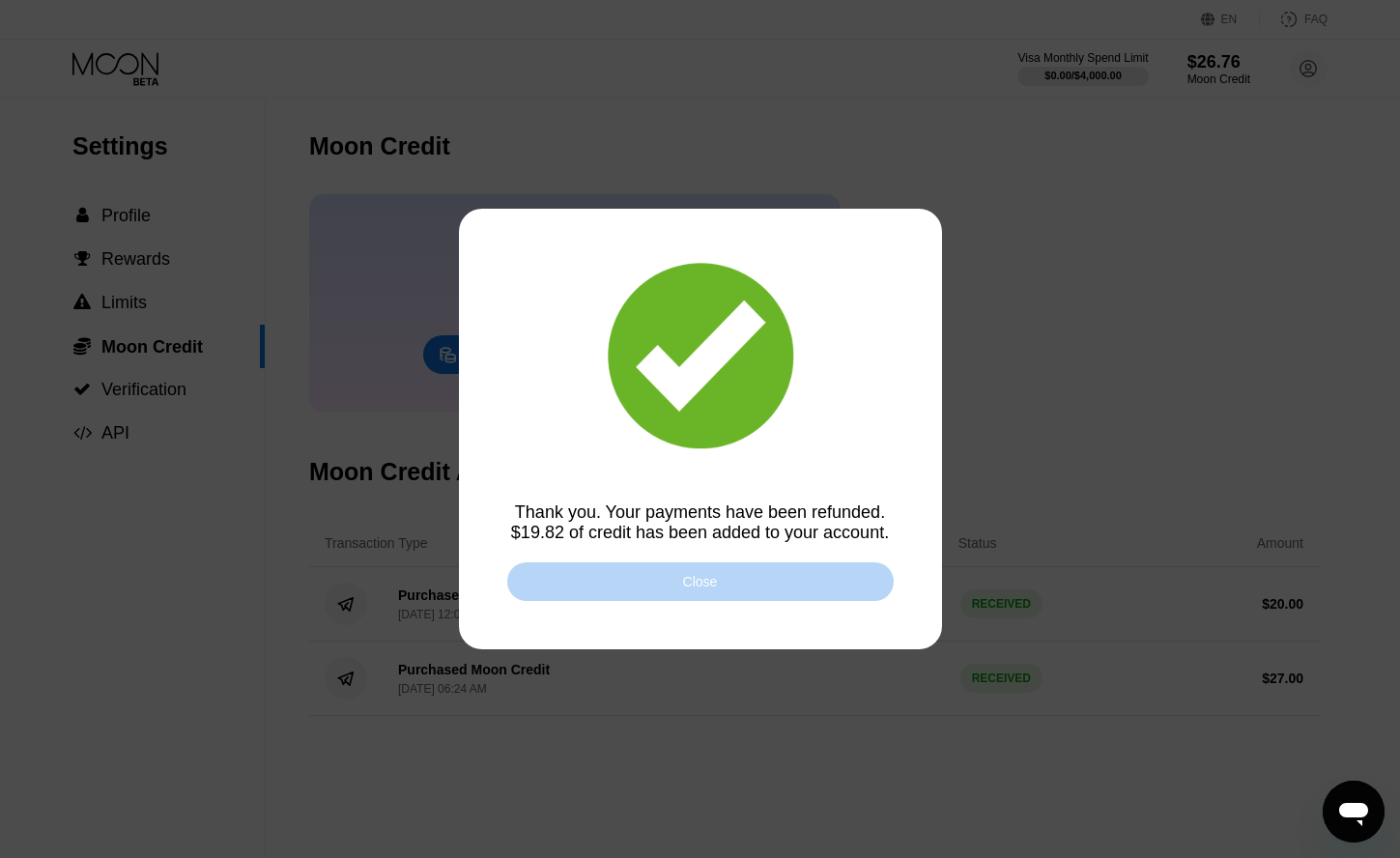
click at [762, 573] on div "Close" at bounding box center [700, 581] width 386 height 39
